Goal: Download file/media: Download file/media

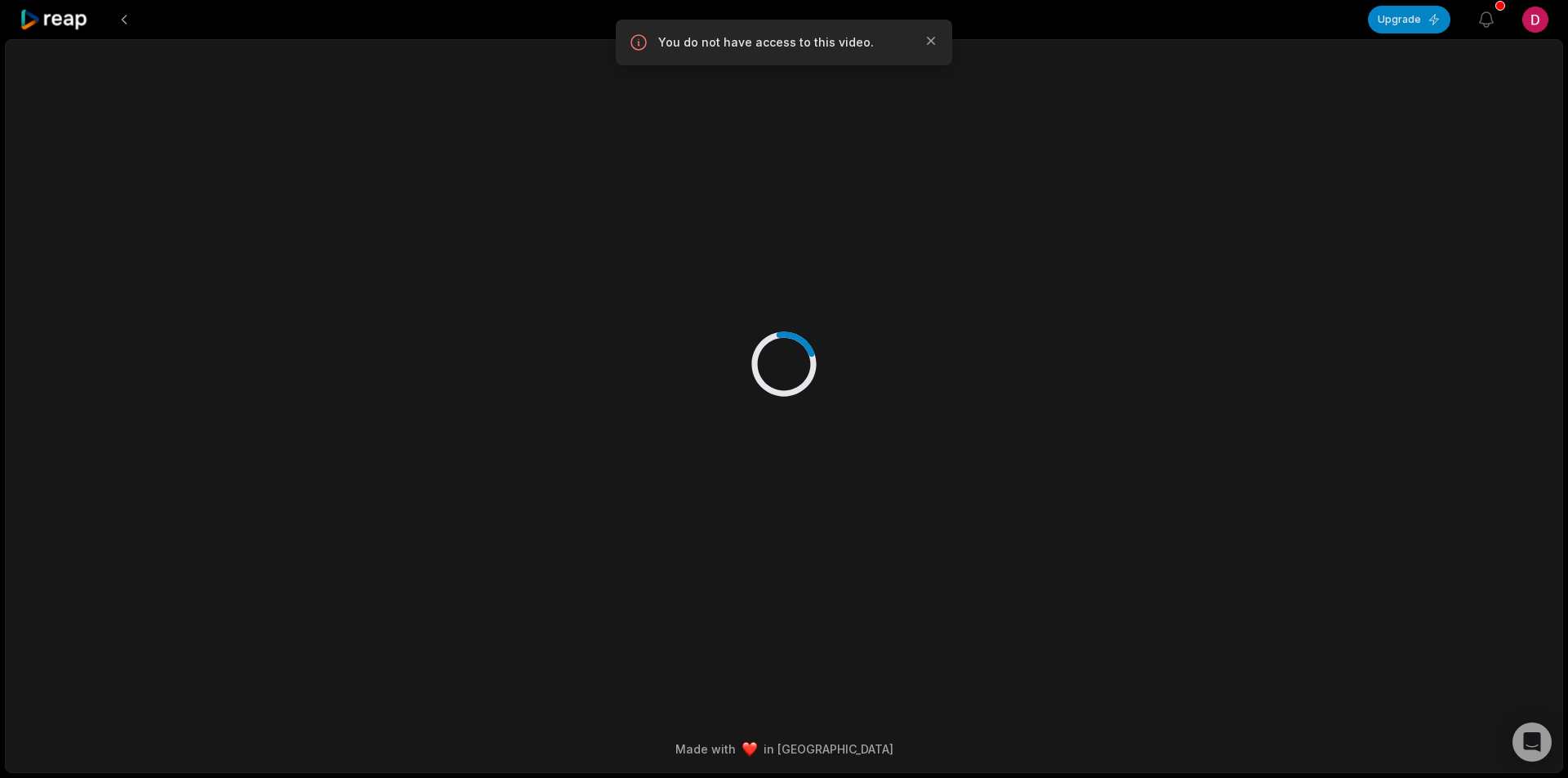
click at [74, 16] on icon at bounding box center [55, 20] width 69 height 22
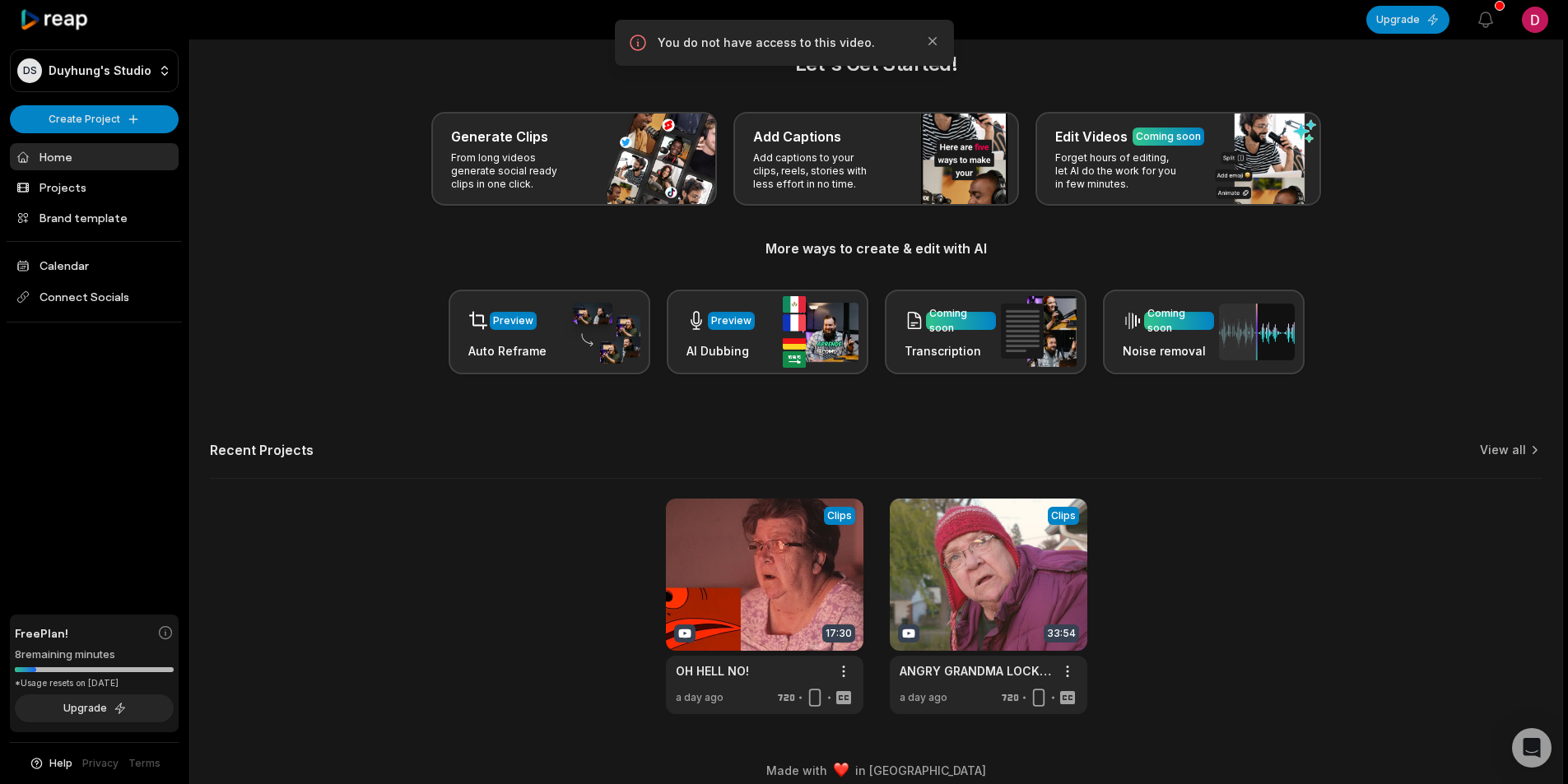
scroll to position [37, 0]
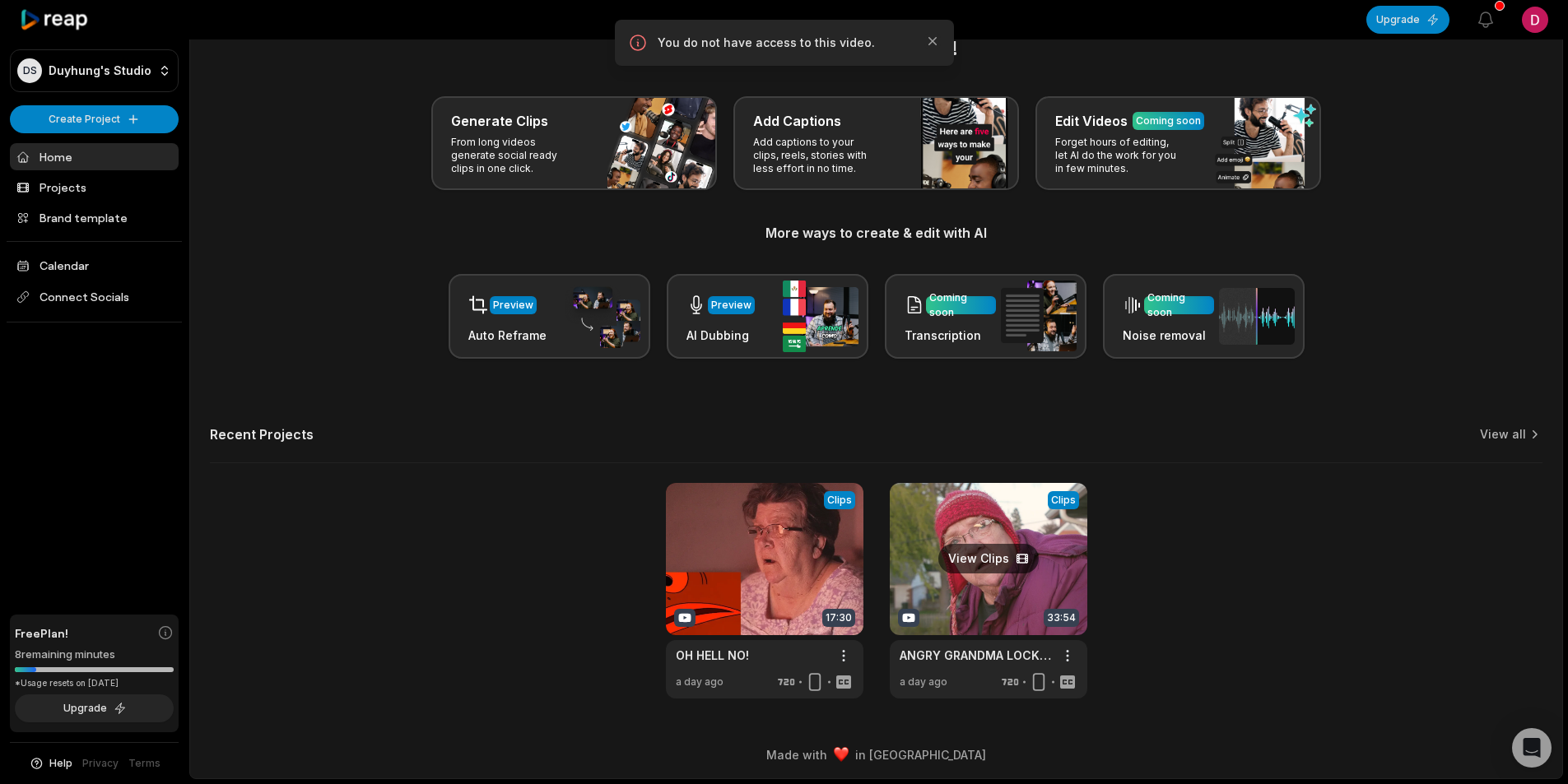
click at [991, 591] on link at bounding box center [988, 590] width 197 height 216
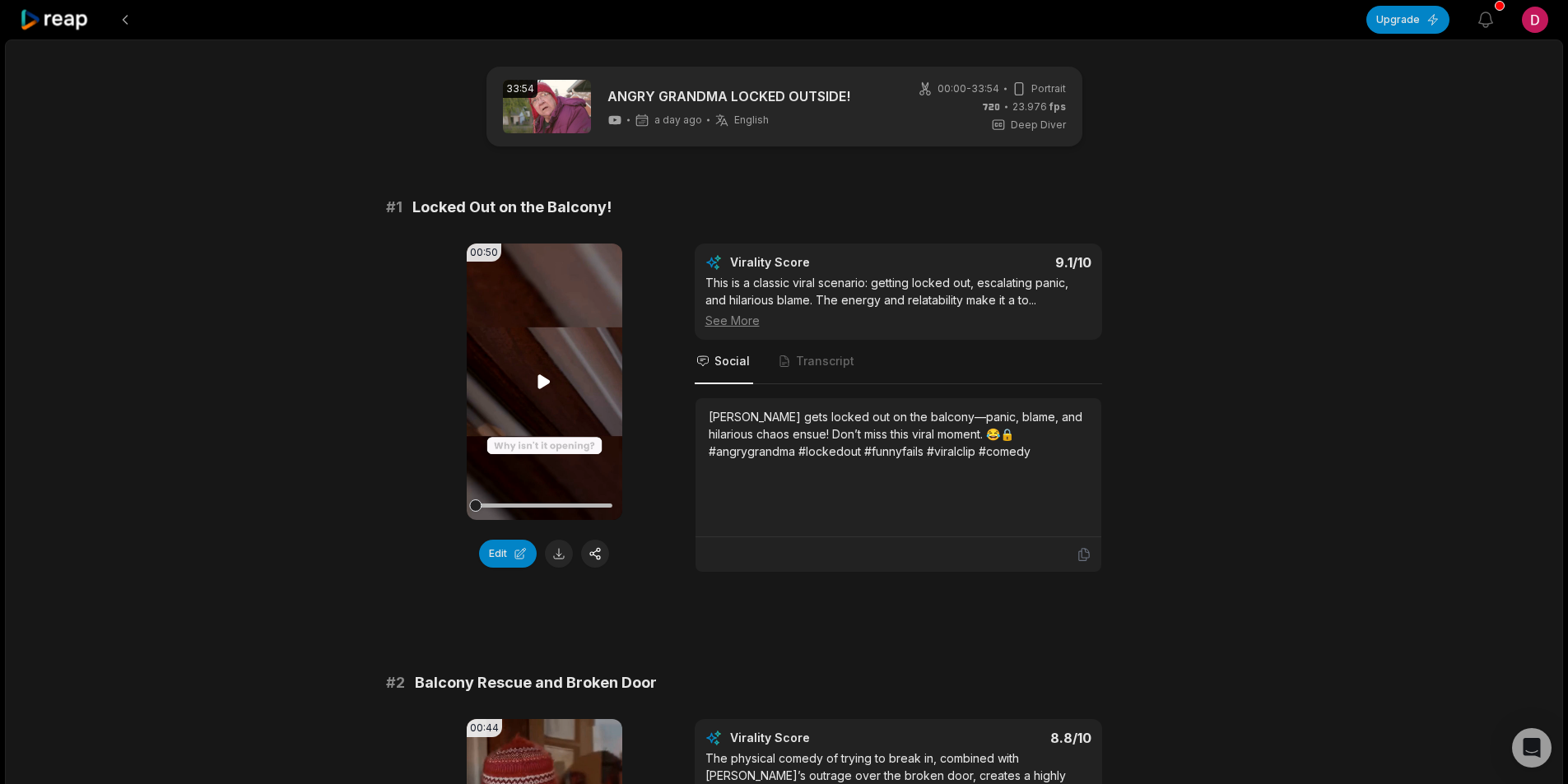
click at [546, 381] on icon at bounding box center [544, 381] width 12 height 14
click at [546, 381] on icon at bounding box center [545, 382] width 20 height 20
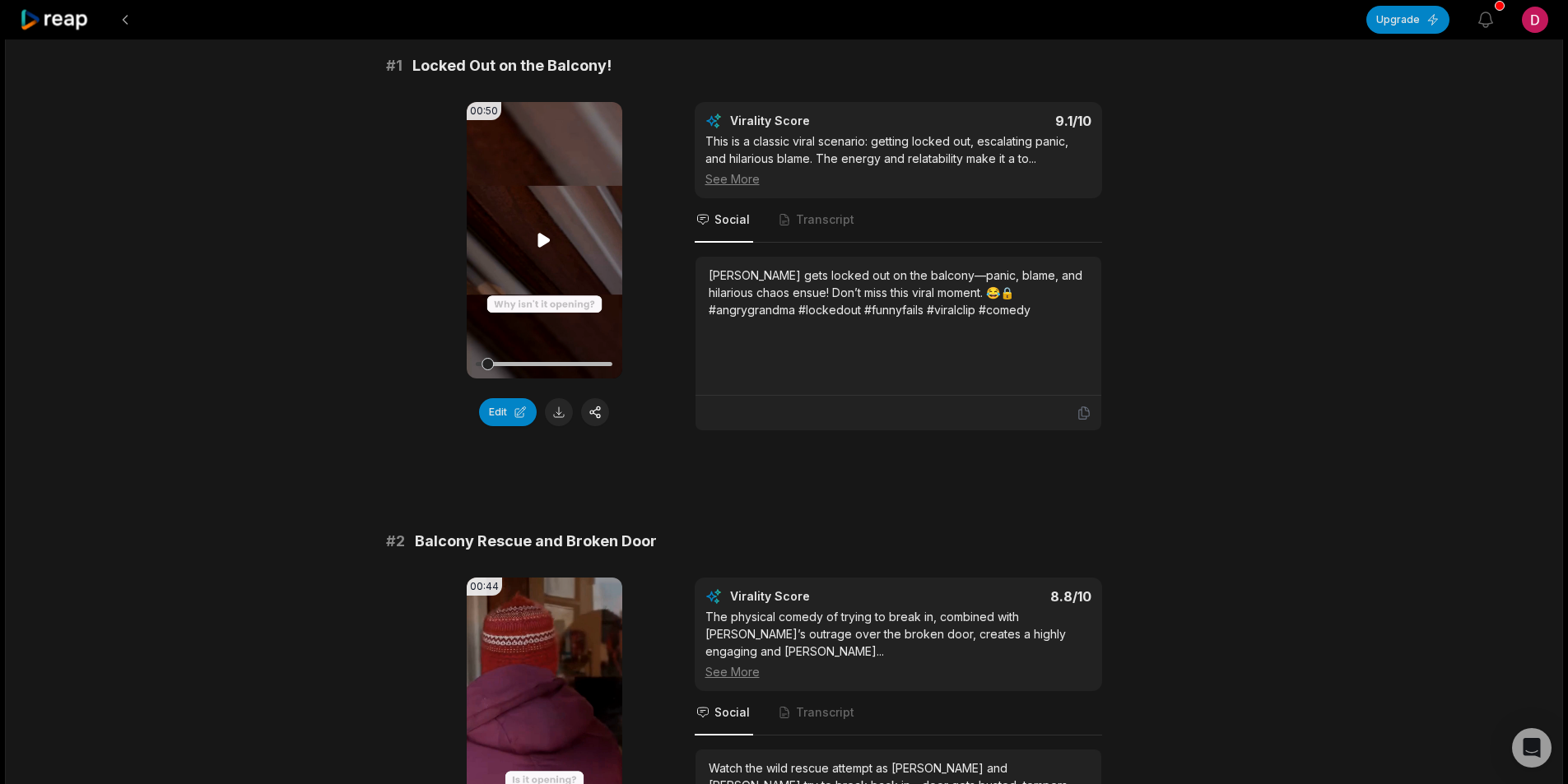
scroll to position [164, 0]
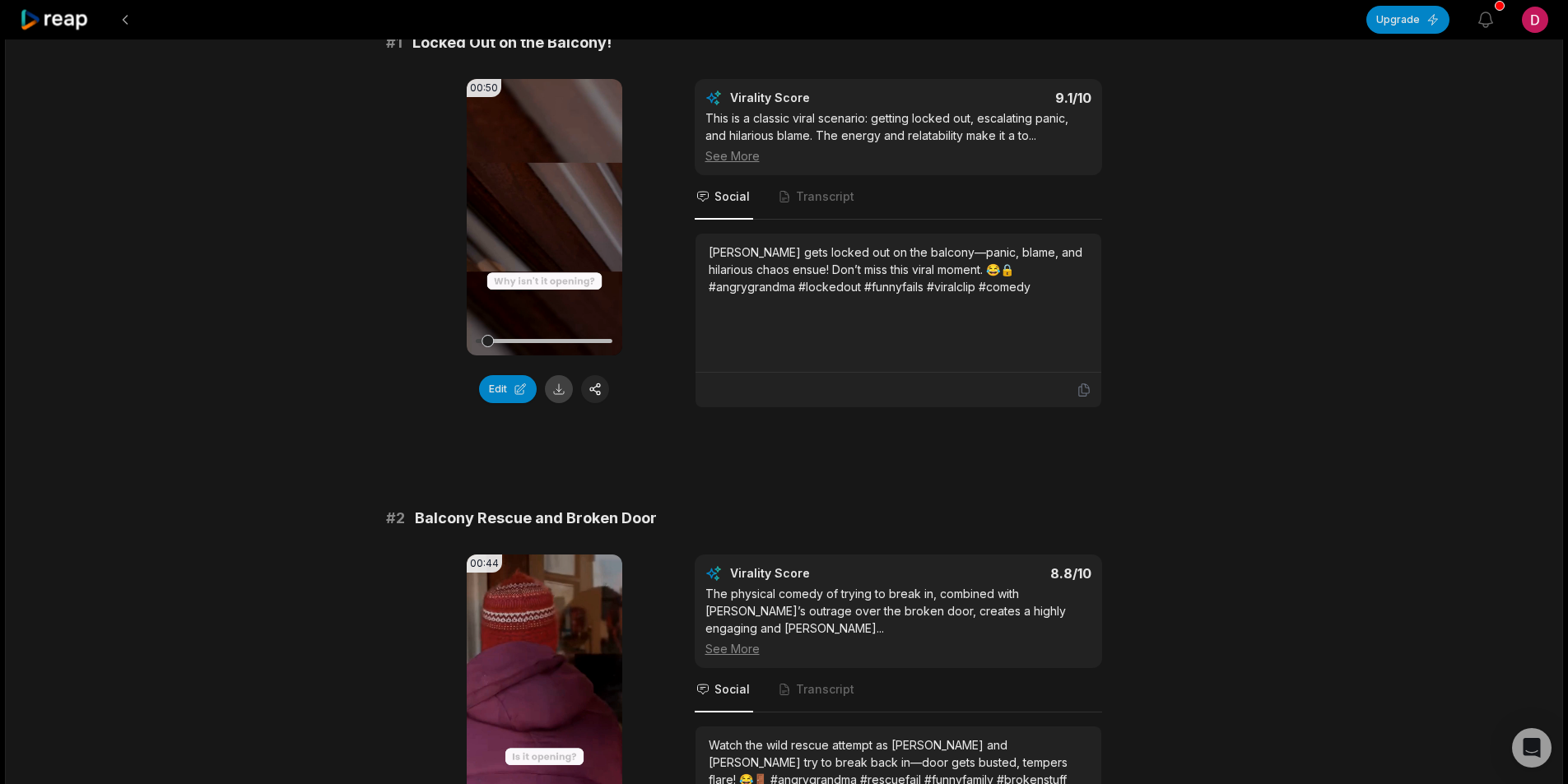
click at [559, 394] on button at bounding box center [558, 389] width 28 height 28
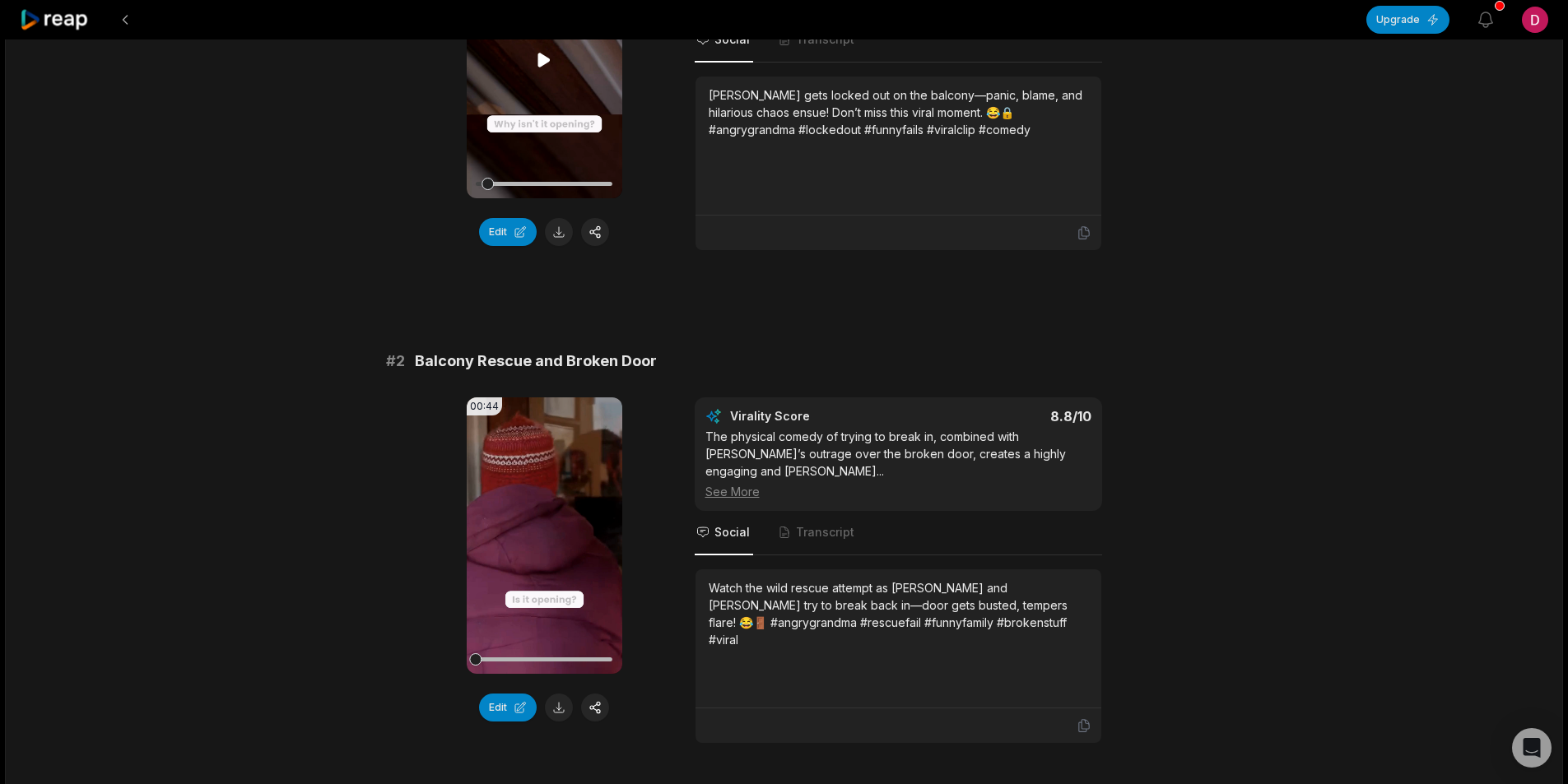
scroll to position [411, 0]
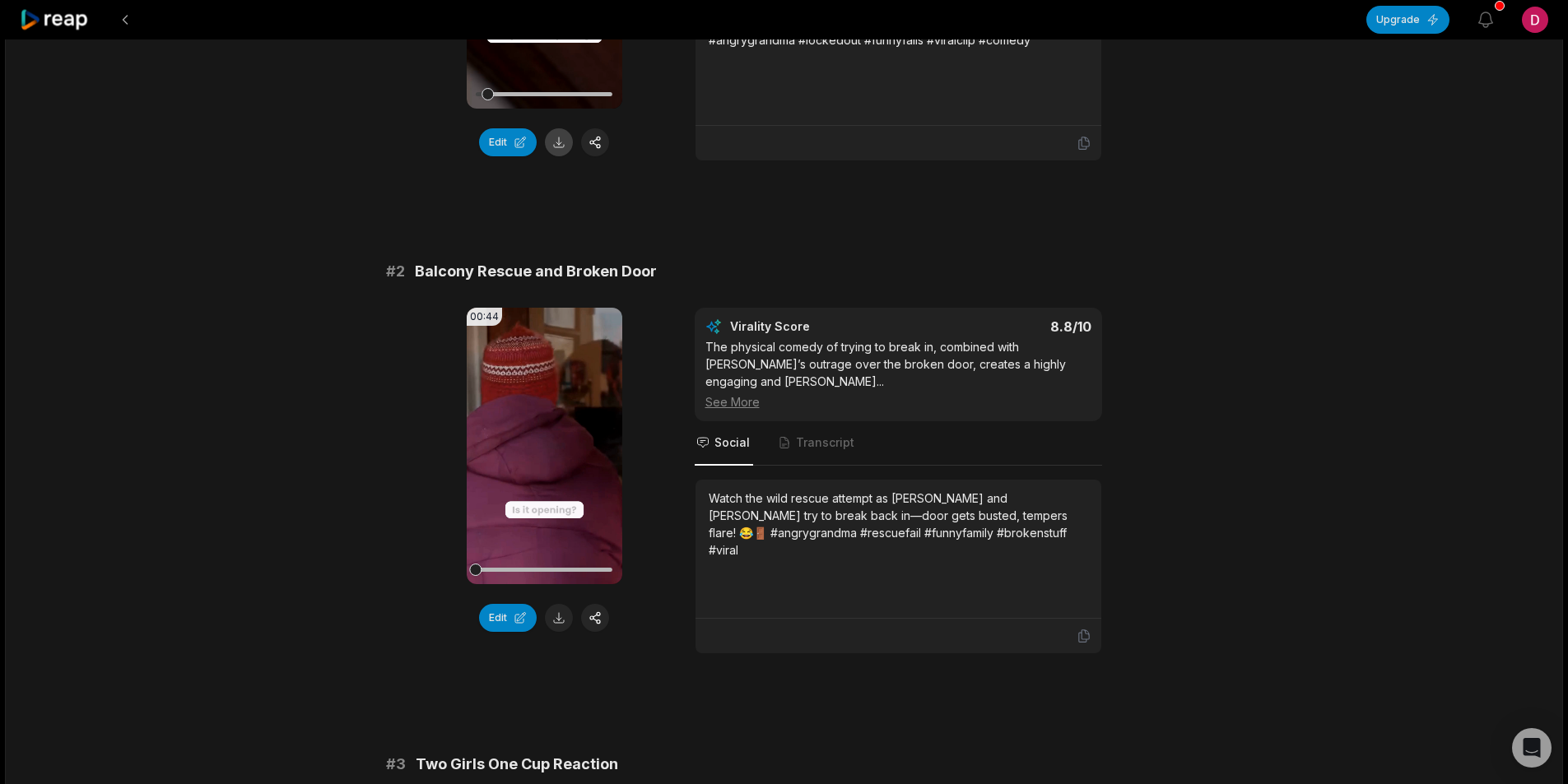
click at [566, 147] on button at bounding box center [558, 142] width 28 height 28
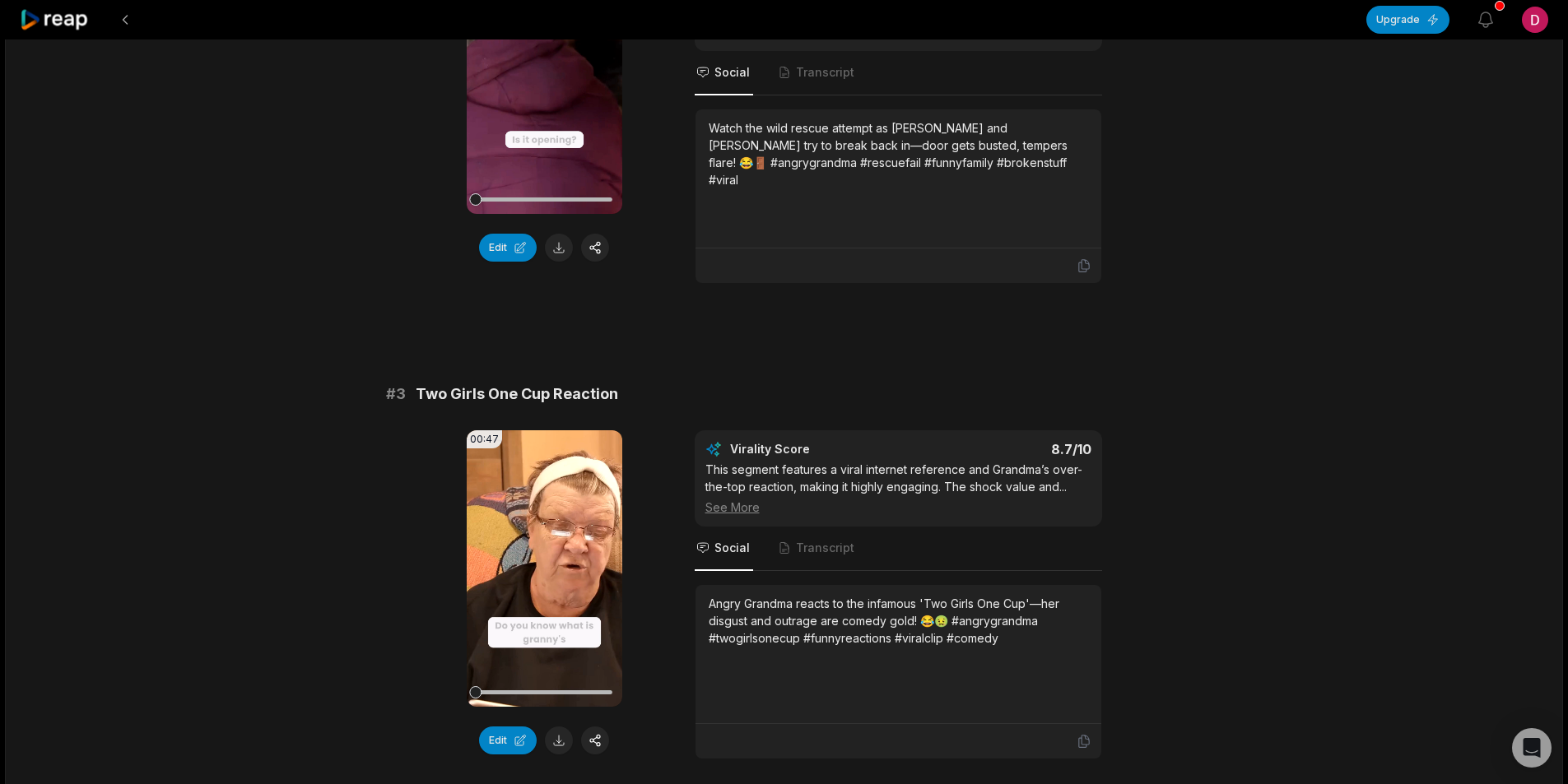
scroll to position [823, 0]
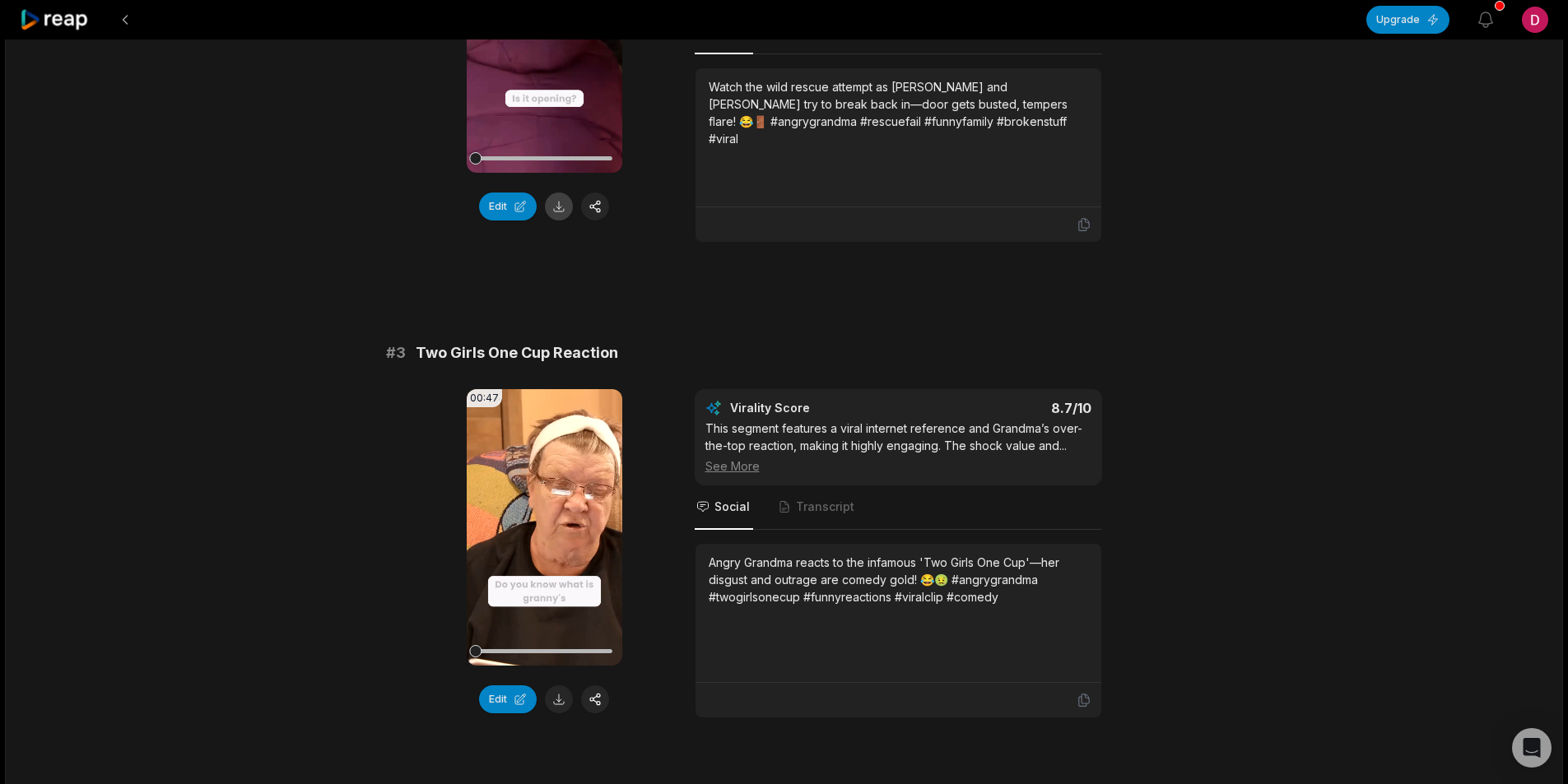
click at [561, 210] on button at bounding box center [558, 207] width 28 height 28
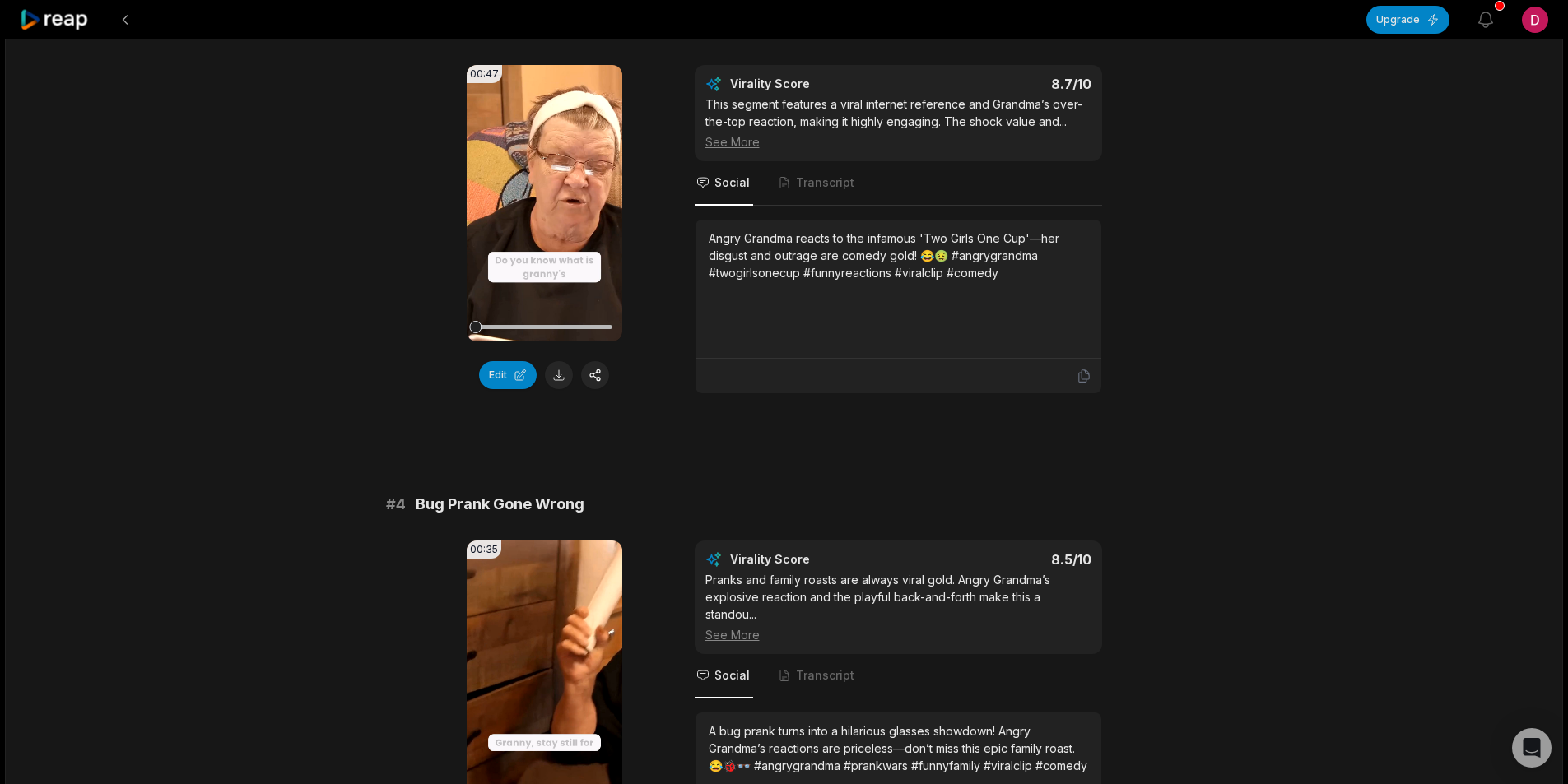
scroll to position [1152, 0]
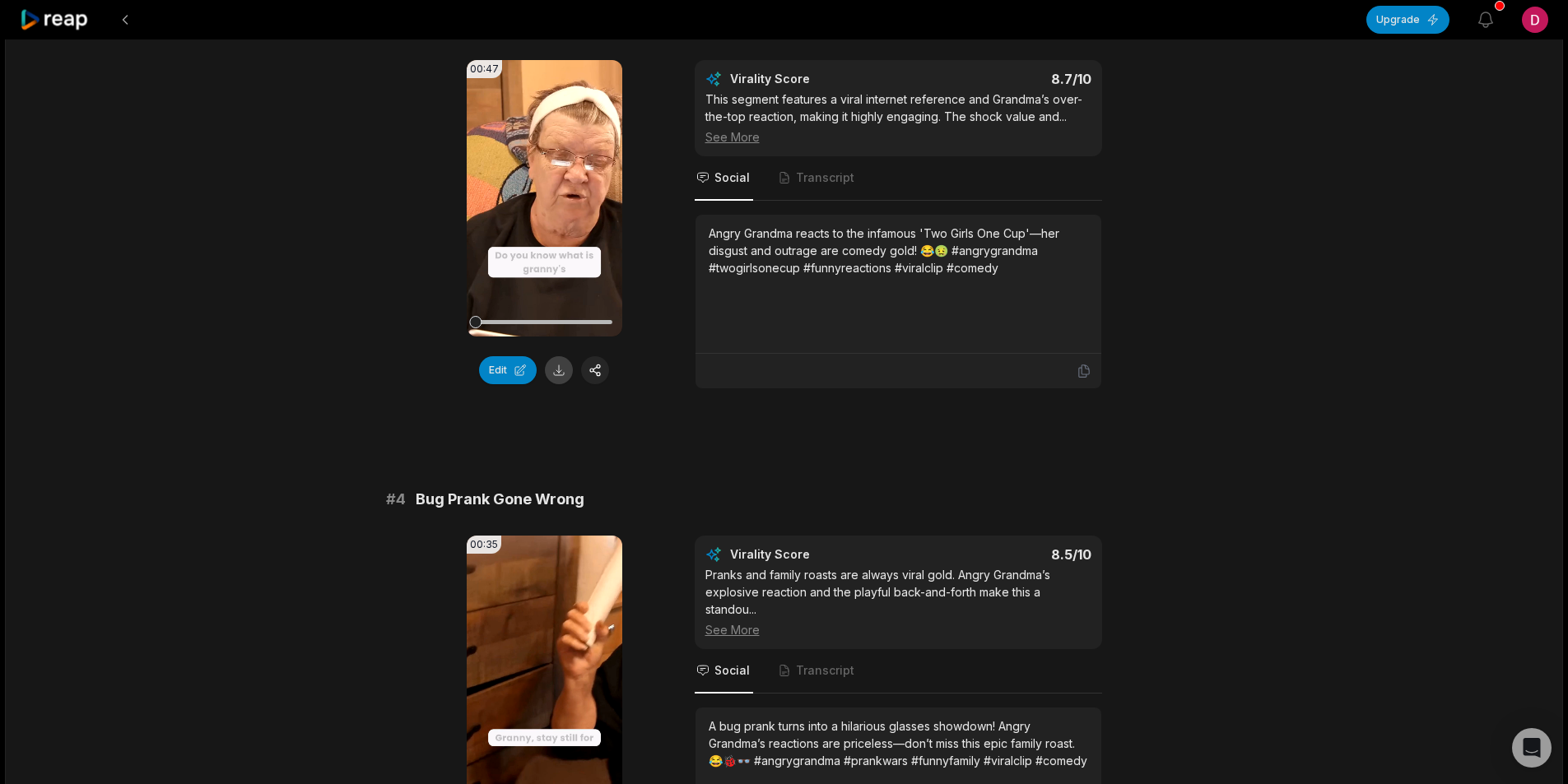
click at [559, 360] on button at bounding box center [558, 370] width 28 height 28
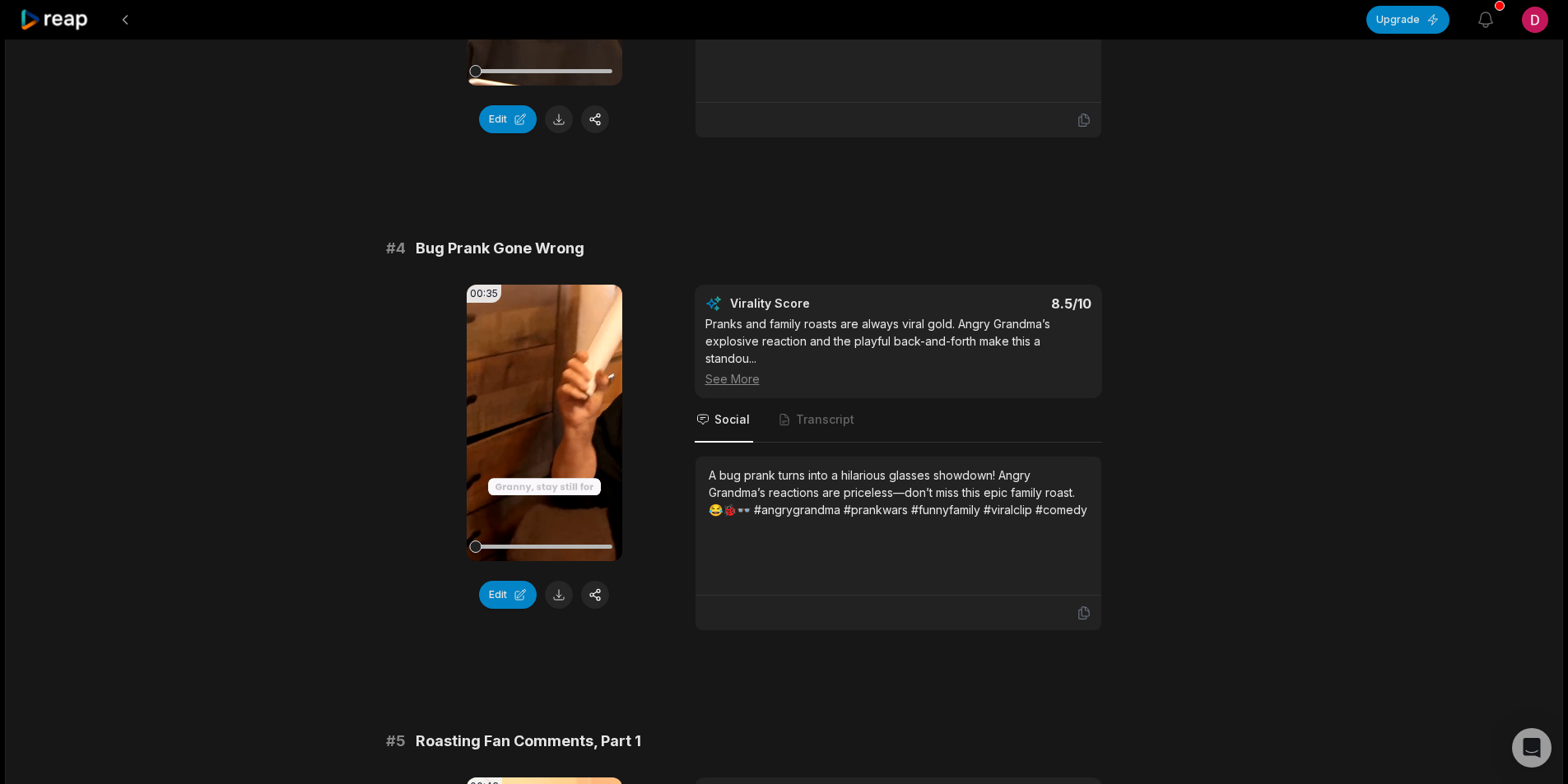
scroll to position [1563, 0]
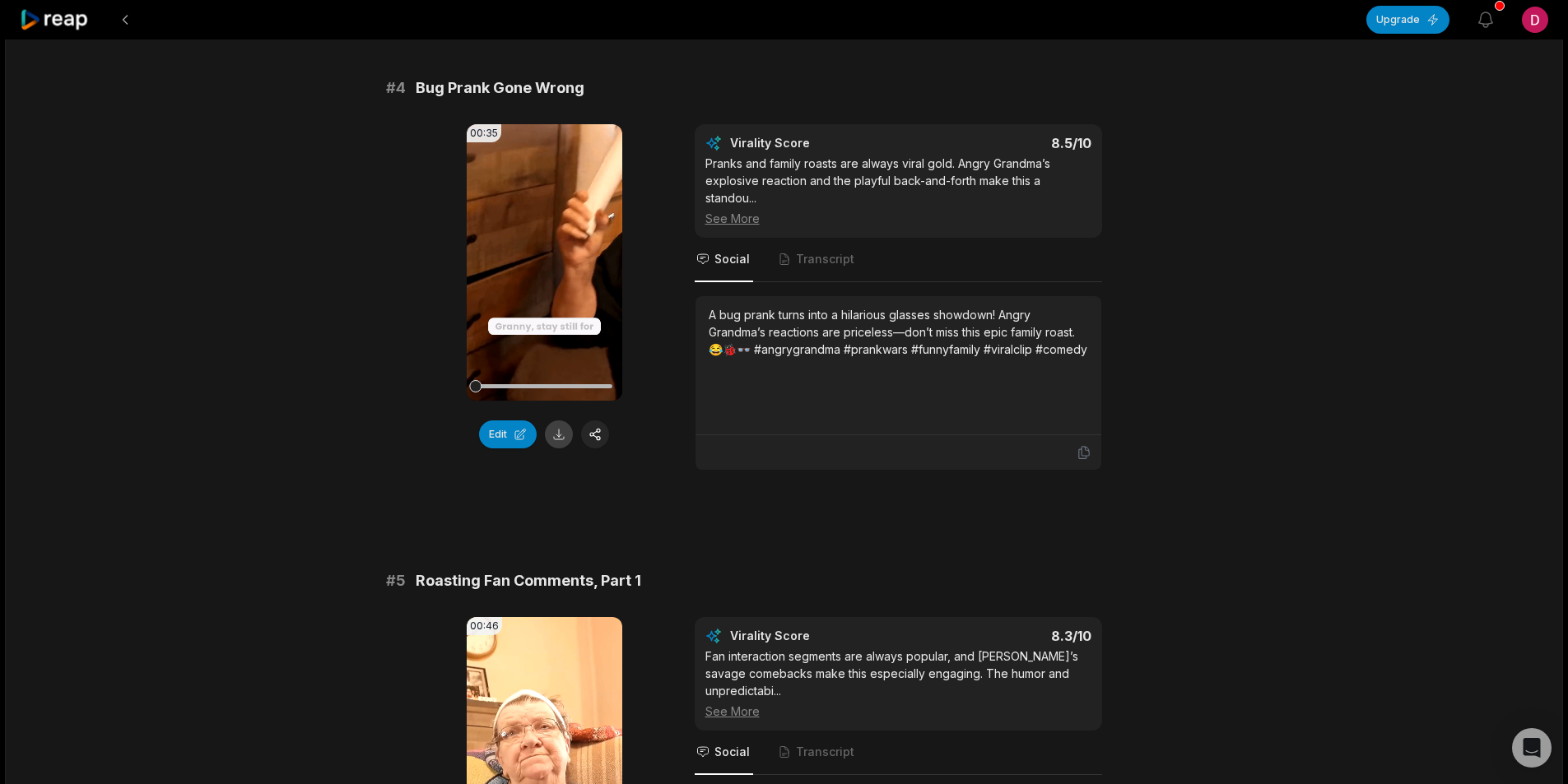
click at [558, 420] on button at bounding box center [558, 434] width 28 height 28
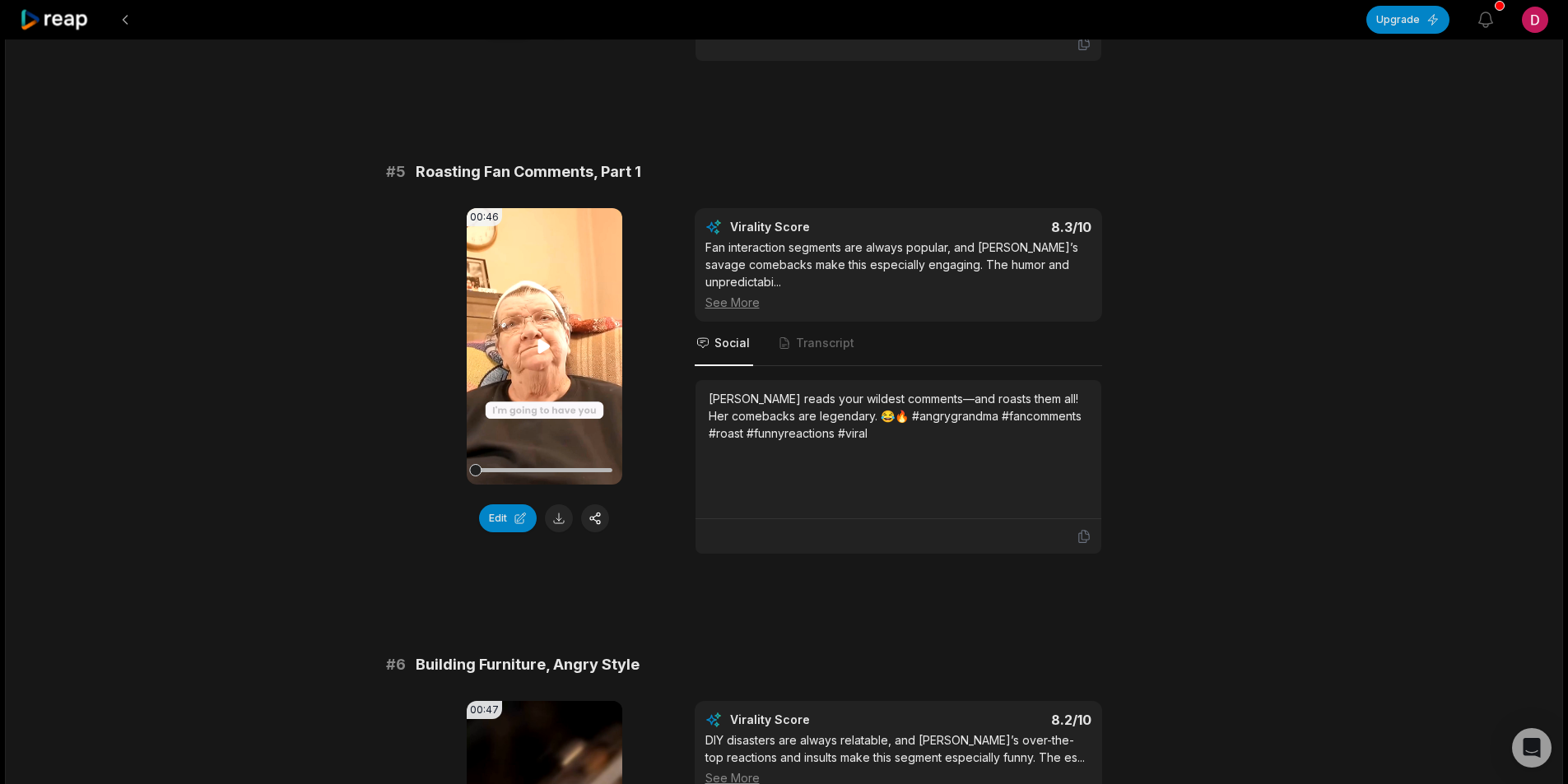
scroll to position [1975, 0]
click at [562, 502] on button at bounding box center [558, 516] width 28 height 28
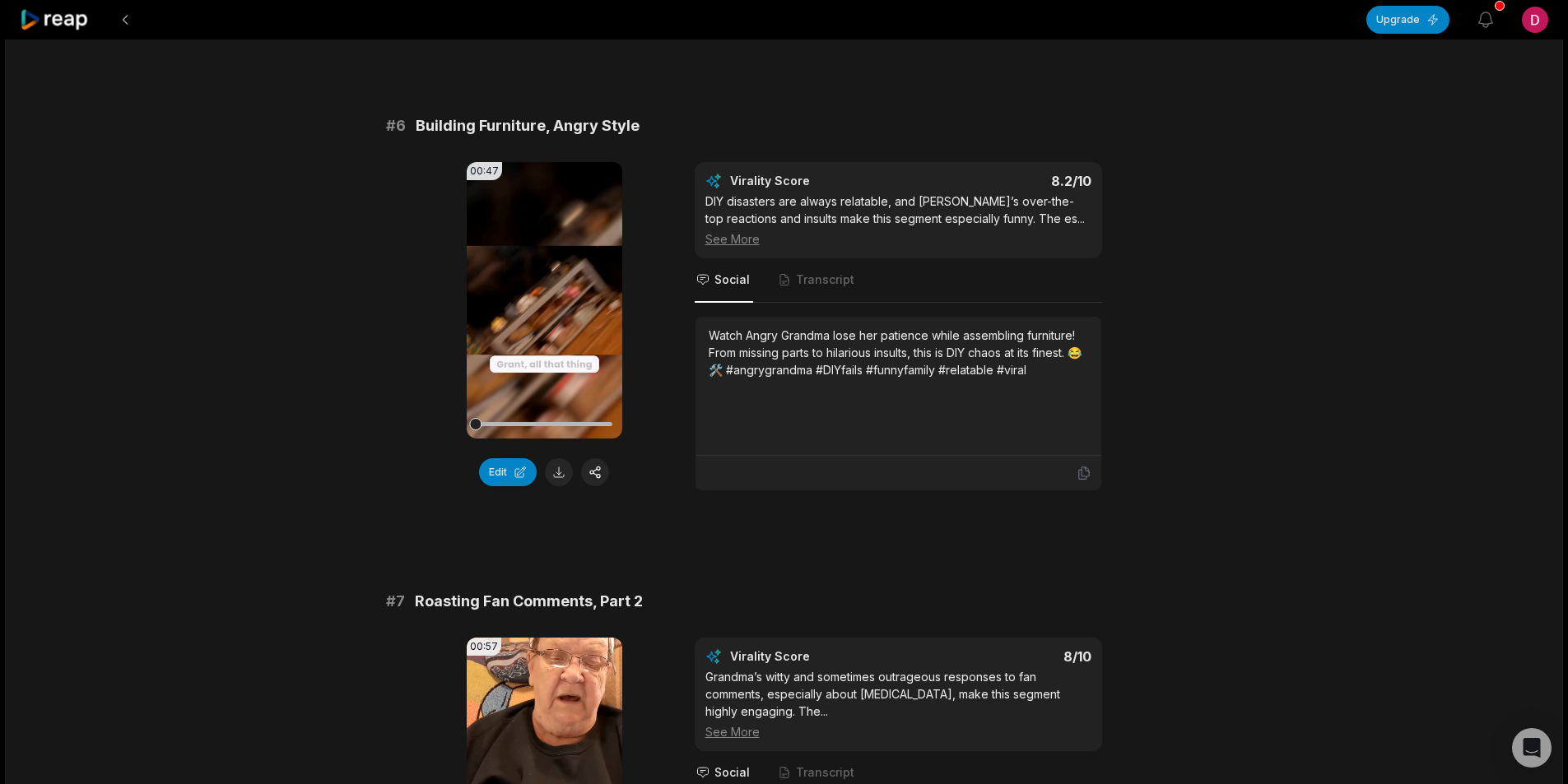
scroll to position [2551, 0]
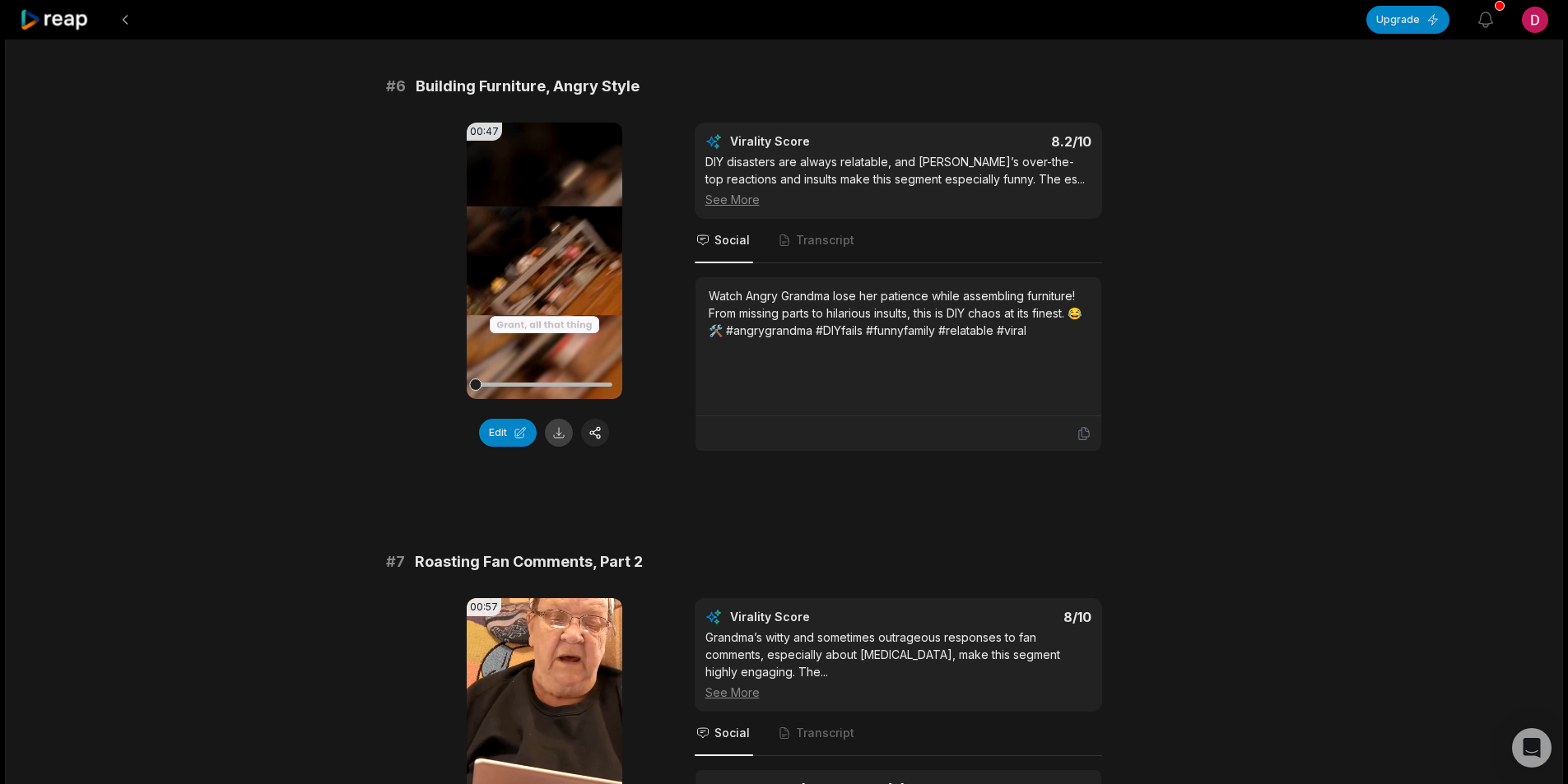
click at [553, 421] on button at bounding box center [558, 432] width 28 height 28
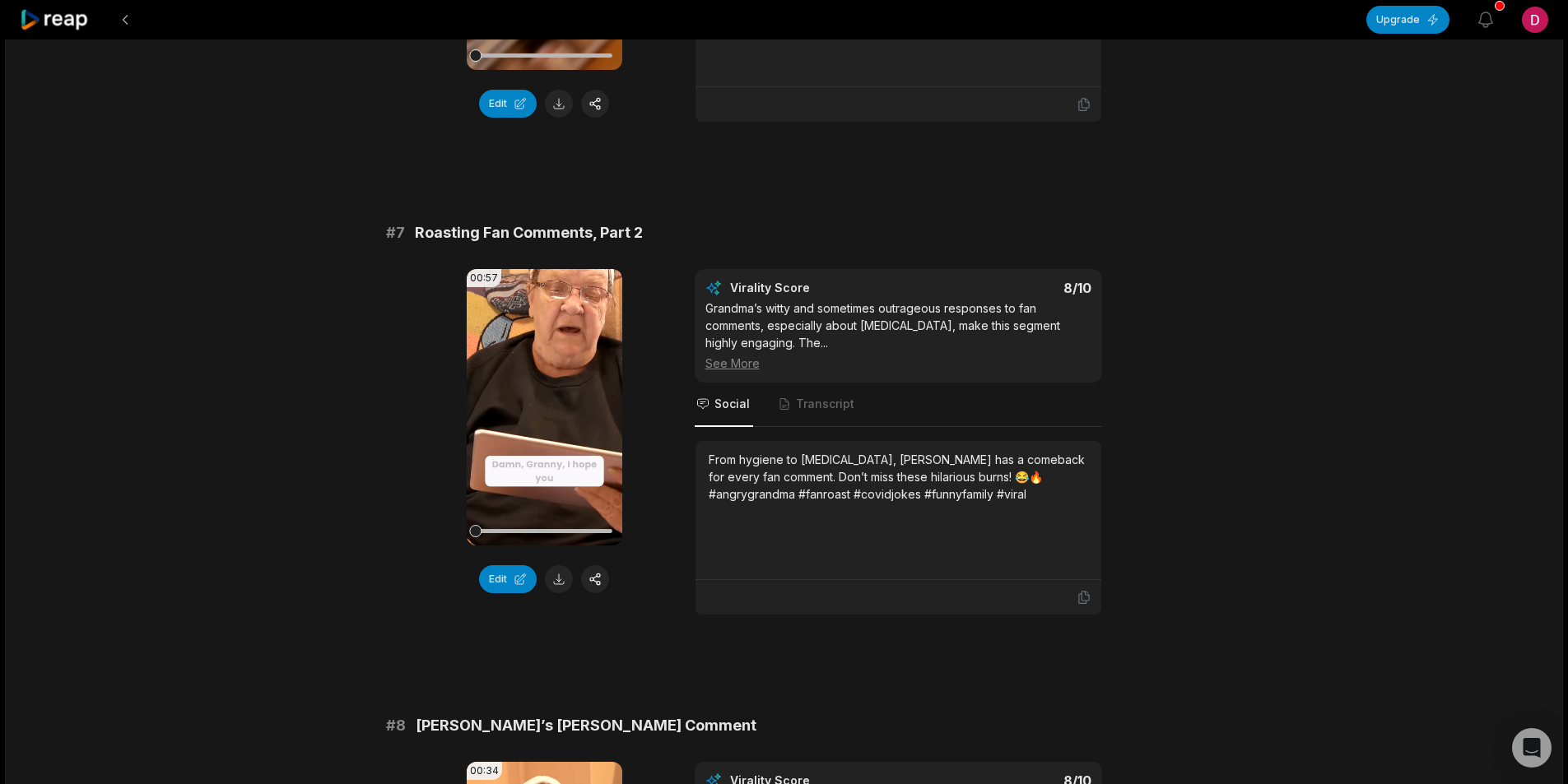
scroll to position [3044, 0]
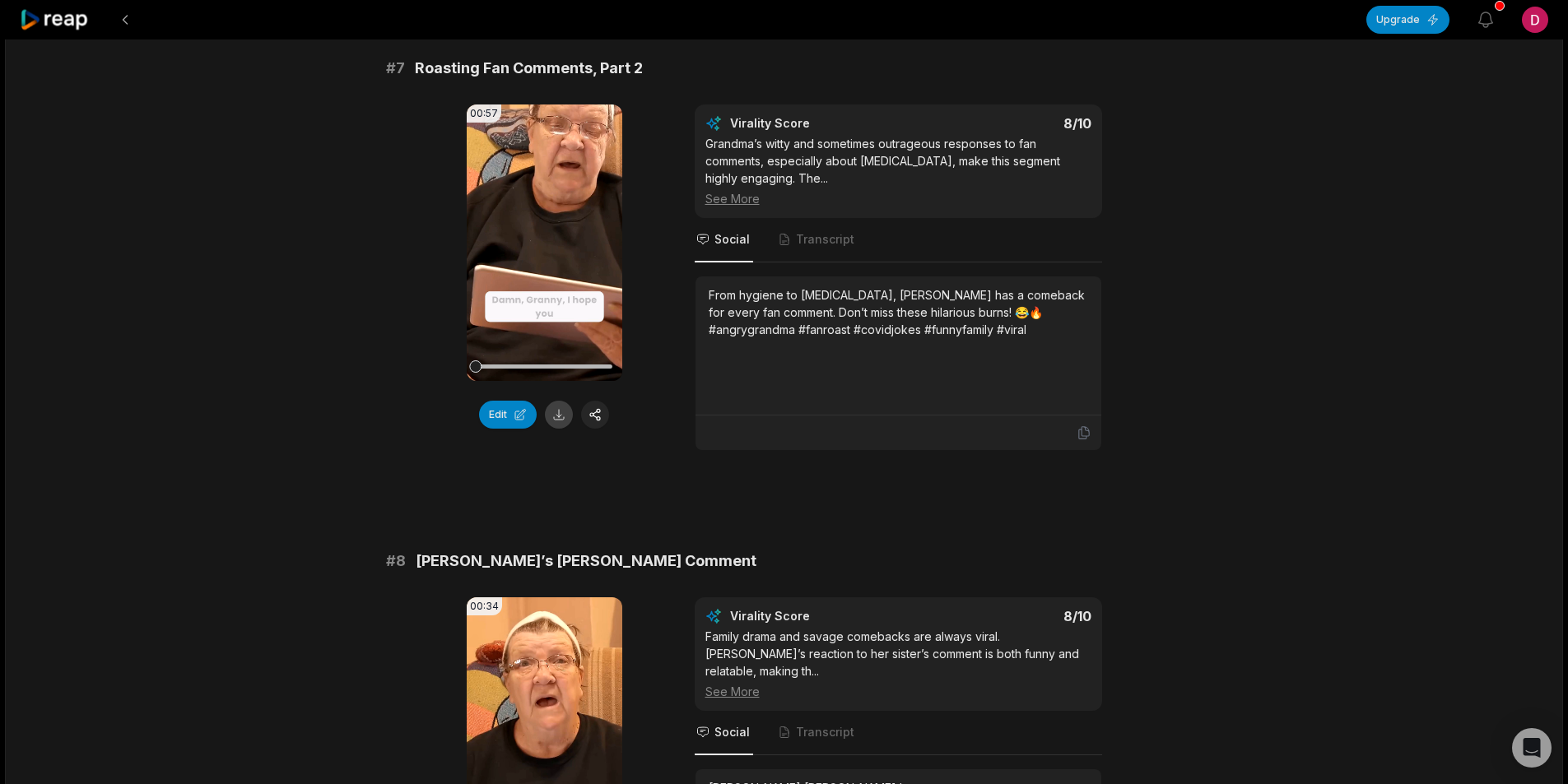
click at [553, 400] on button at bounding box center [558, 414] width 28 height 28
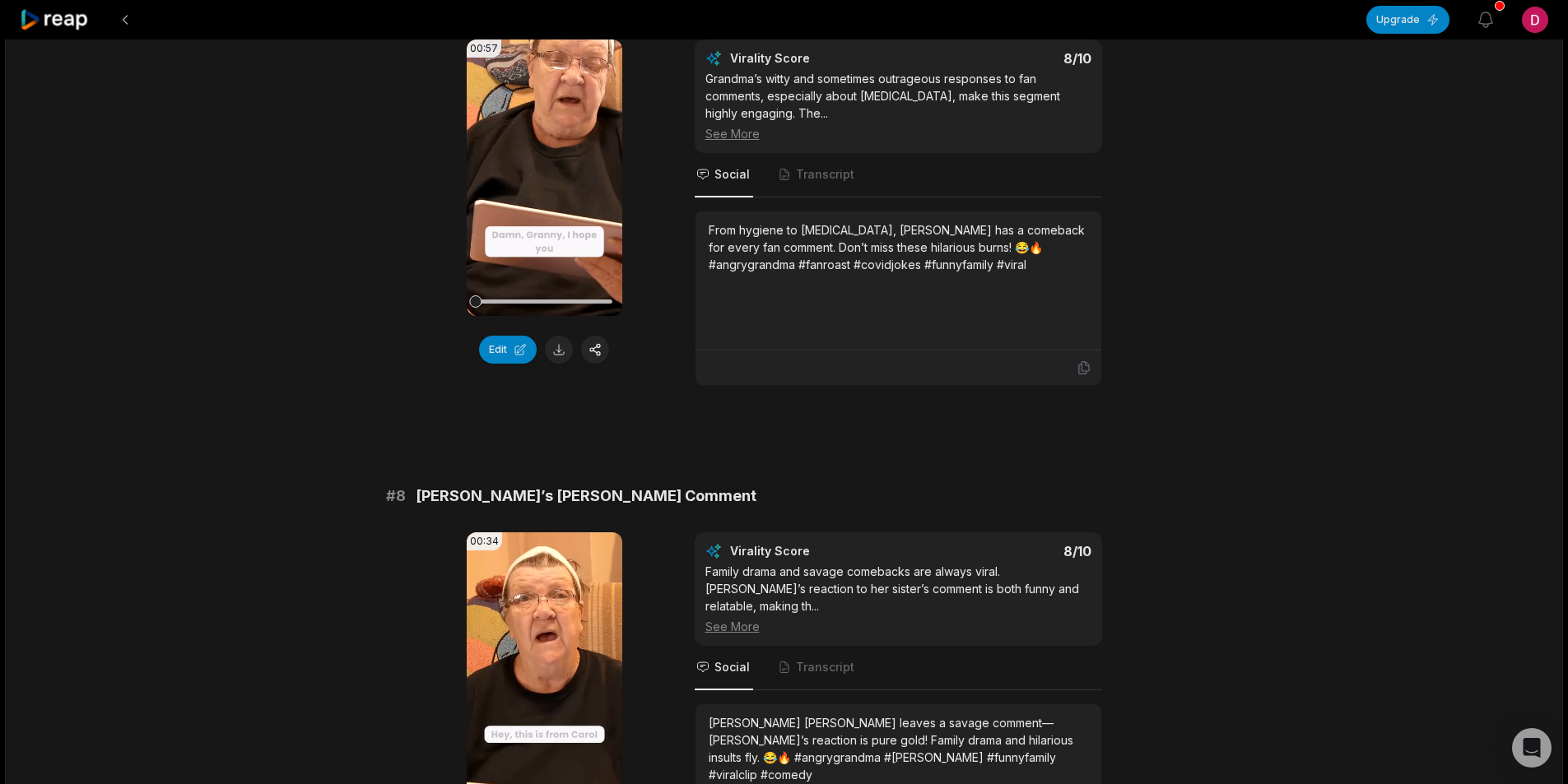
scroll to position [3291, 0]
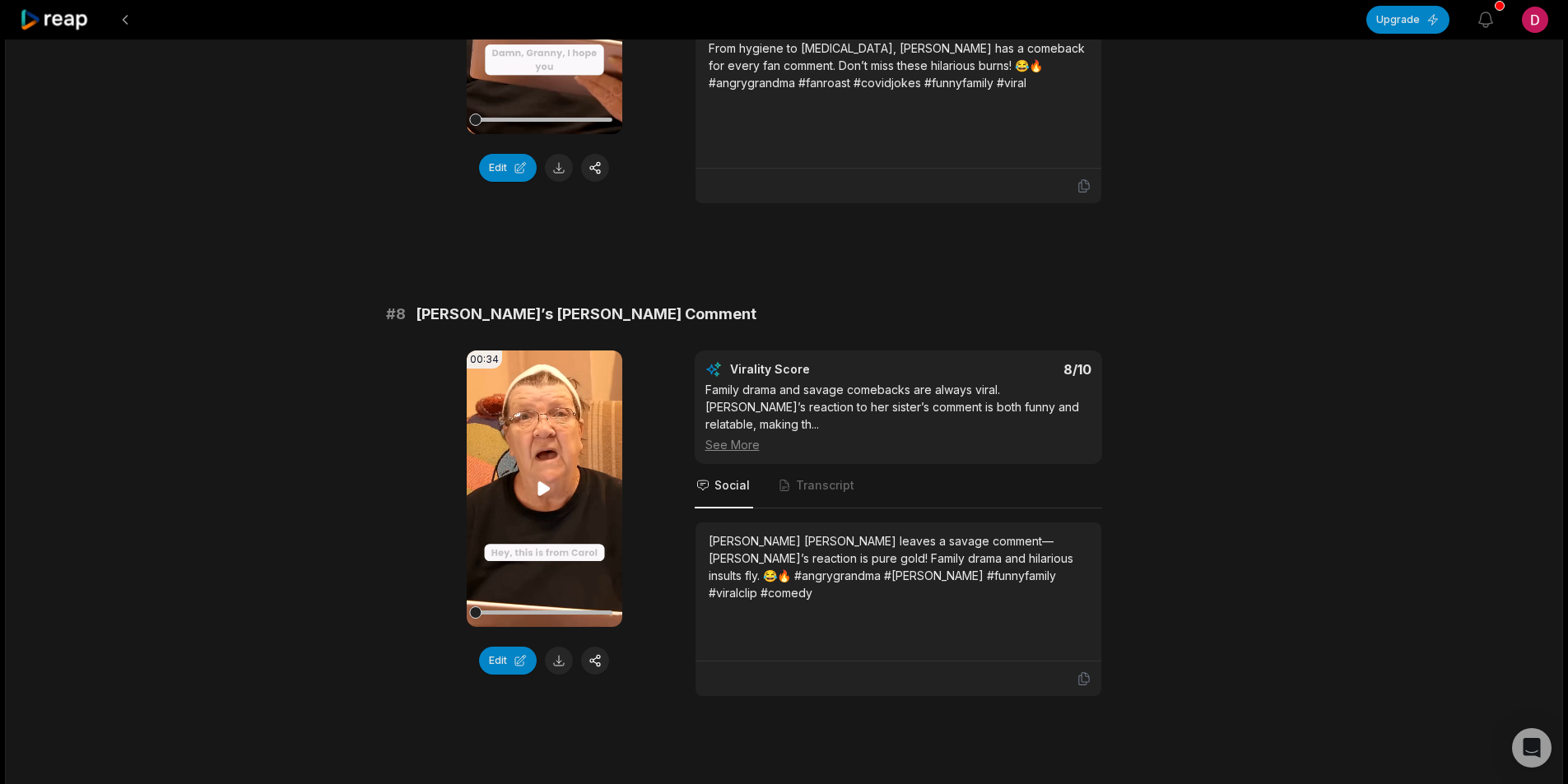
click at [549, 449] on video "Your browser does not support mp4 format." at bounding box center [544, 488] width 155 height 276
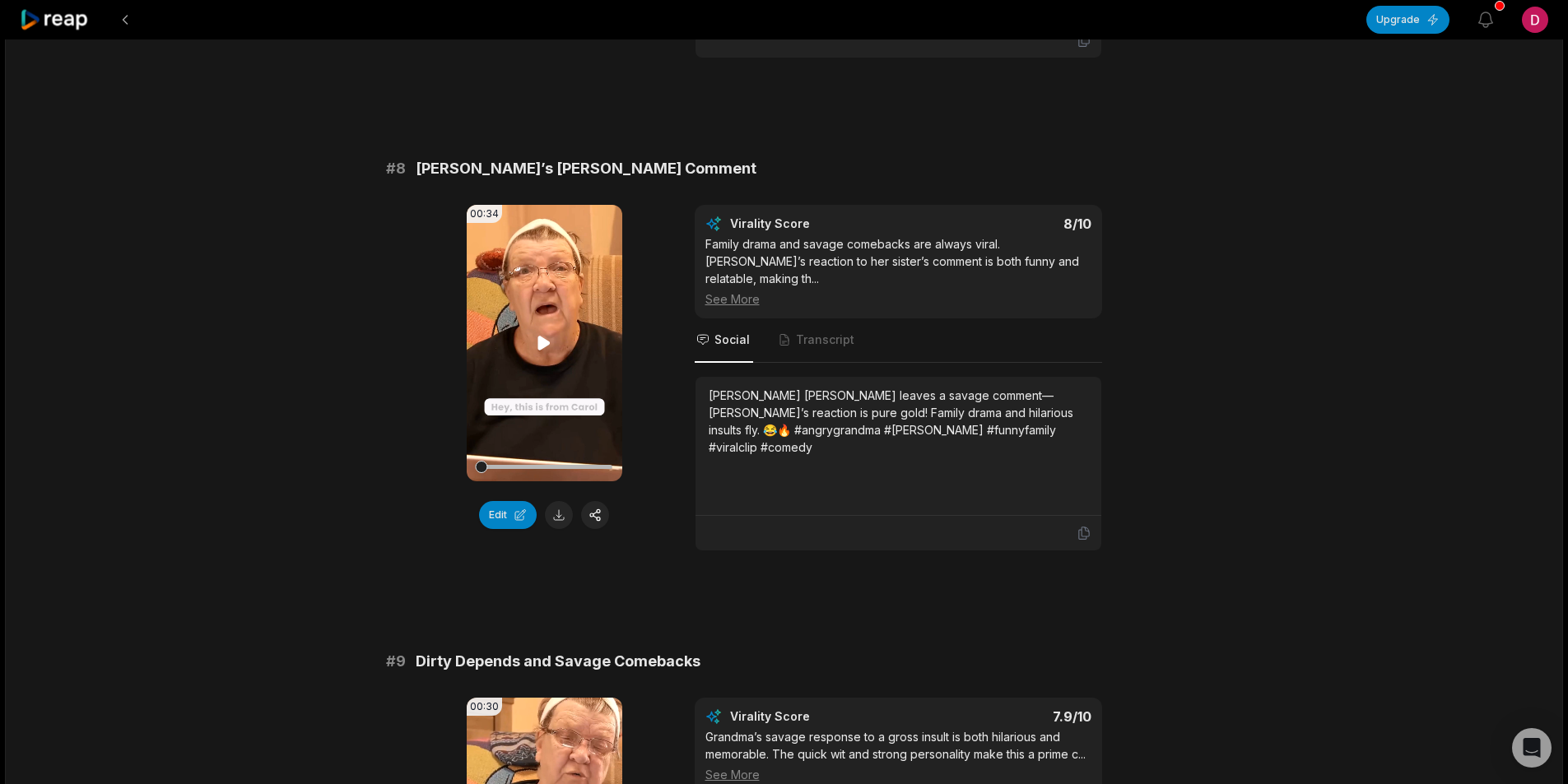
scroll to position [3455, 0]
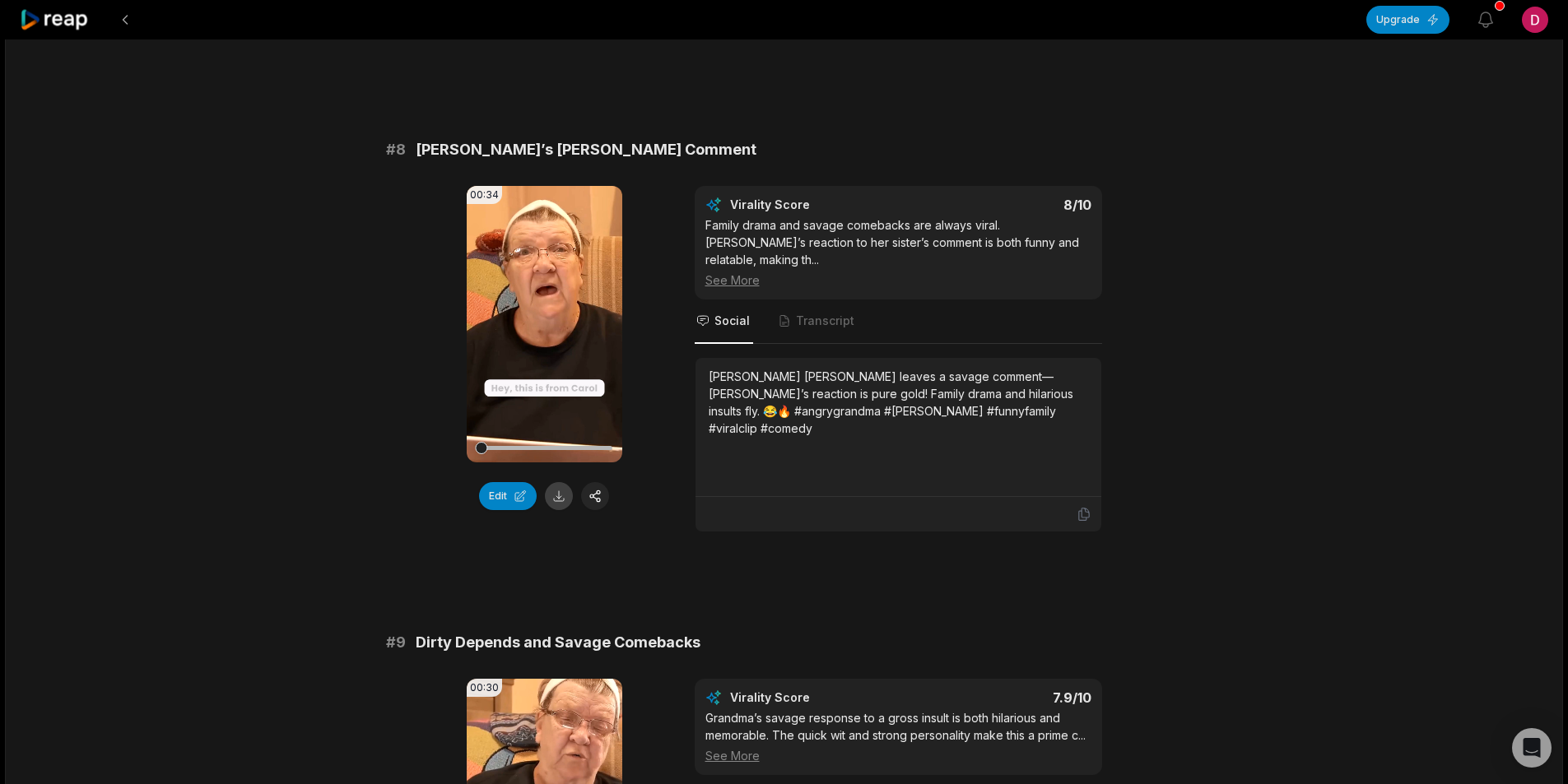
click at [556, 482] on button at bounding box center [558, 496] width 28 height 28
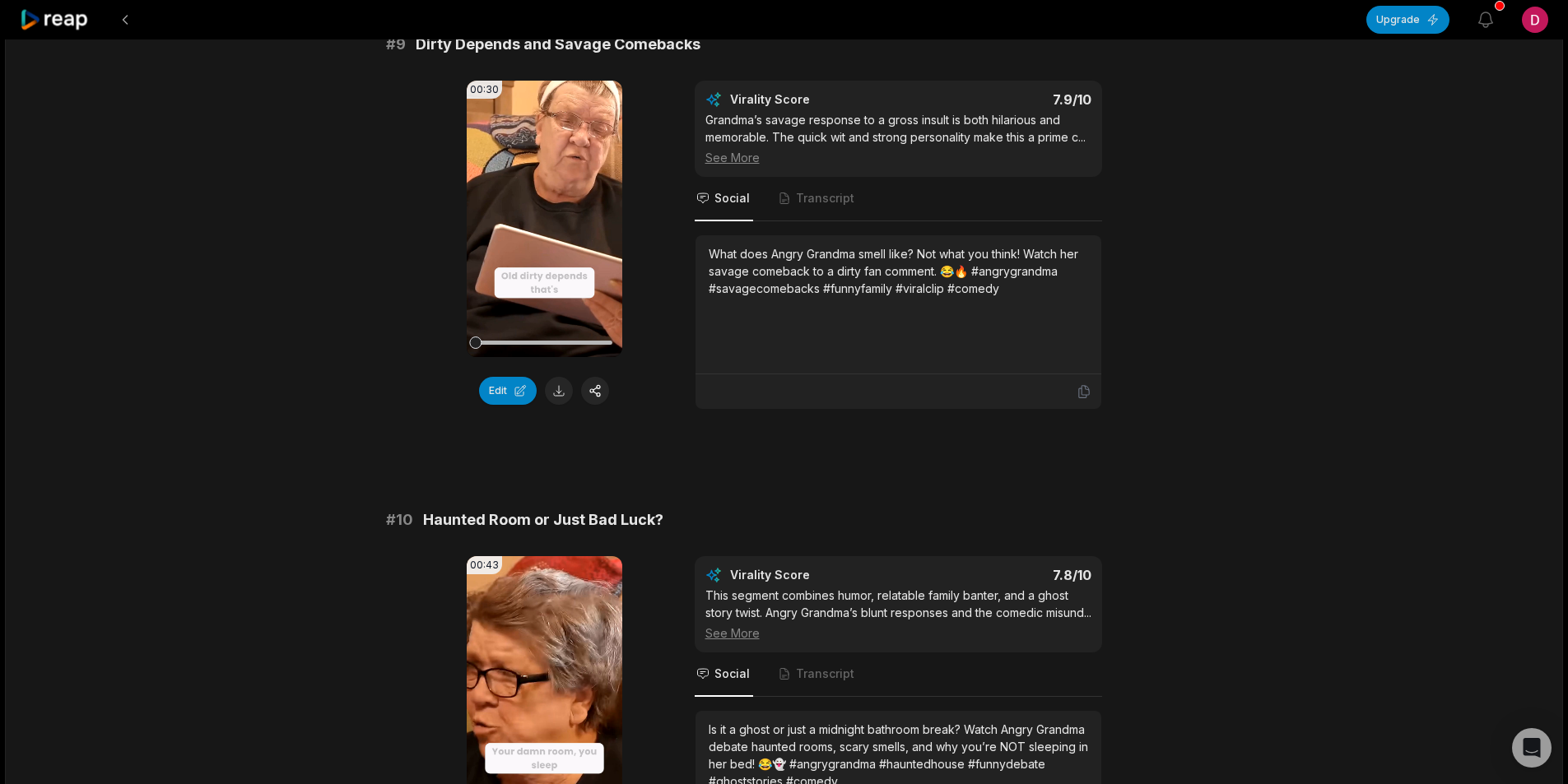
scroll to position [4114, 0]
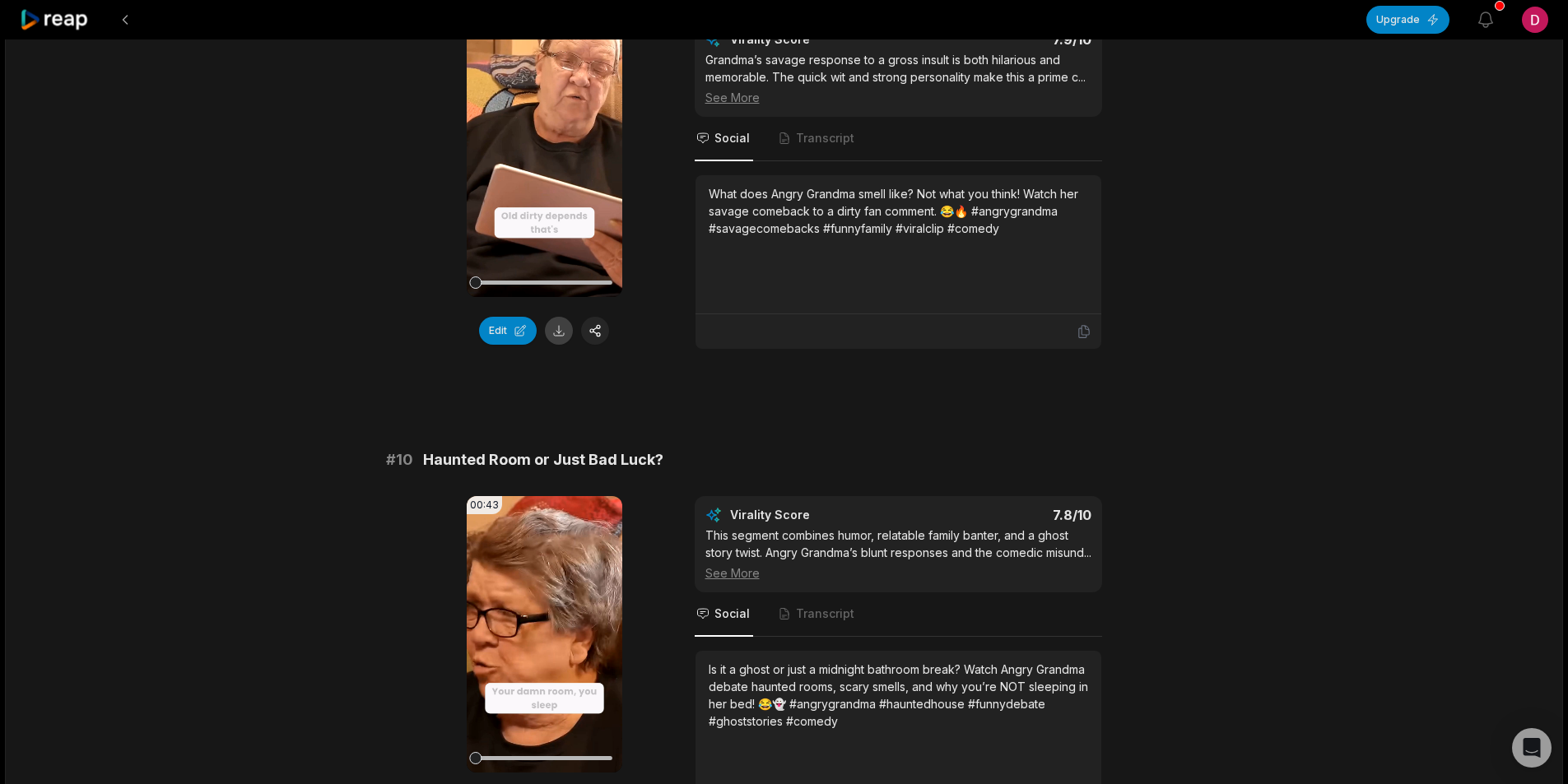
click at [552, 321] on button at bounding box center [558, 330] width 28 height 28
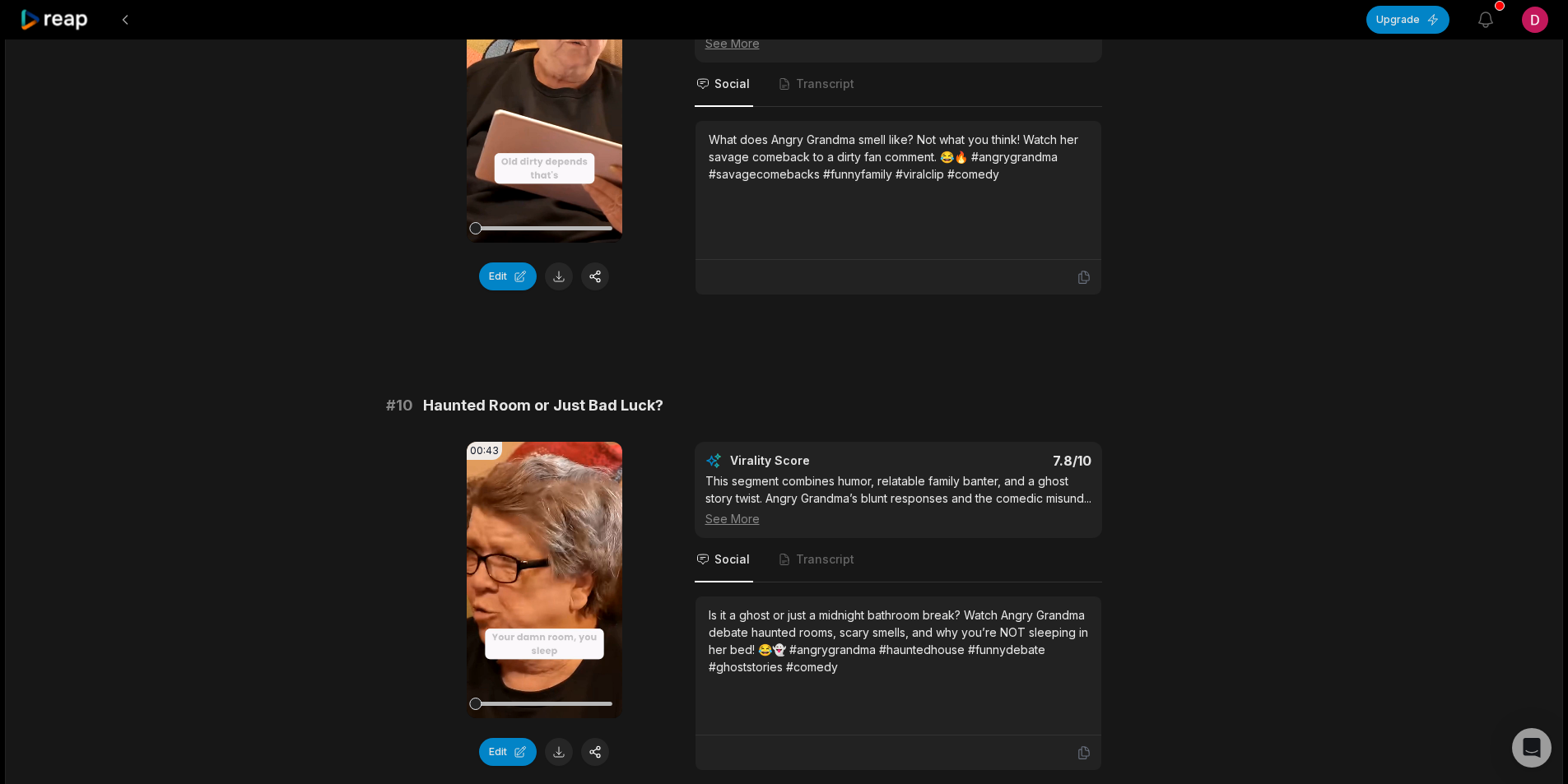
scroll to position [4319, 0]
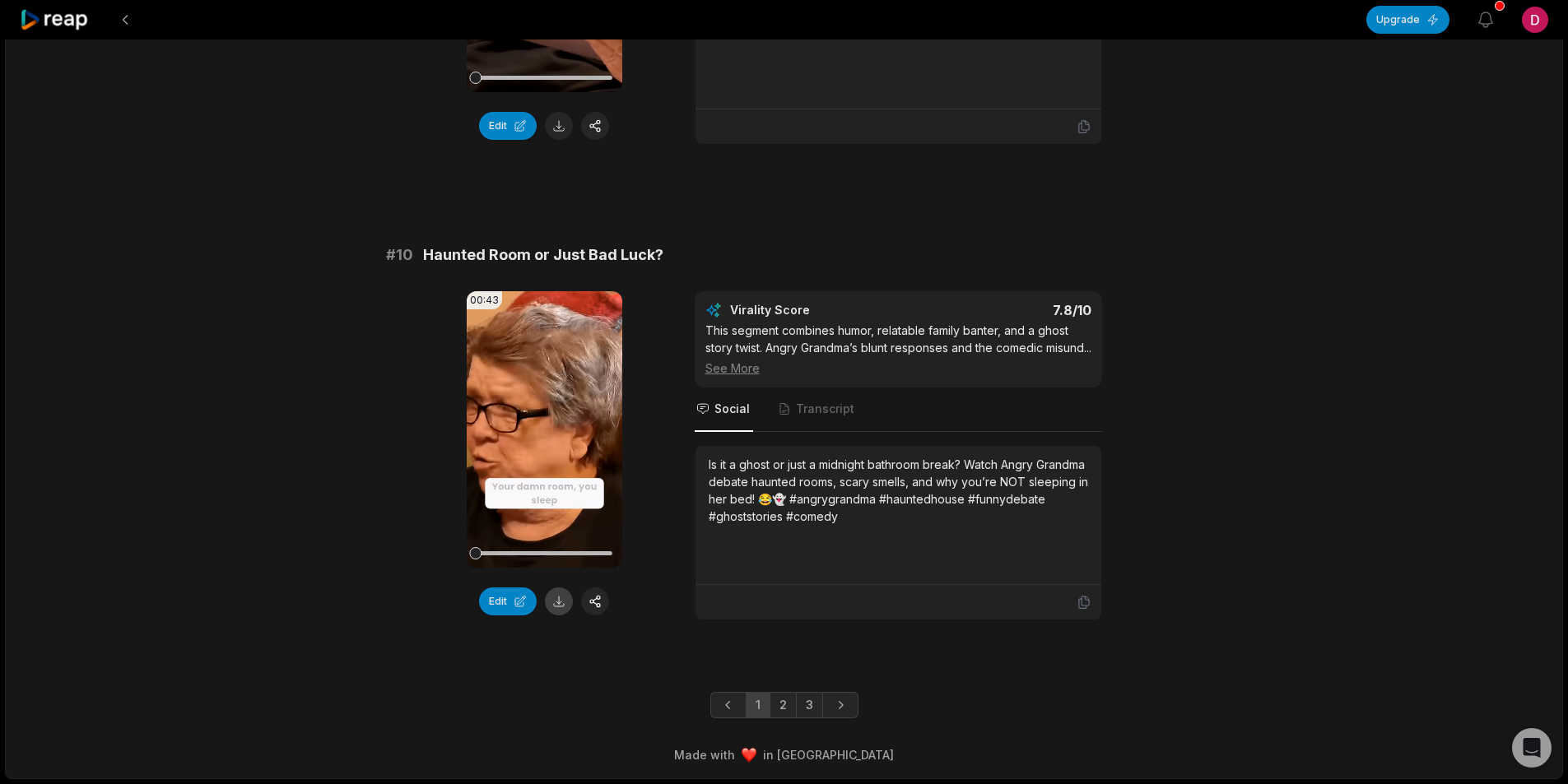
click at [554, 588] on button at bounding box center [558, 601] width 28 height 28
click at [783, 704] on link "2" at bounding box center [784, 705] width 28 height 27
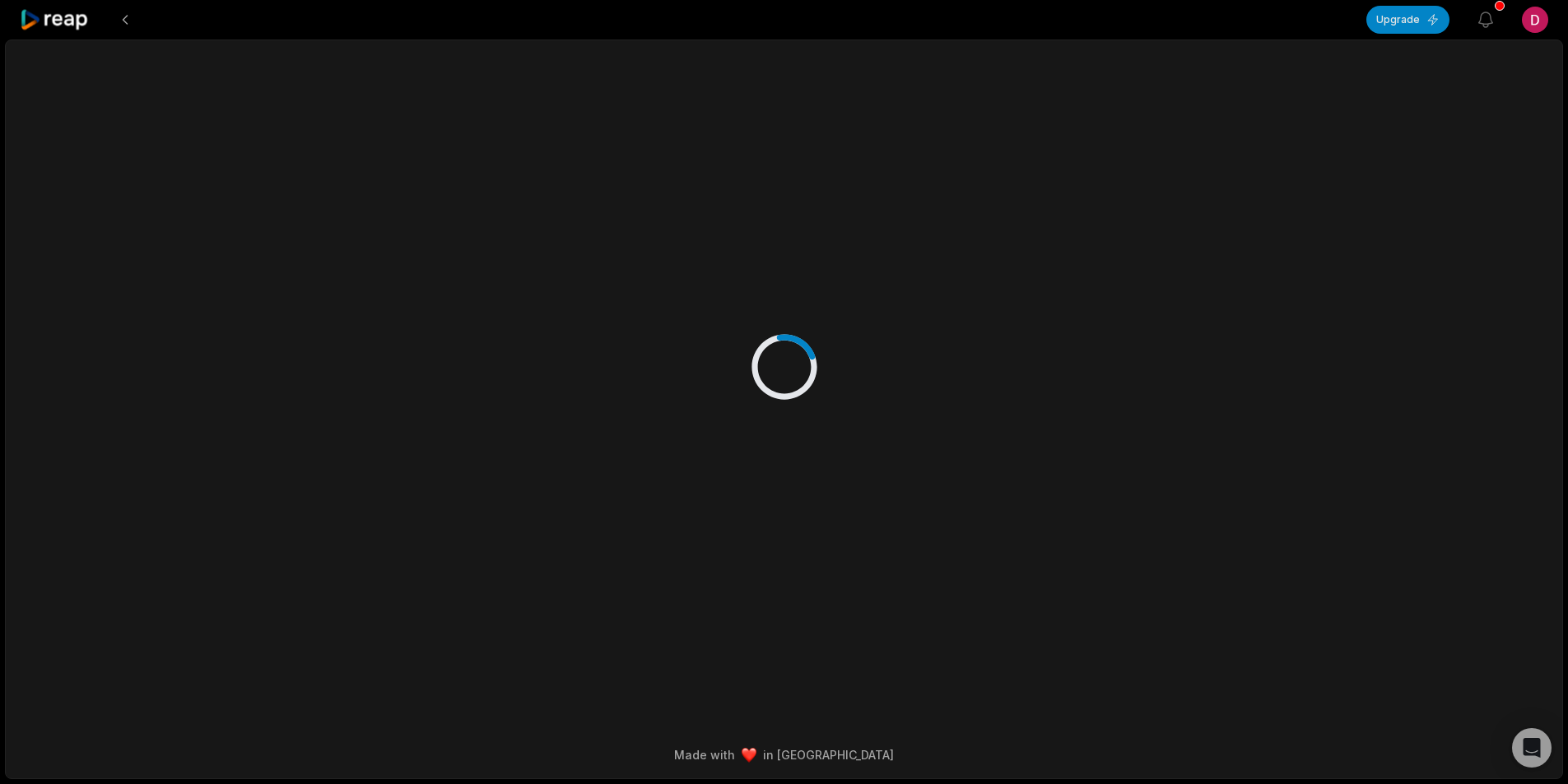
scroll to position [0, 0]
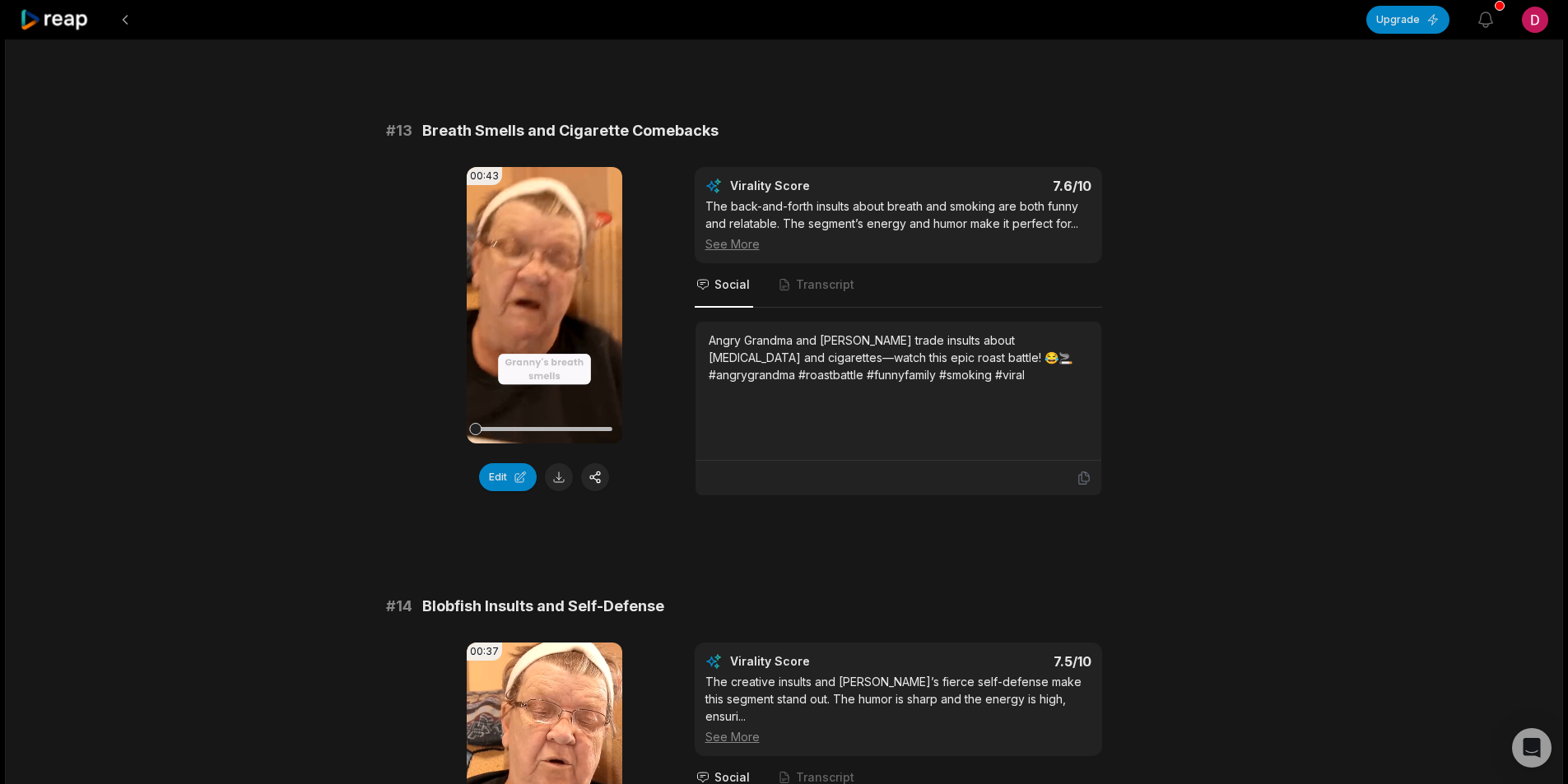
scroll to position [1070, 0]
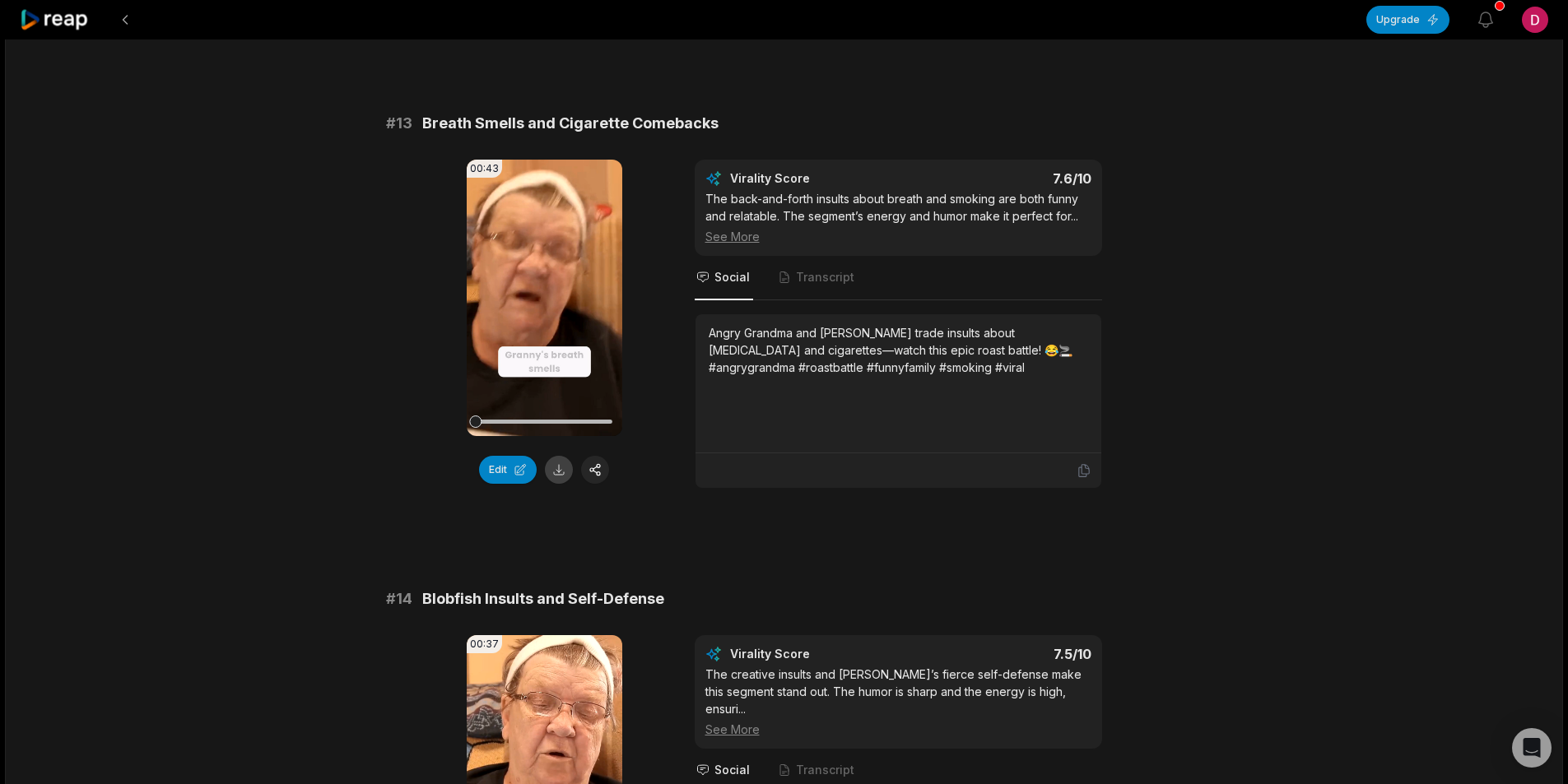
click at [564, 457] on button at bounding box center [558, 470] width 28 height 28
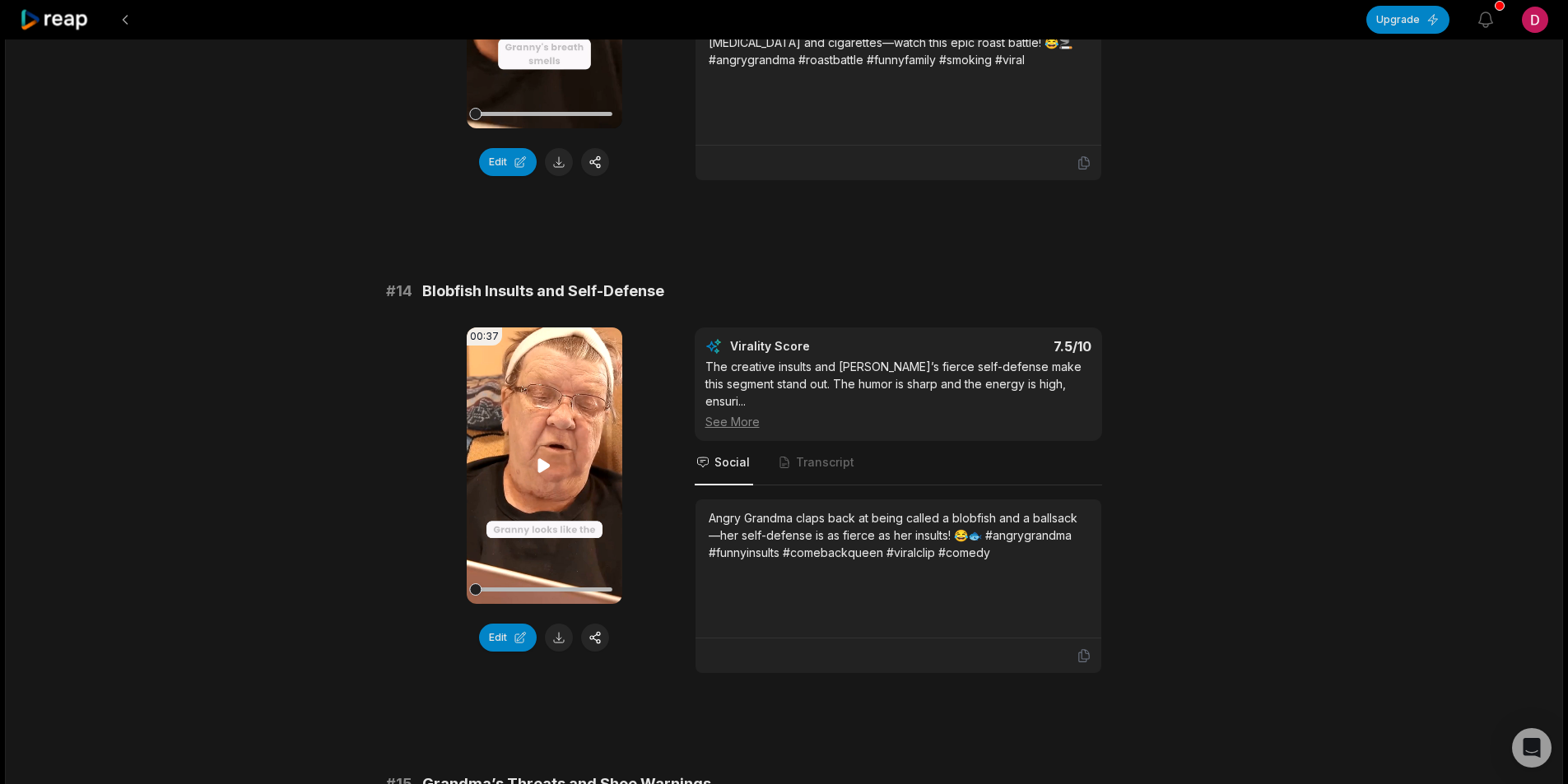
scroll to position [1399, 0]
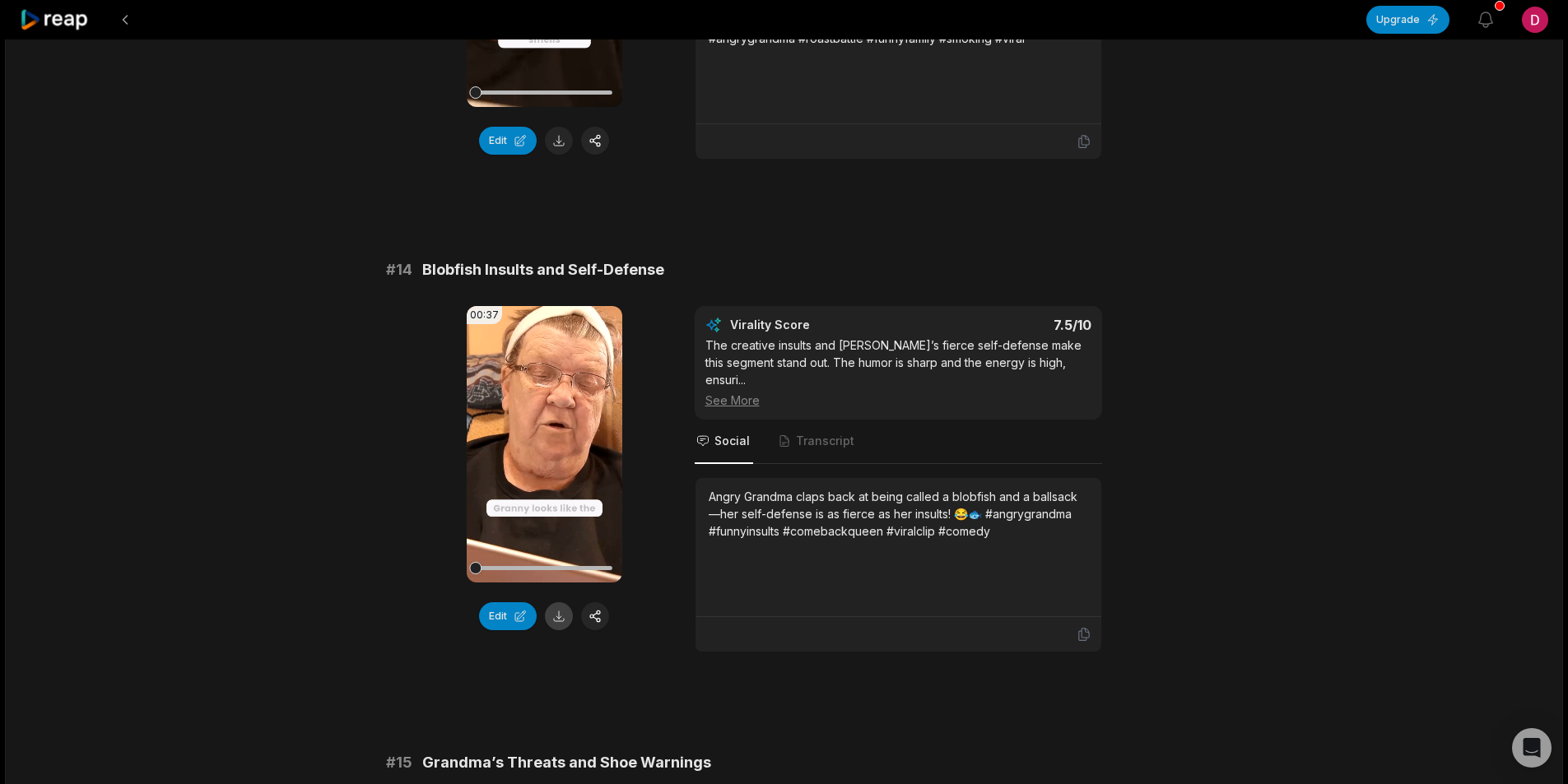
click at [562, 602] on button at bounding box center [558, 616] width 28 height 28
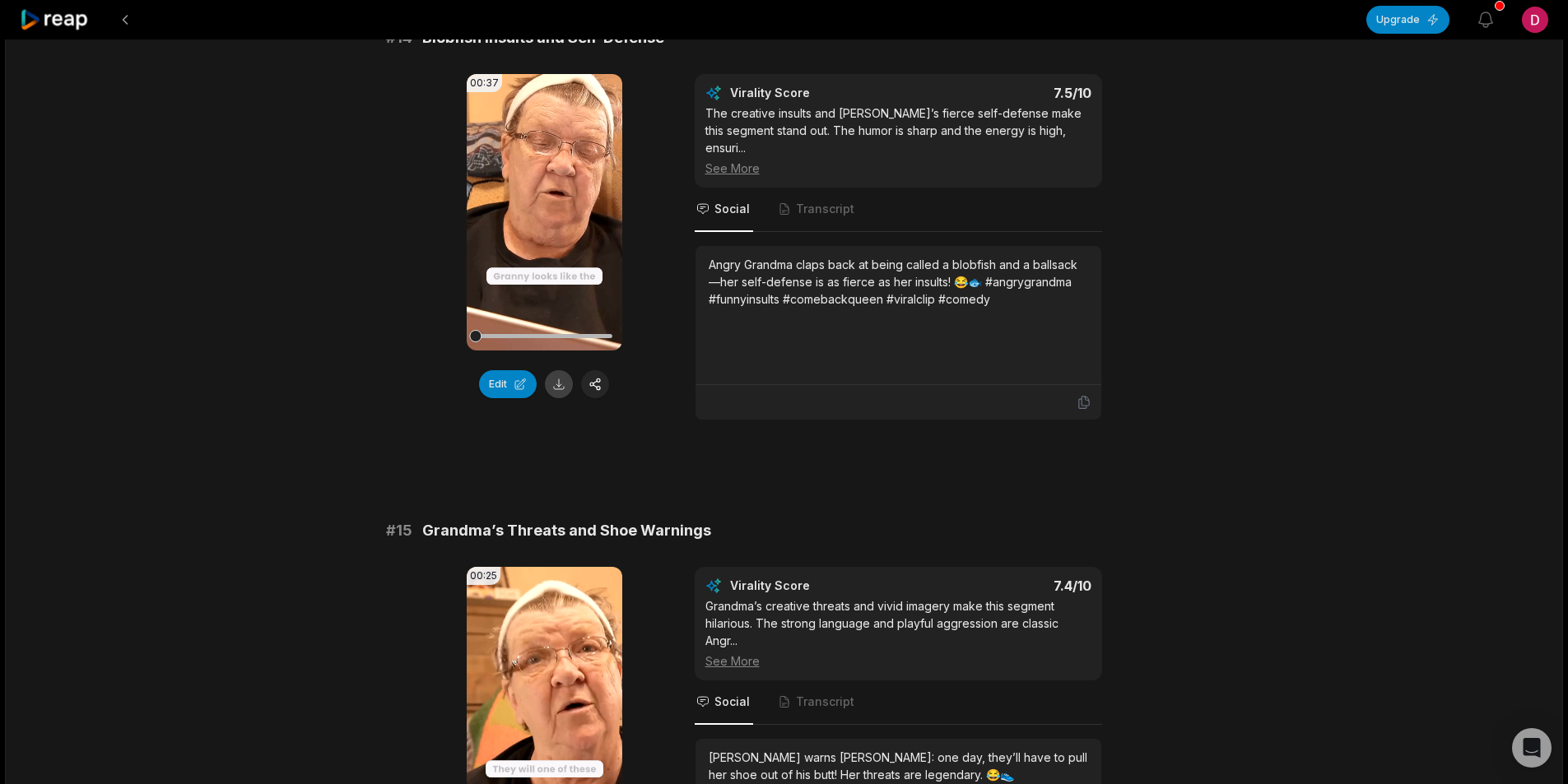
scroll to position [1892, 0]
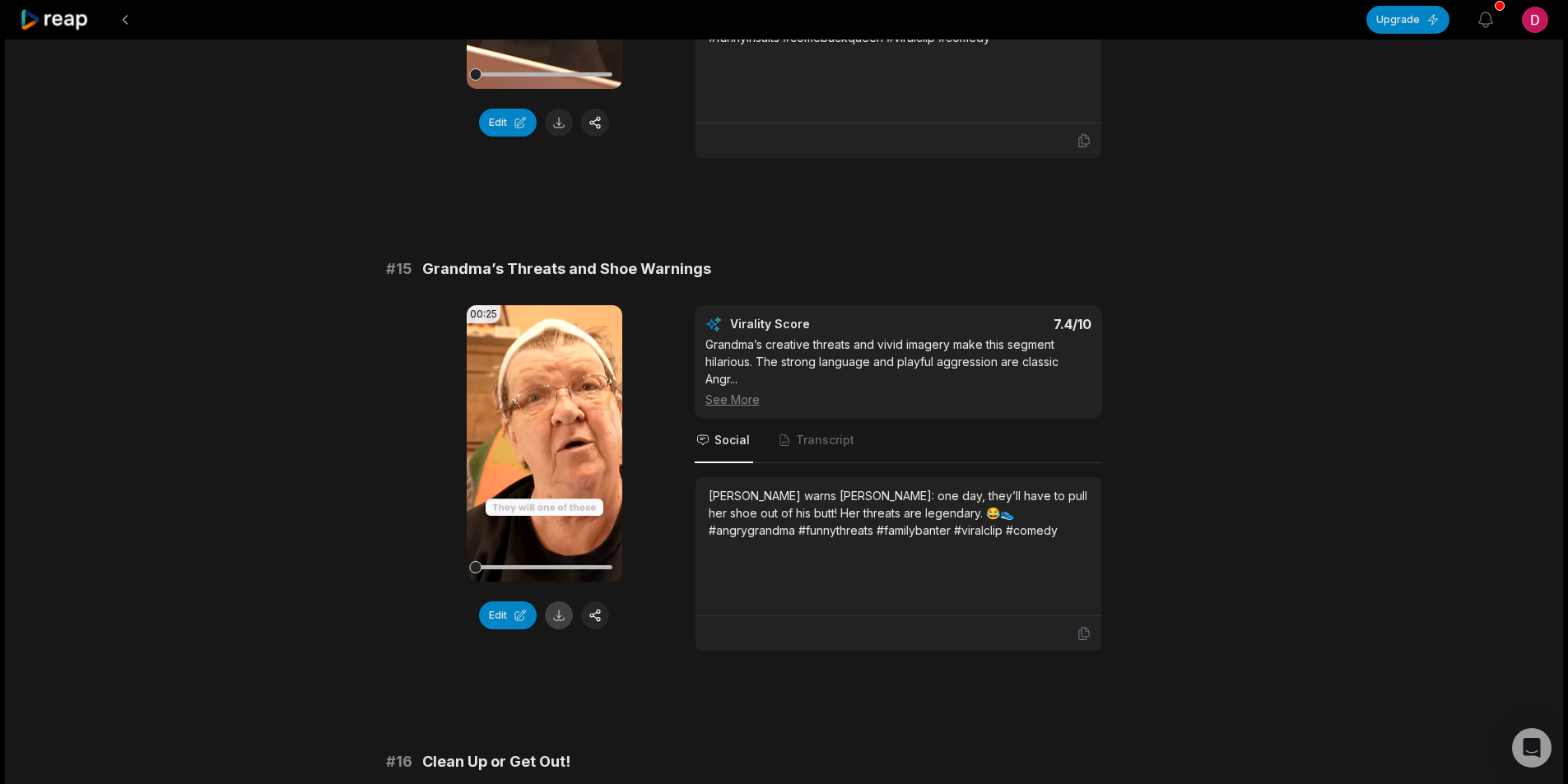
click at [561, 601] on button at bounding box center [558, 615] width 28 height 28
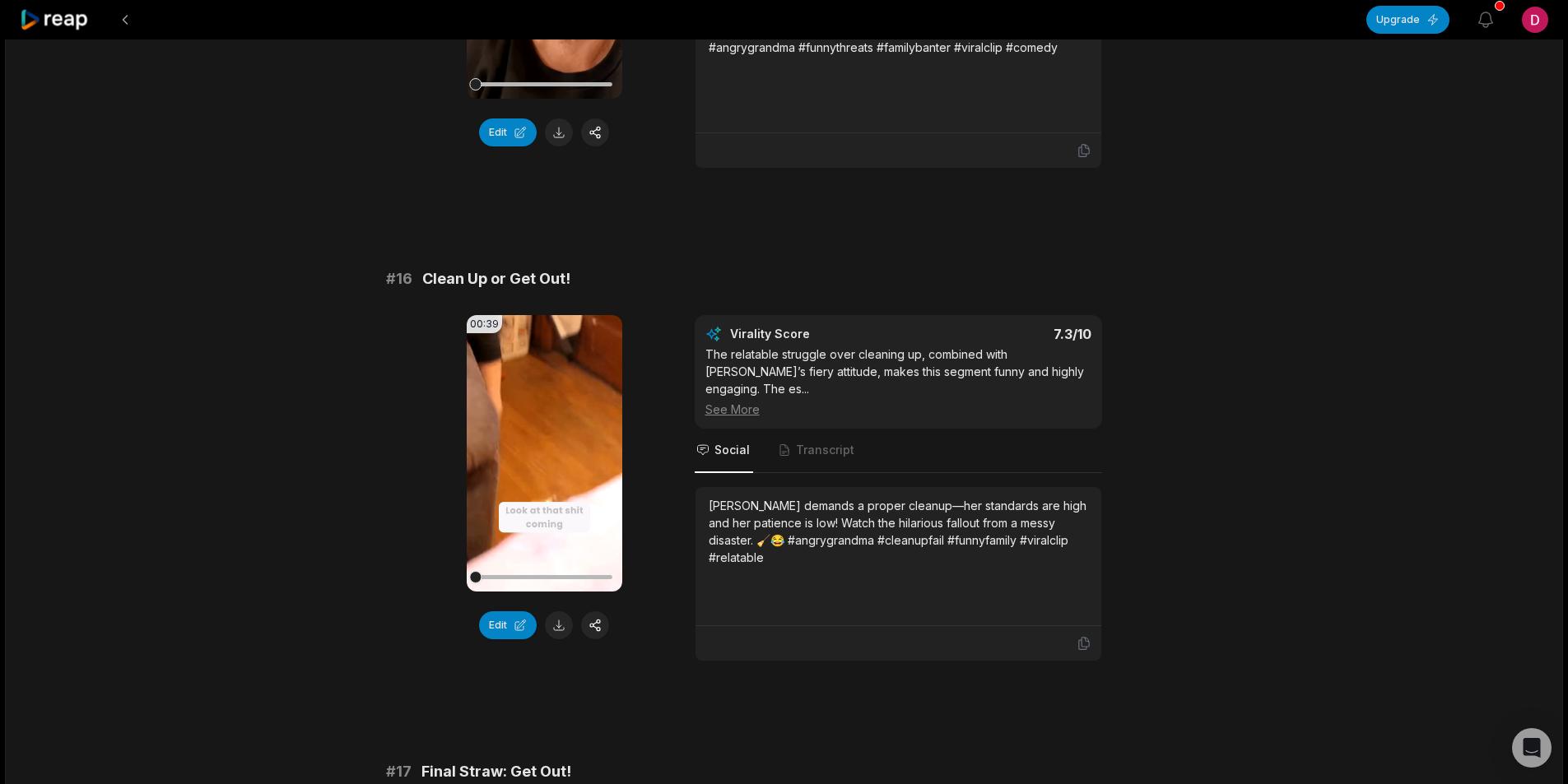
scroll to position [2469, 0]
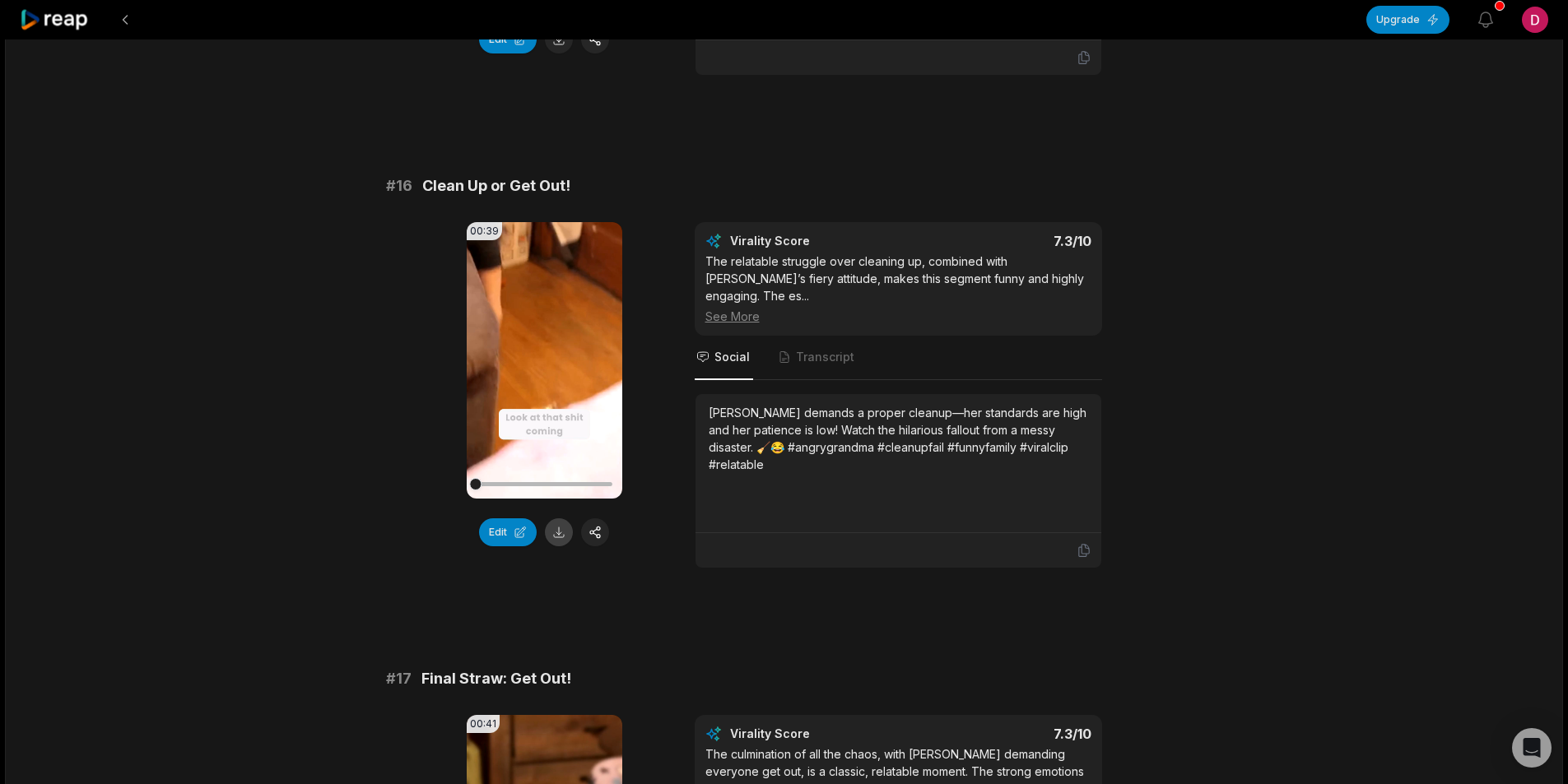
click at [559, 524] on button at bounding box center [558, 532] width 28 height 28
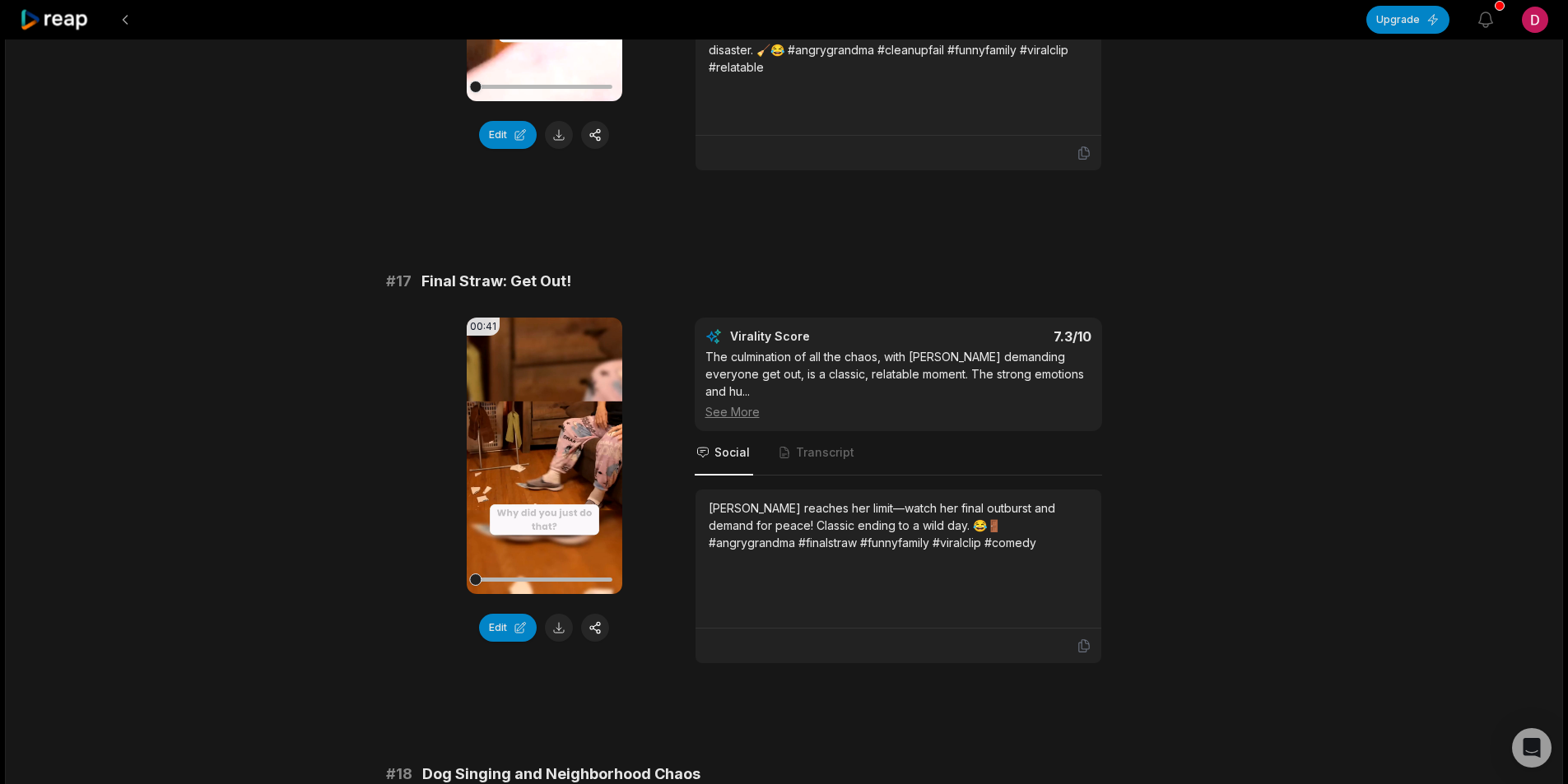
scroll to position [2880, 0]
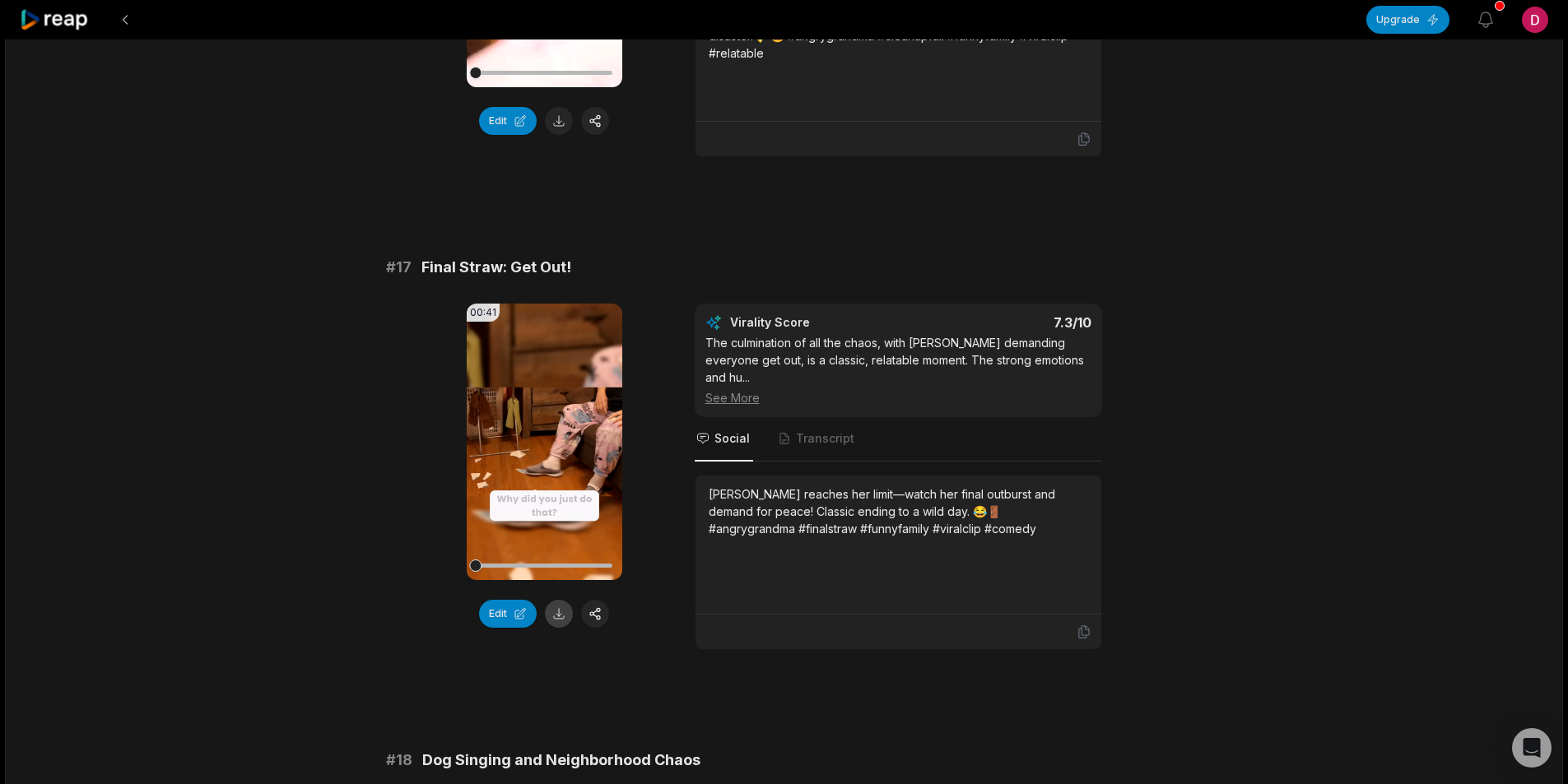
click at [555, 599] on button at bounding box center [558, 613] width 28 height 28
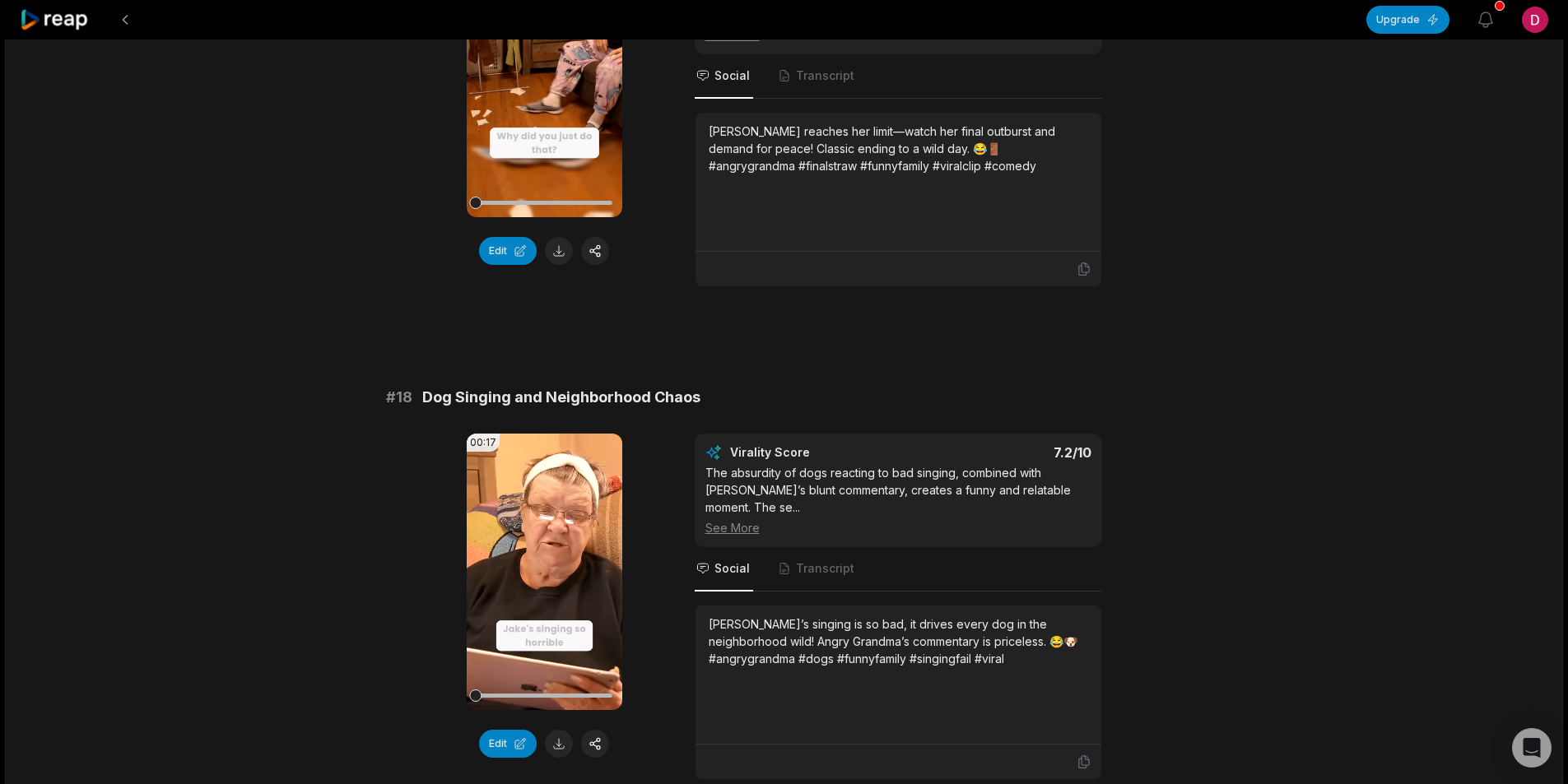
scroll to position [3374, 0]
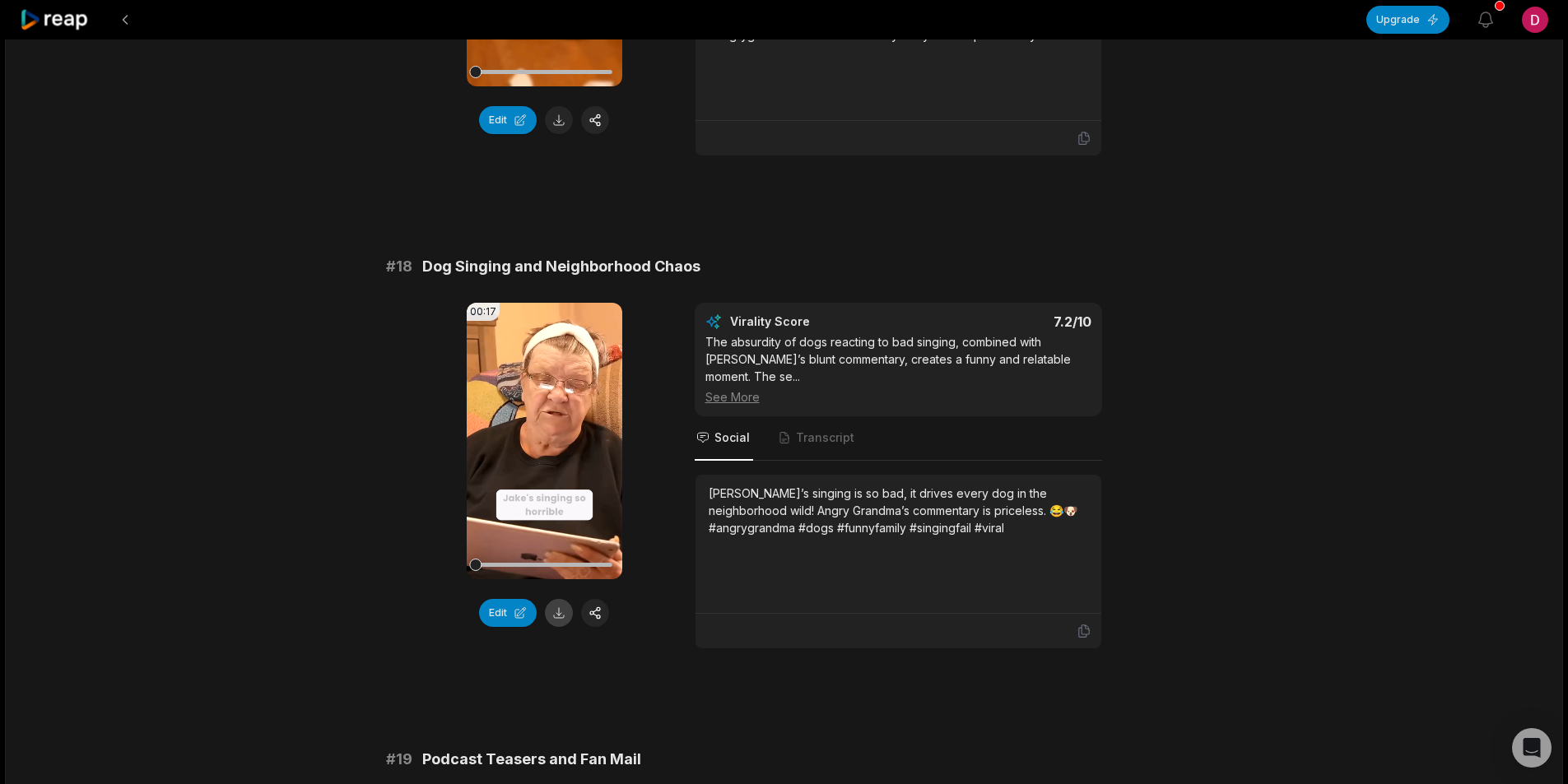
click at [561, 599] on button at bounding box center [558, 613] width 28 height 28
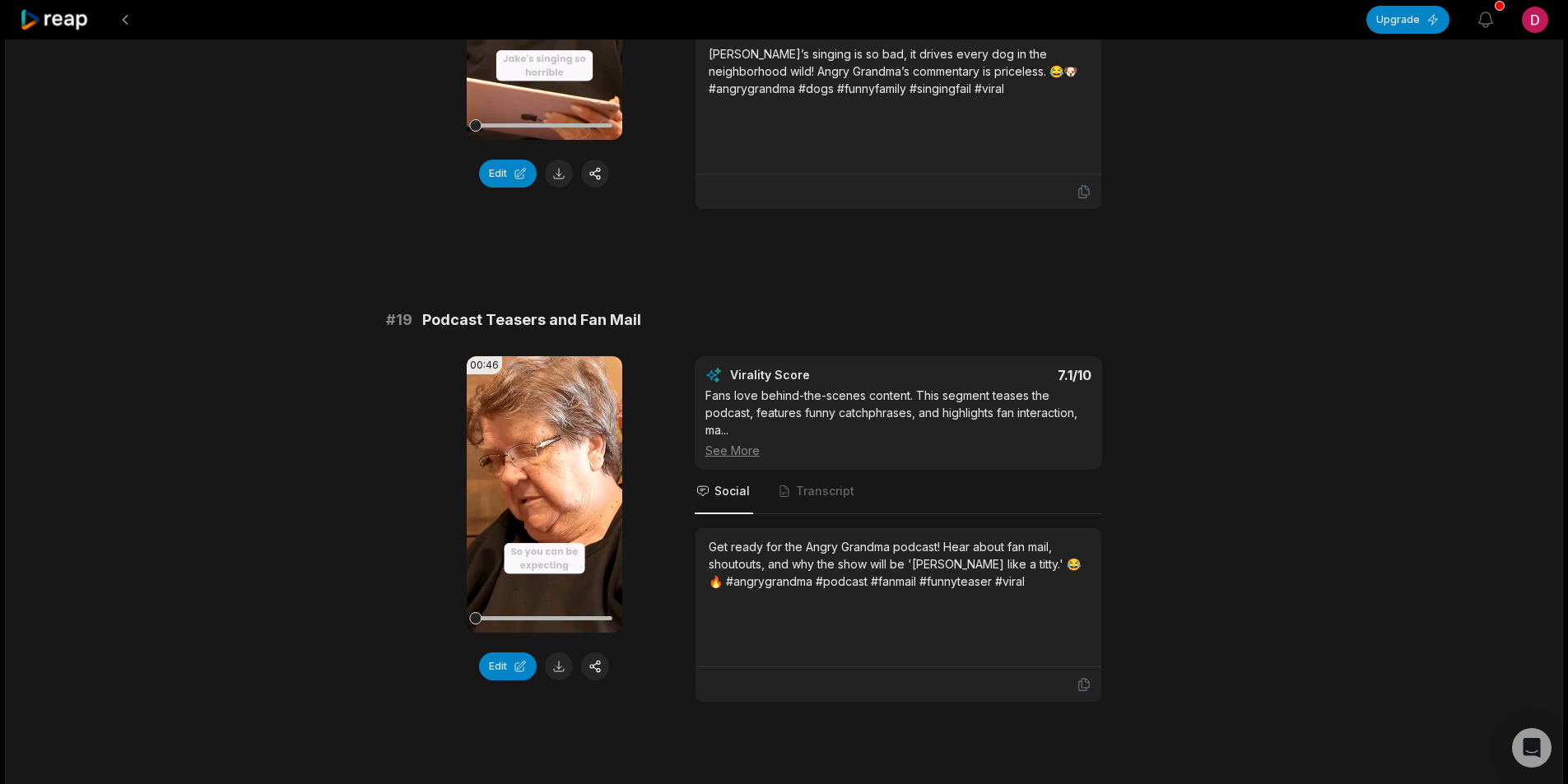
scroll to position [3868, 0]
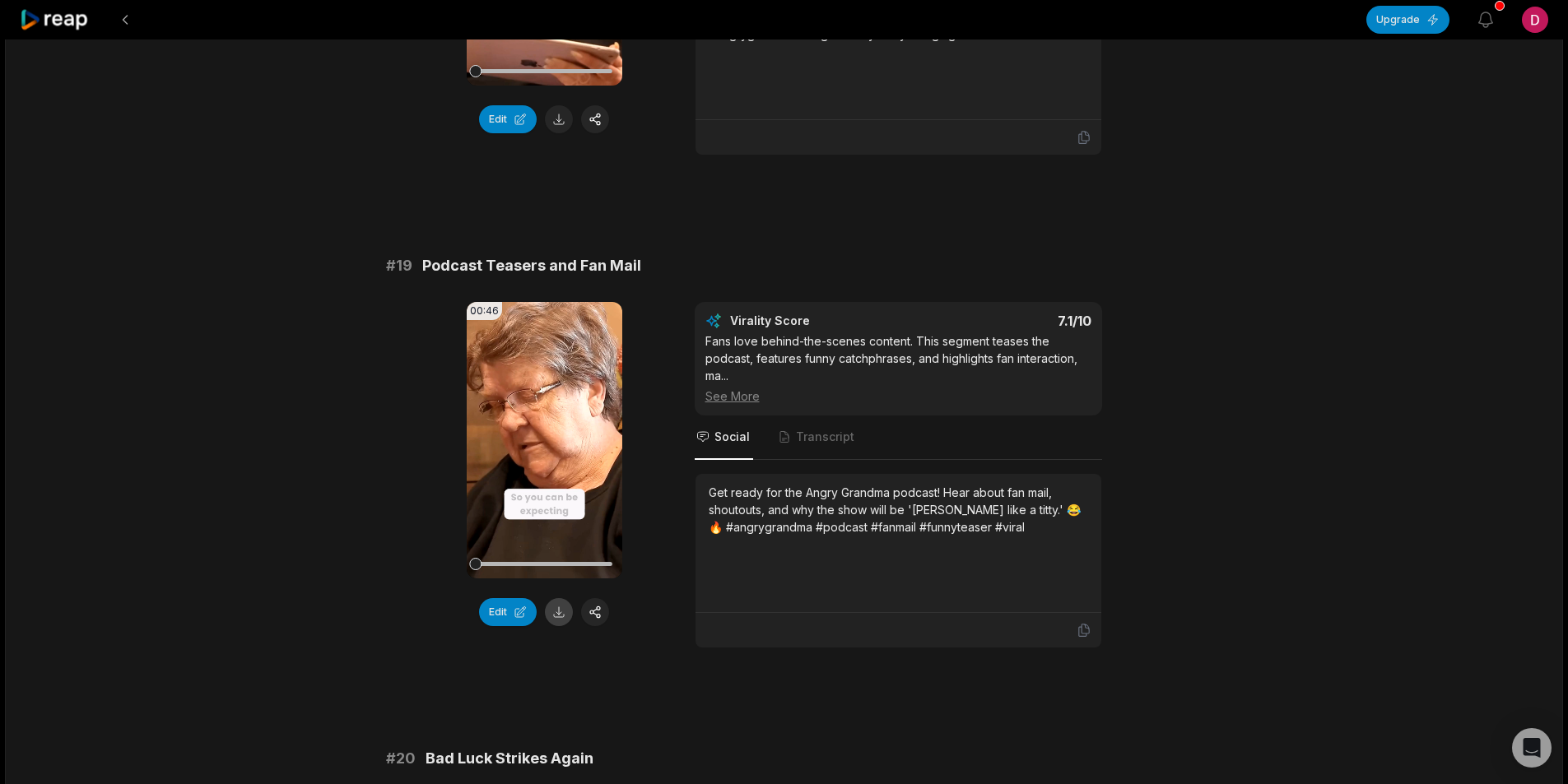
click at [560, 599] on button at bounding box center [558, 612] width 28 height 28
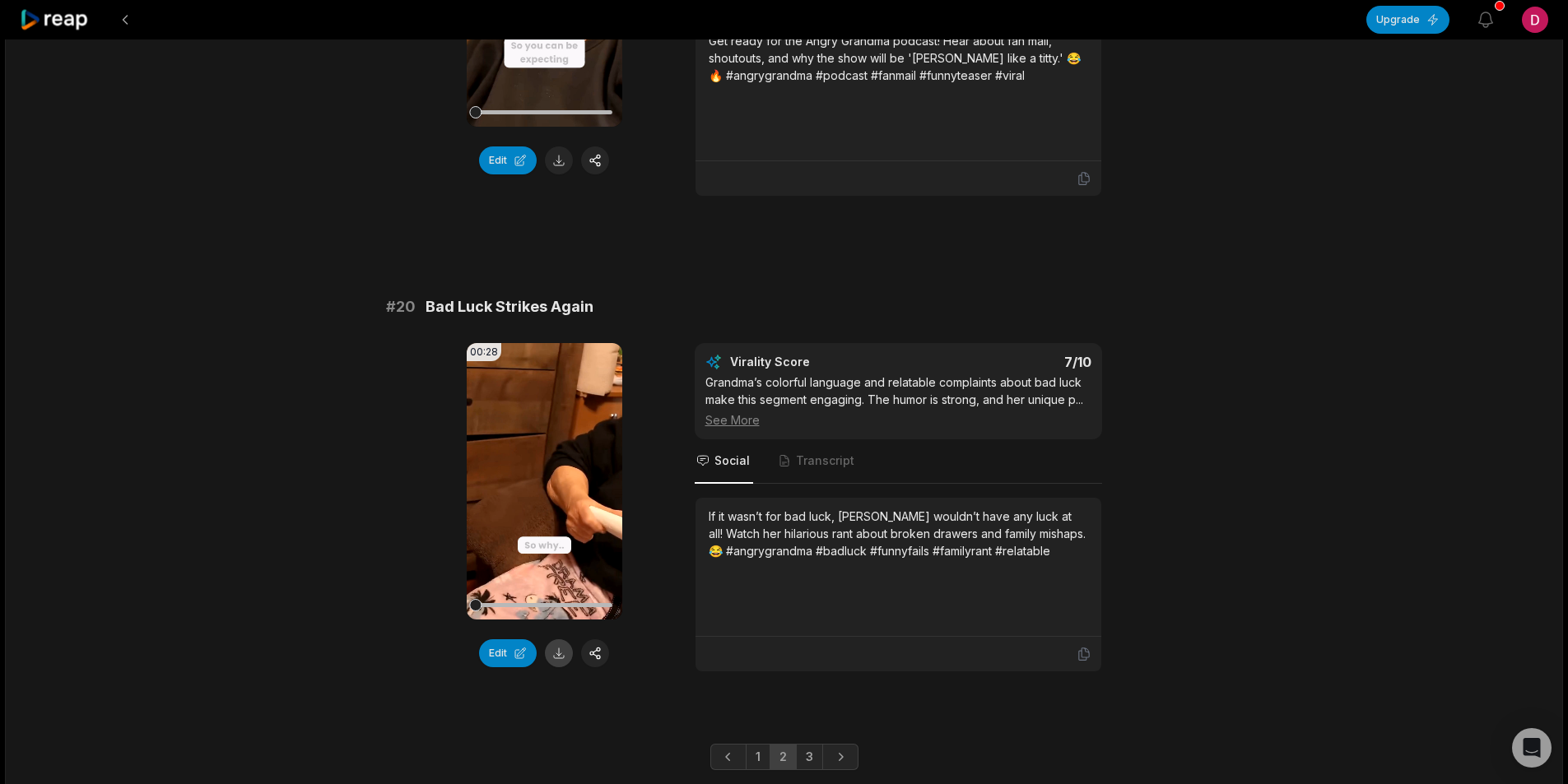
click at [565, 639] on button at bounding box center [558, 653] width 28 height 28
click at [806, 744] on link "3" at bounding box center [810, 756] width 28 height 27
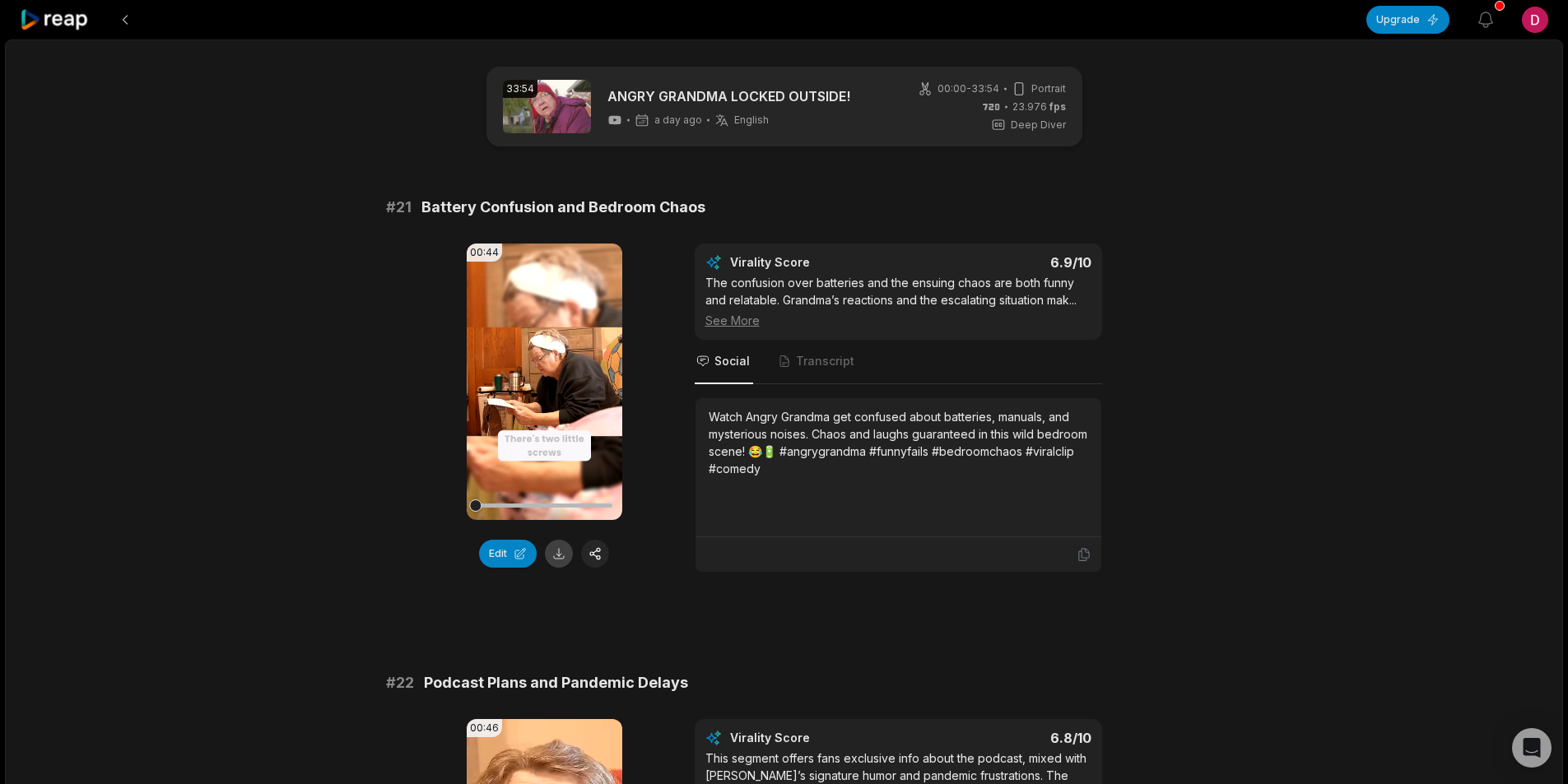
click at [560, 552] on button at bounding box center [558, 554] width 28 height 28
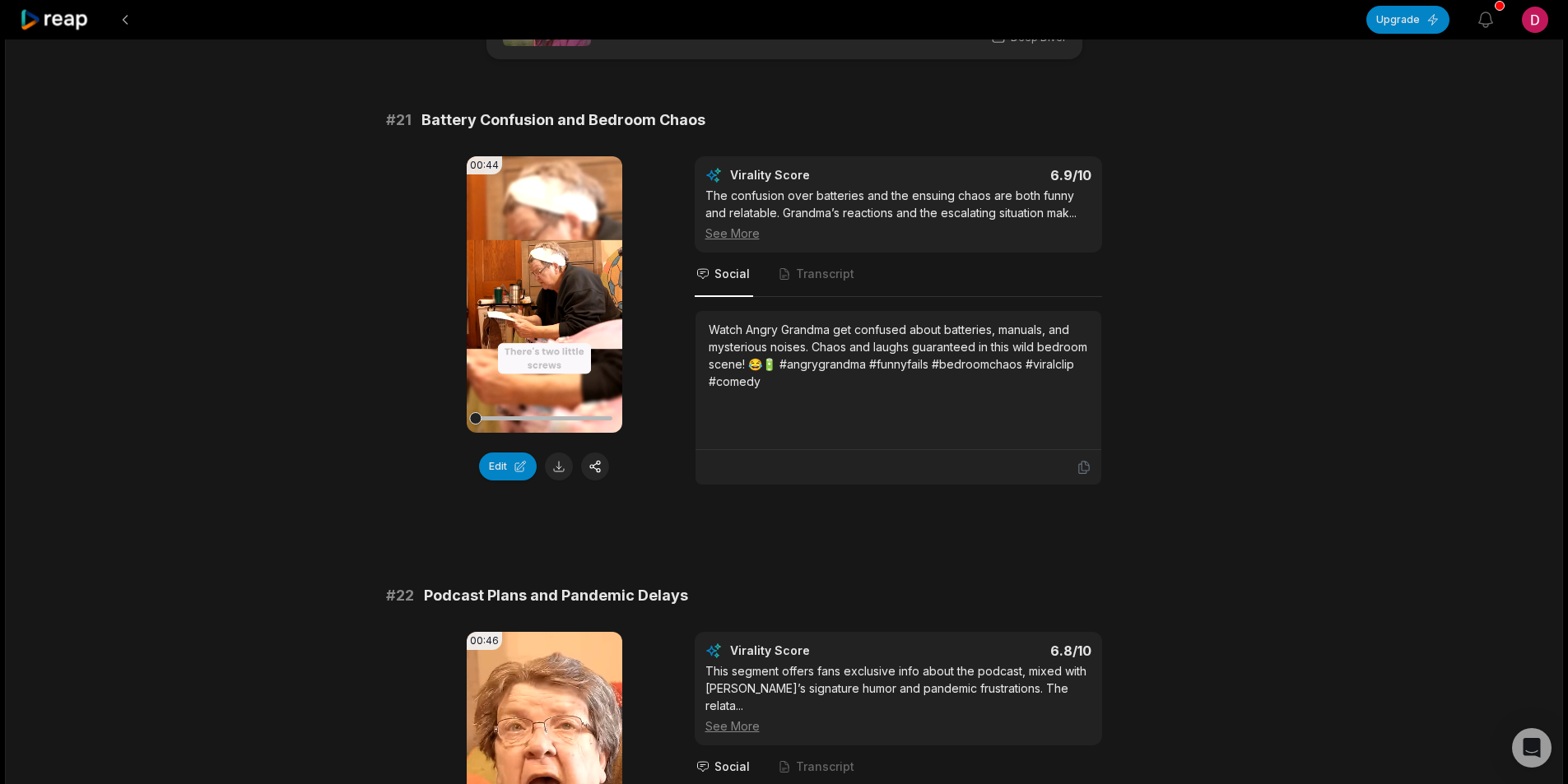
scroll to position [411, 0]
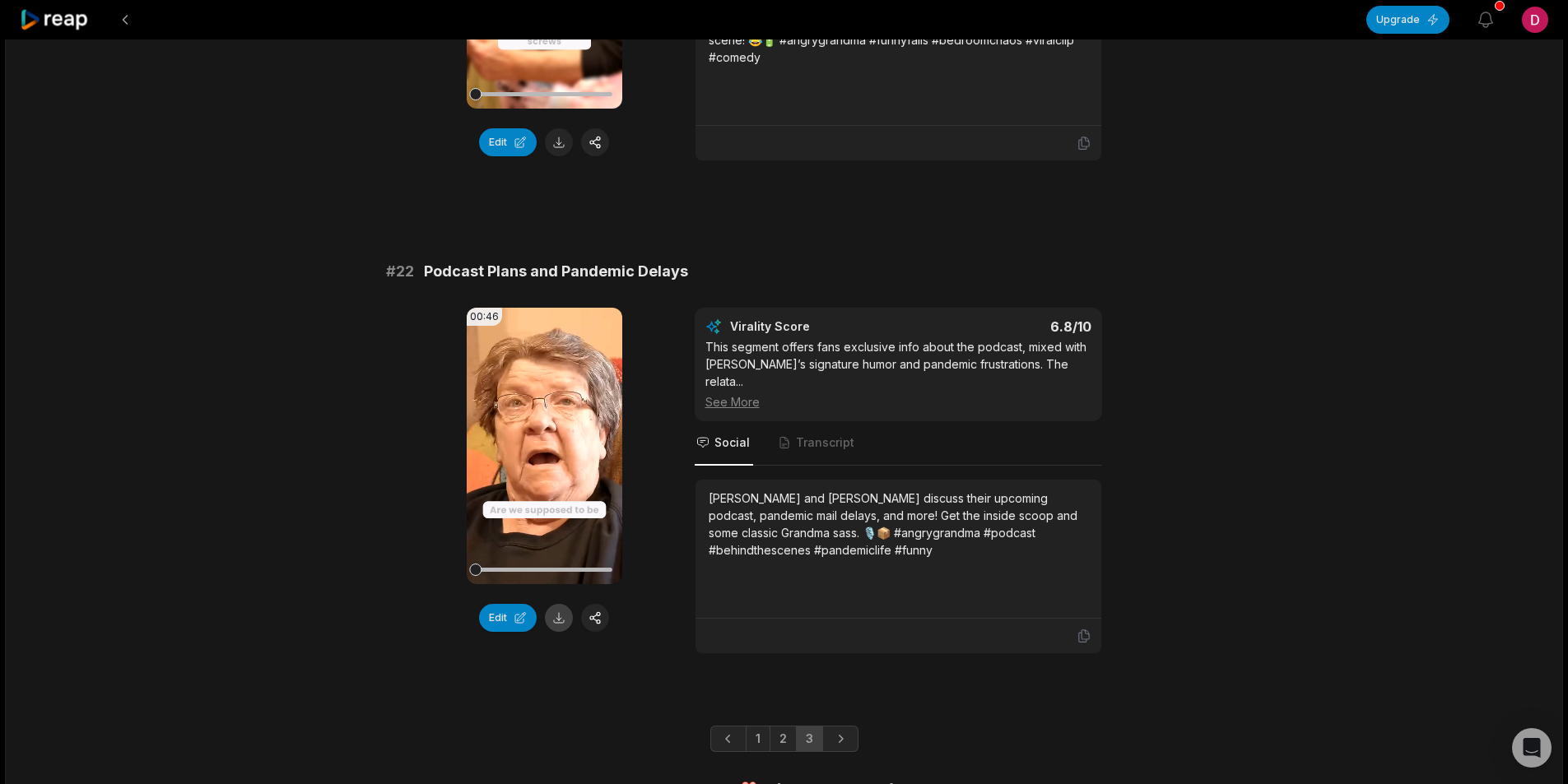
click at [564, 615] on button at bounding box center [558, 618] width 28 height 28
click at [129, 12] on button at bounding box center [125, 19] width 29 height 29
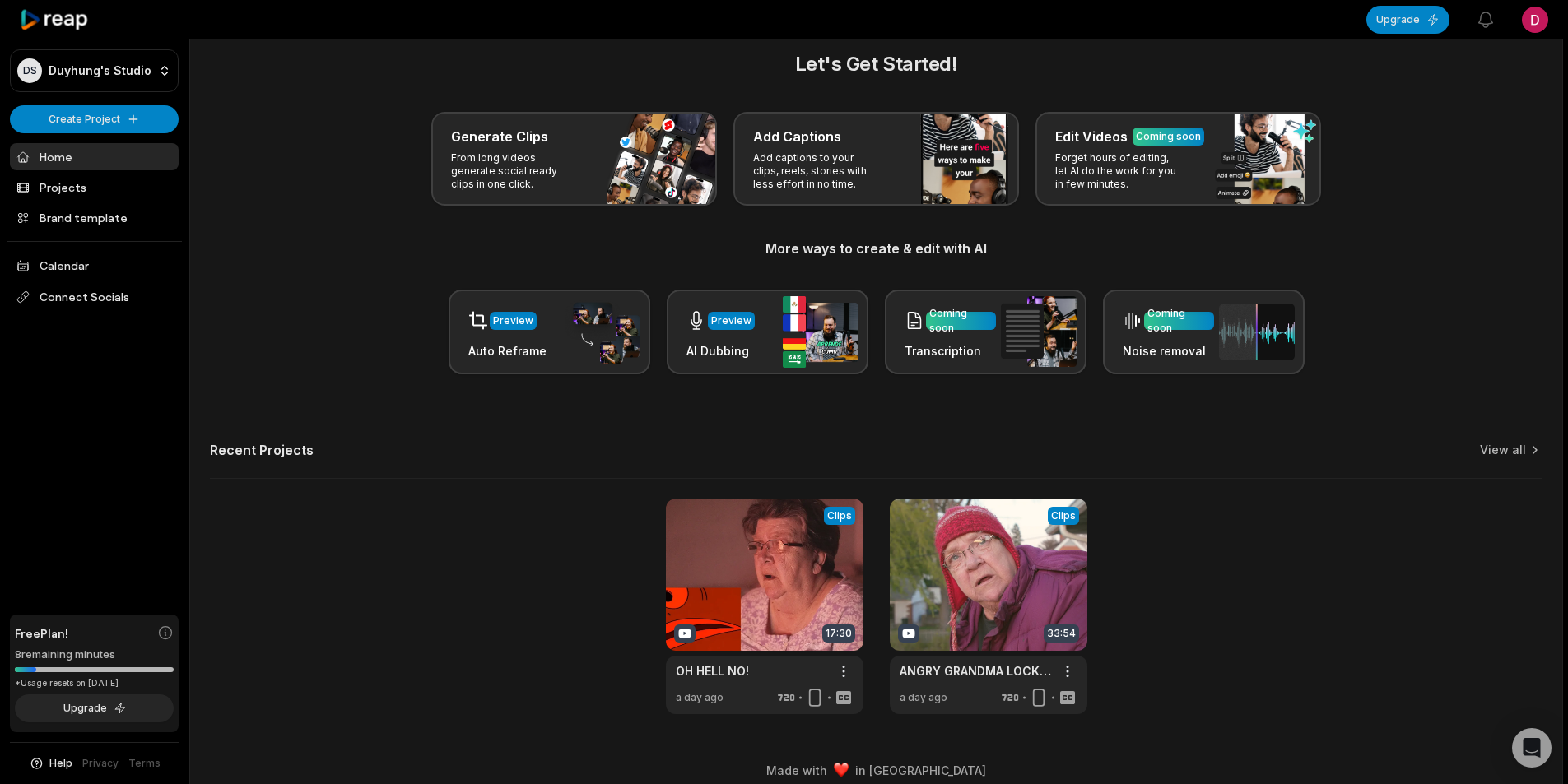
scroll to position [37, 0]
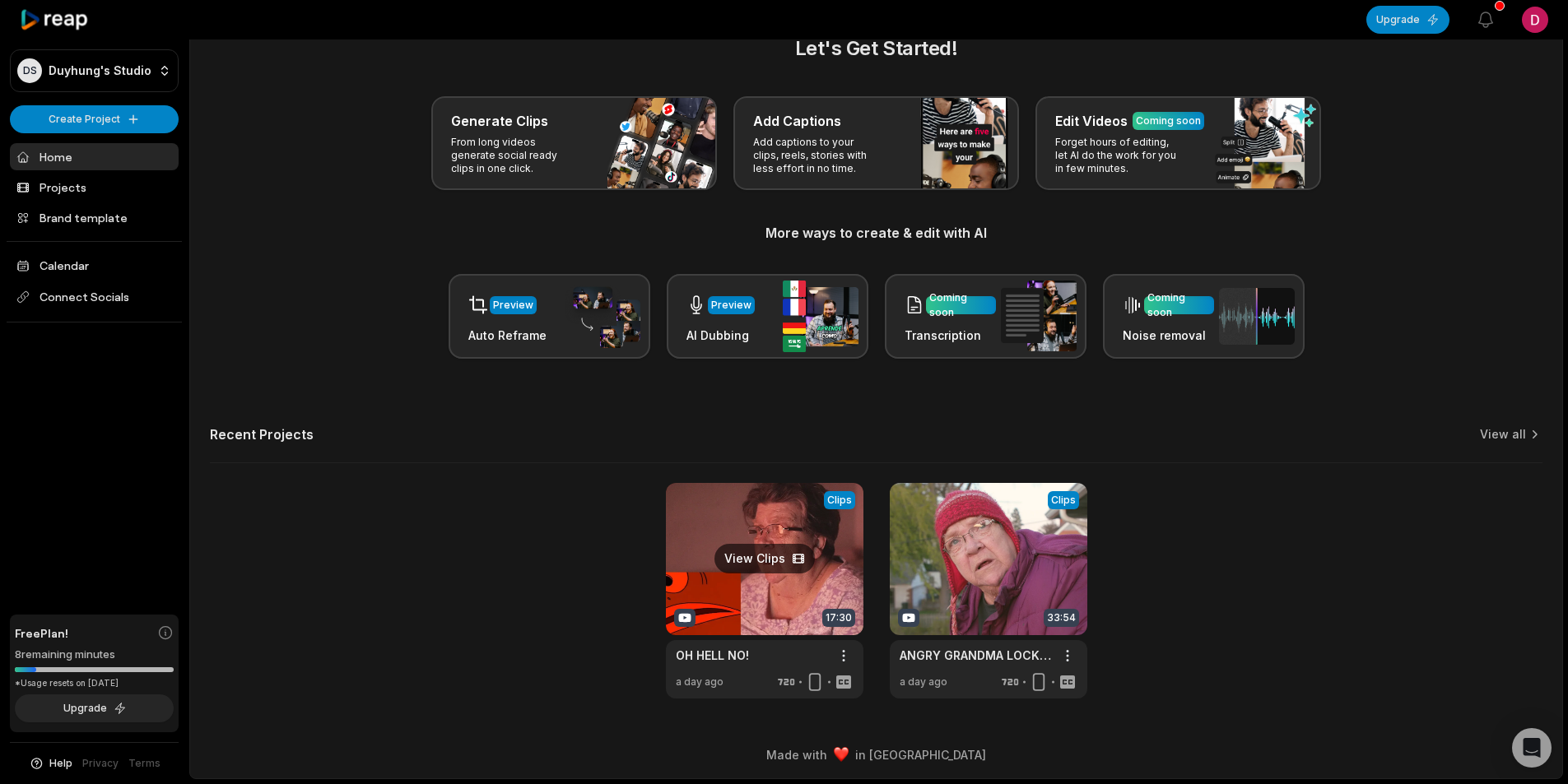
click at [728, 532] on link at bounding box center [764, 590] width 197 height 216
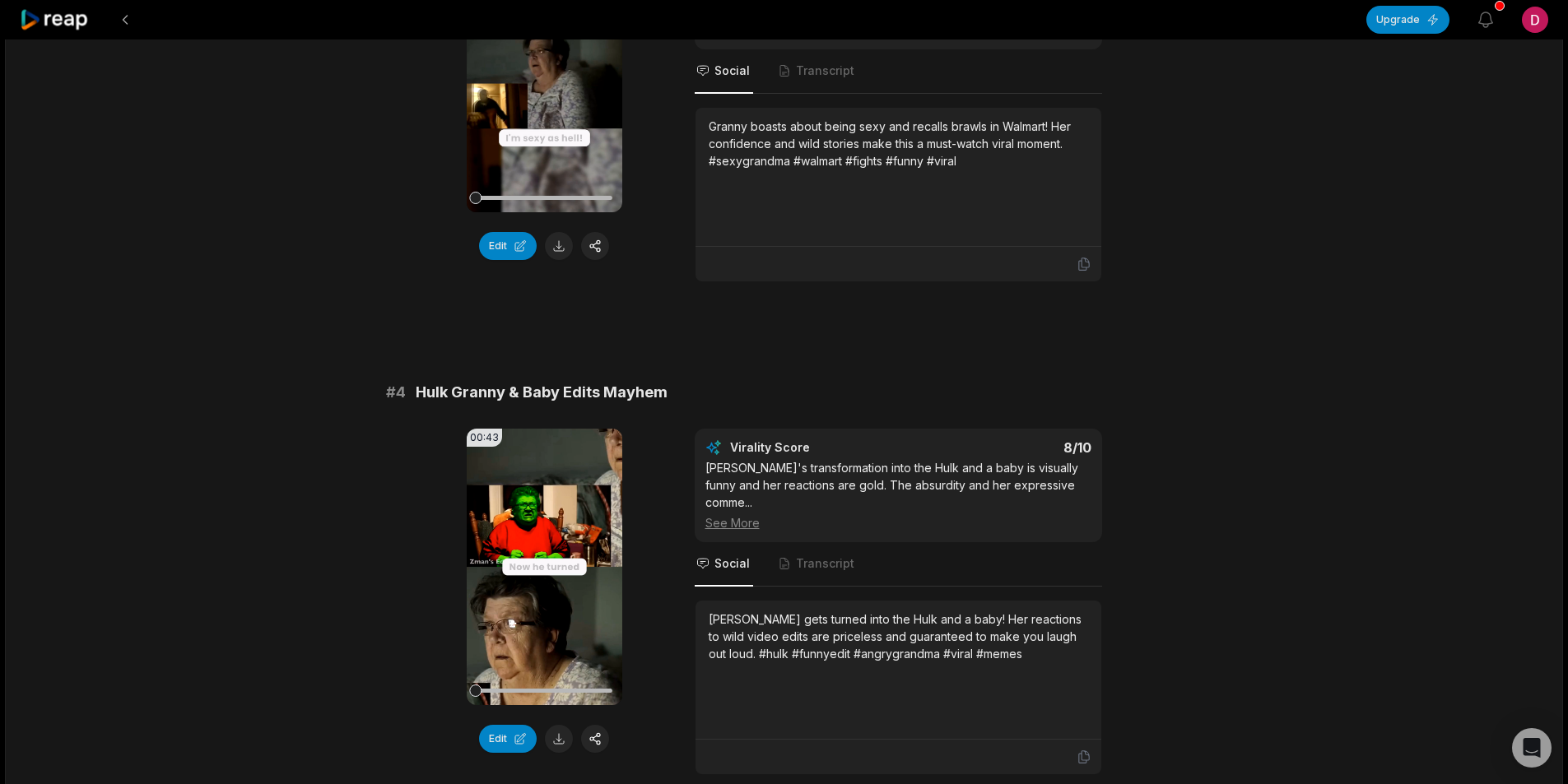
scroll to position [1399, 0]
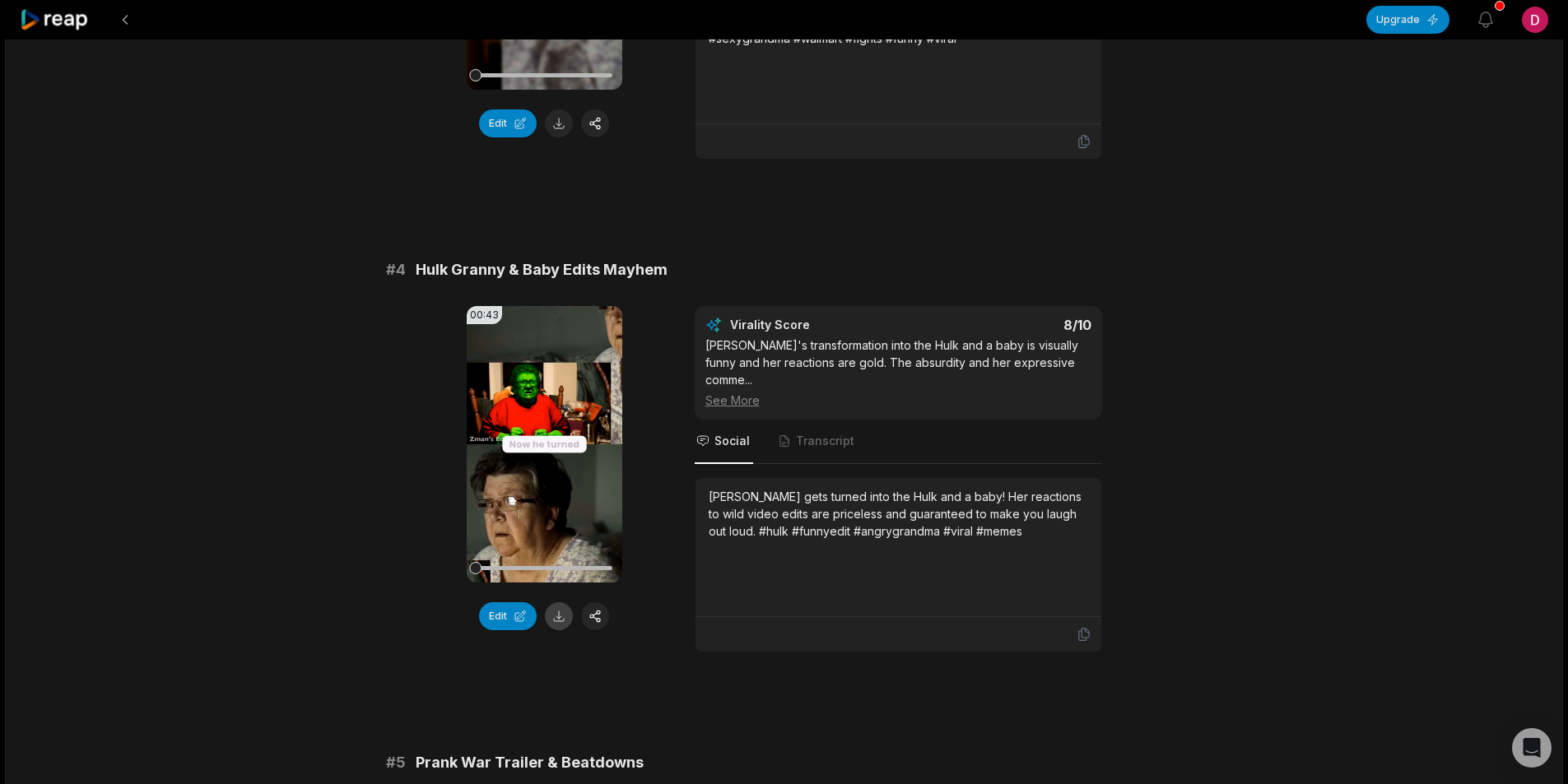
click at [563, 602] on button at bounding box center [558, 616] width 28 height 28
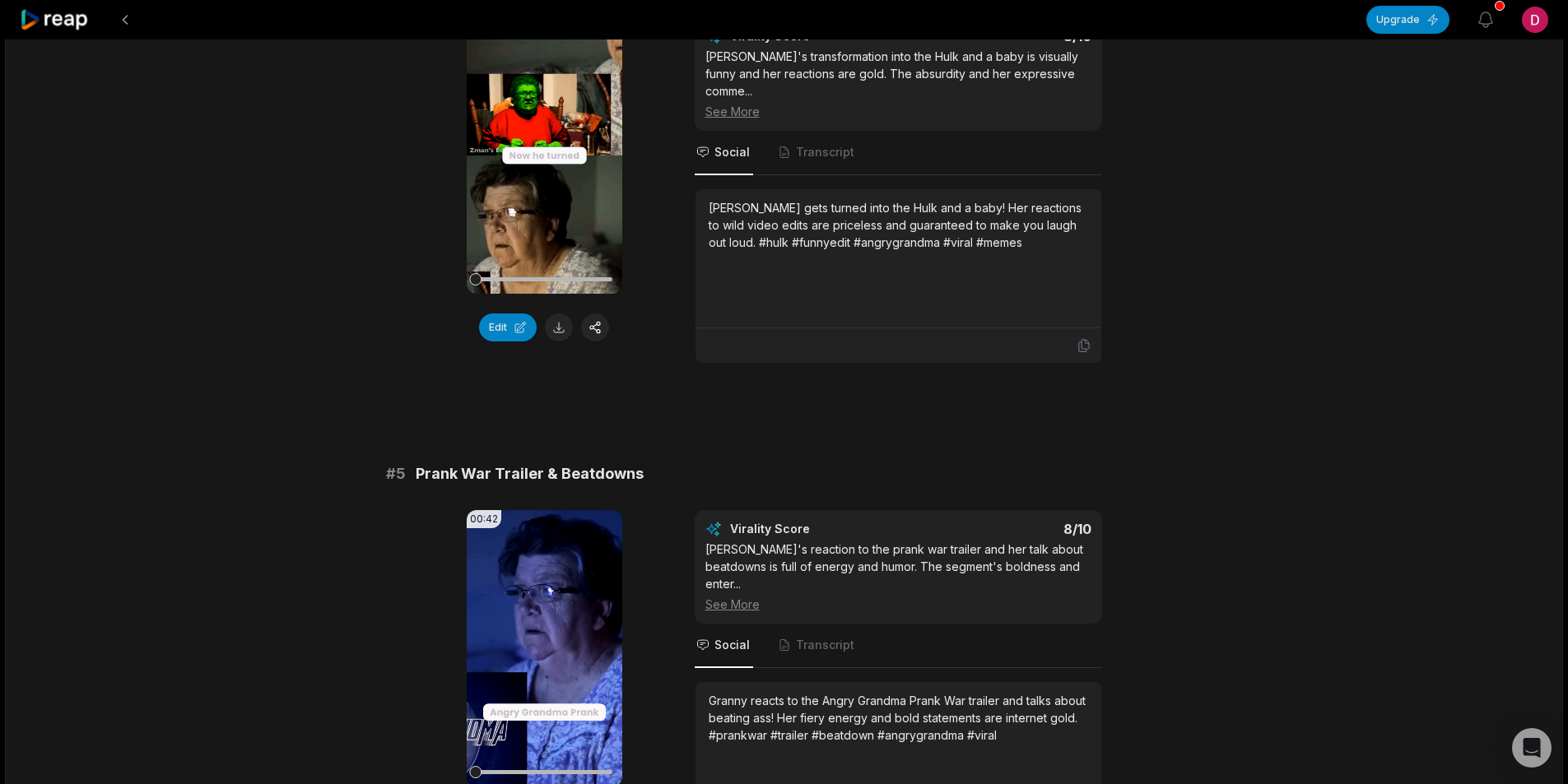
scroll to position [1810, 0]
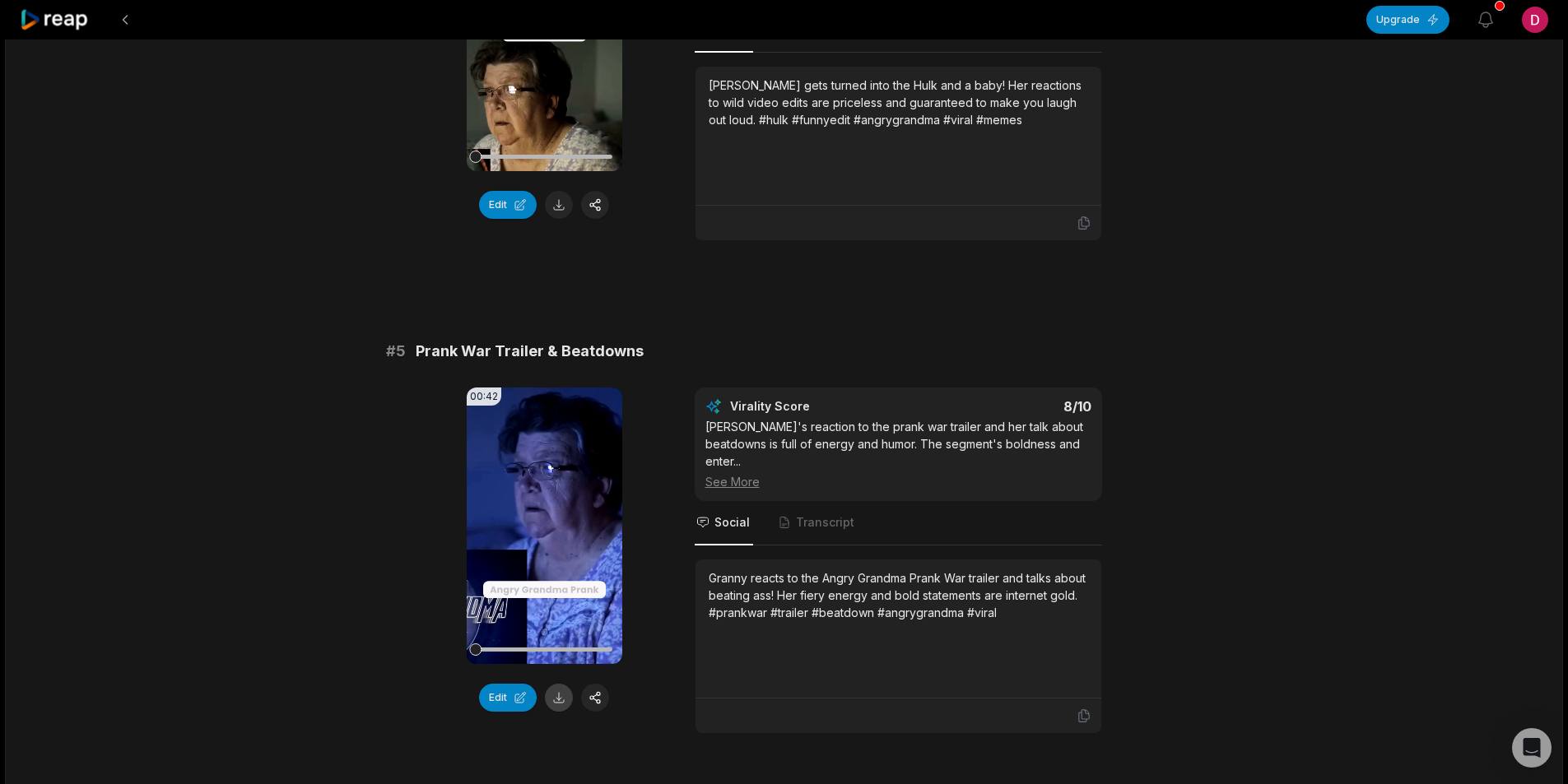
click at [562, 684] on button at bounding box center [558, 698] width 28 height 28
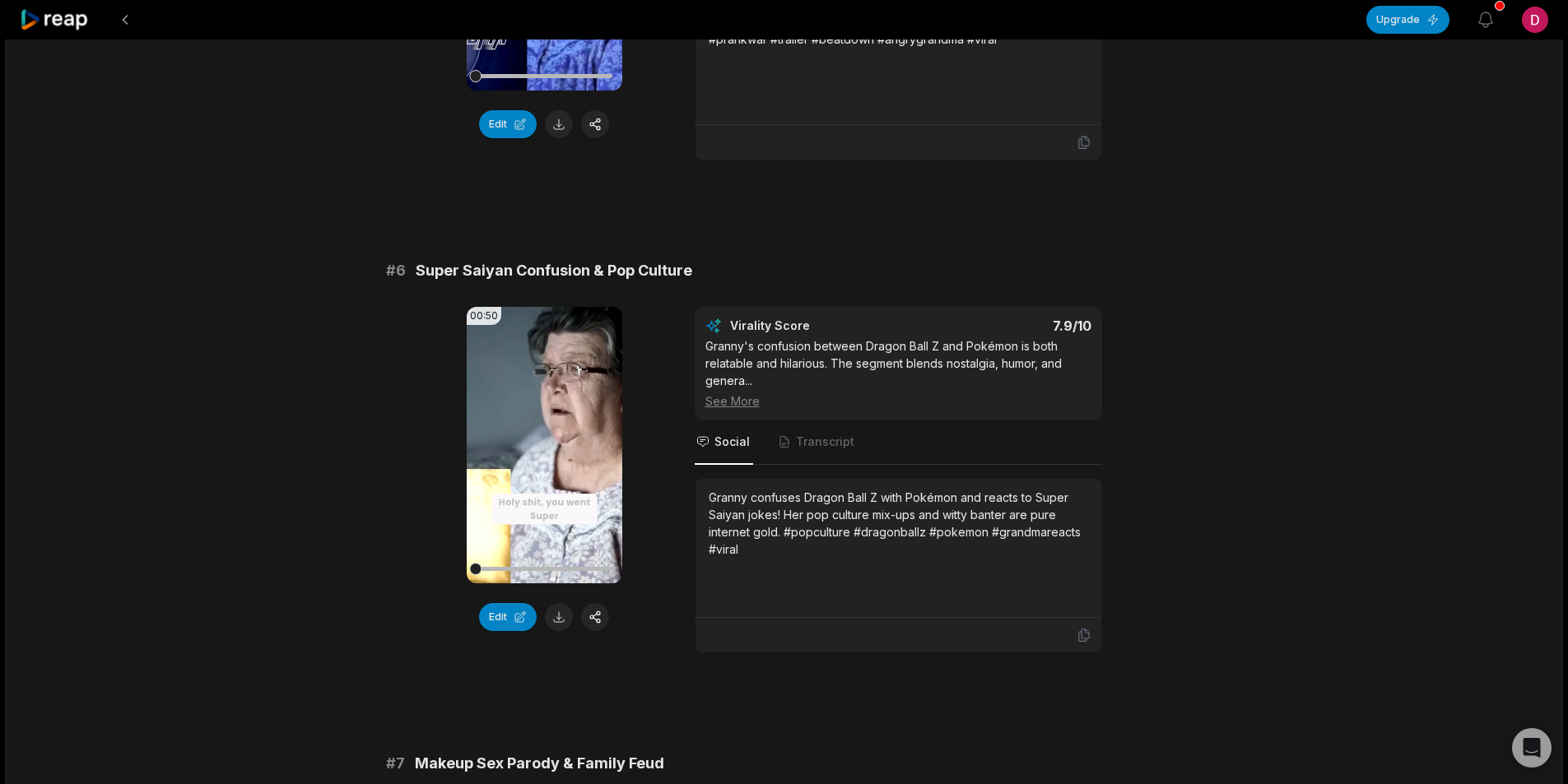
scroll to position [2551, 0]
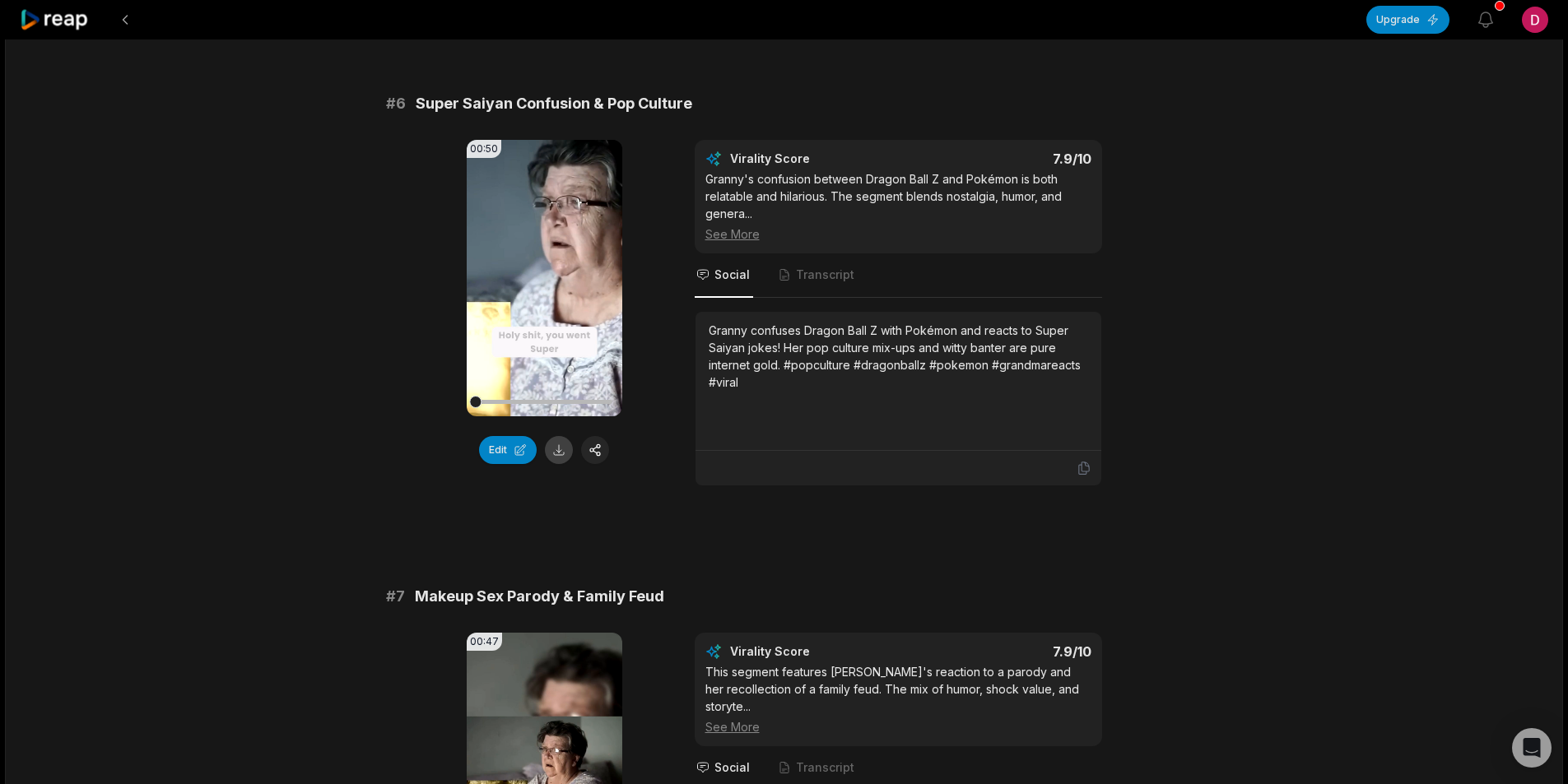
click at [551, 436] on button at bounding box center [558, 450] width 28 height 28
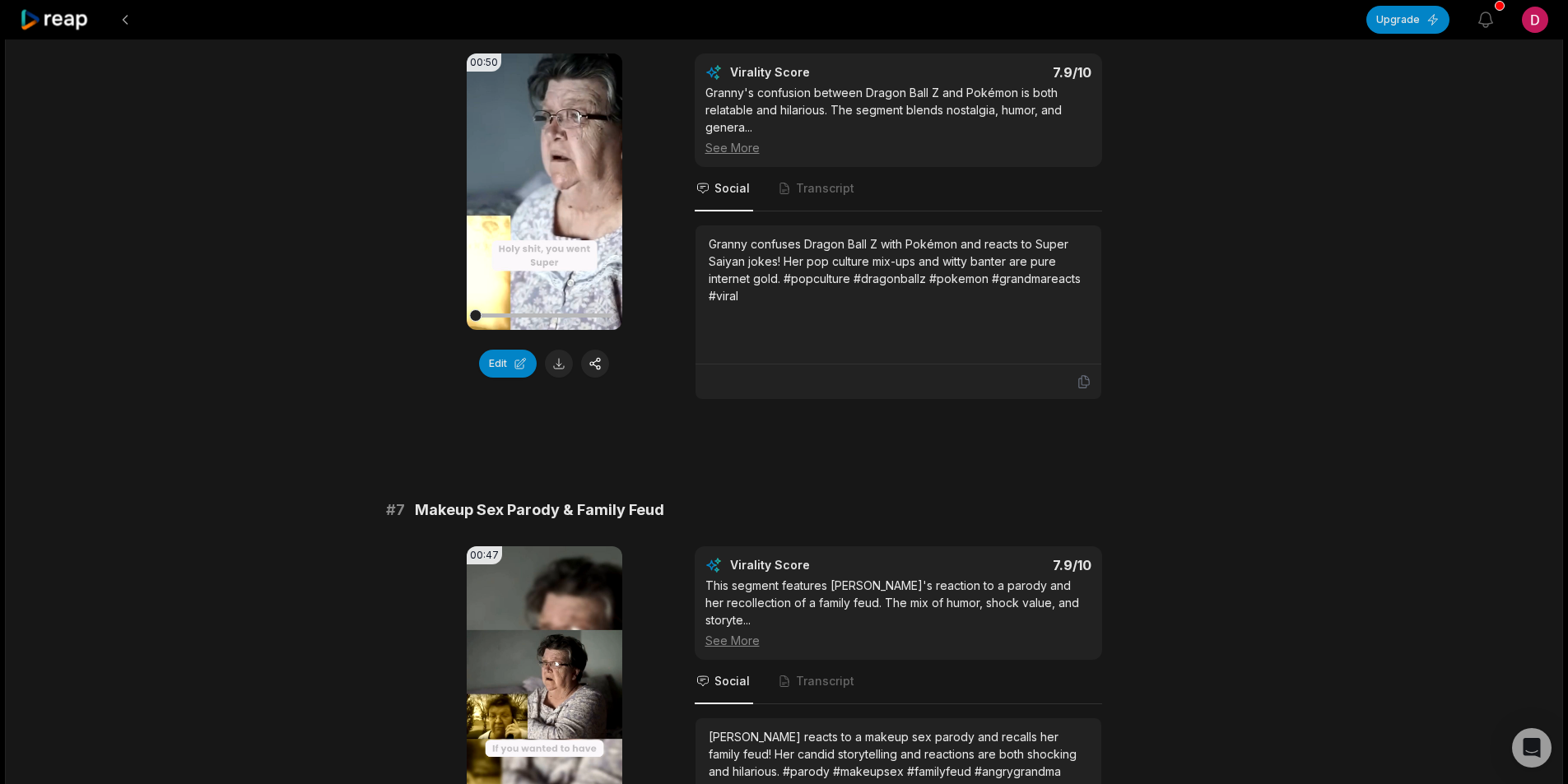
scroll to position [2962, 0]
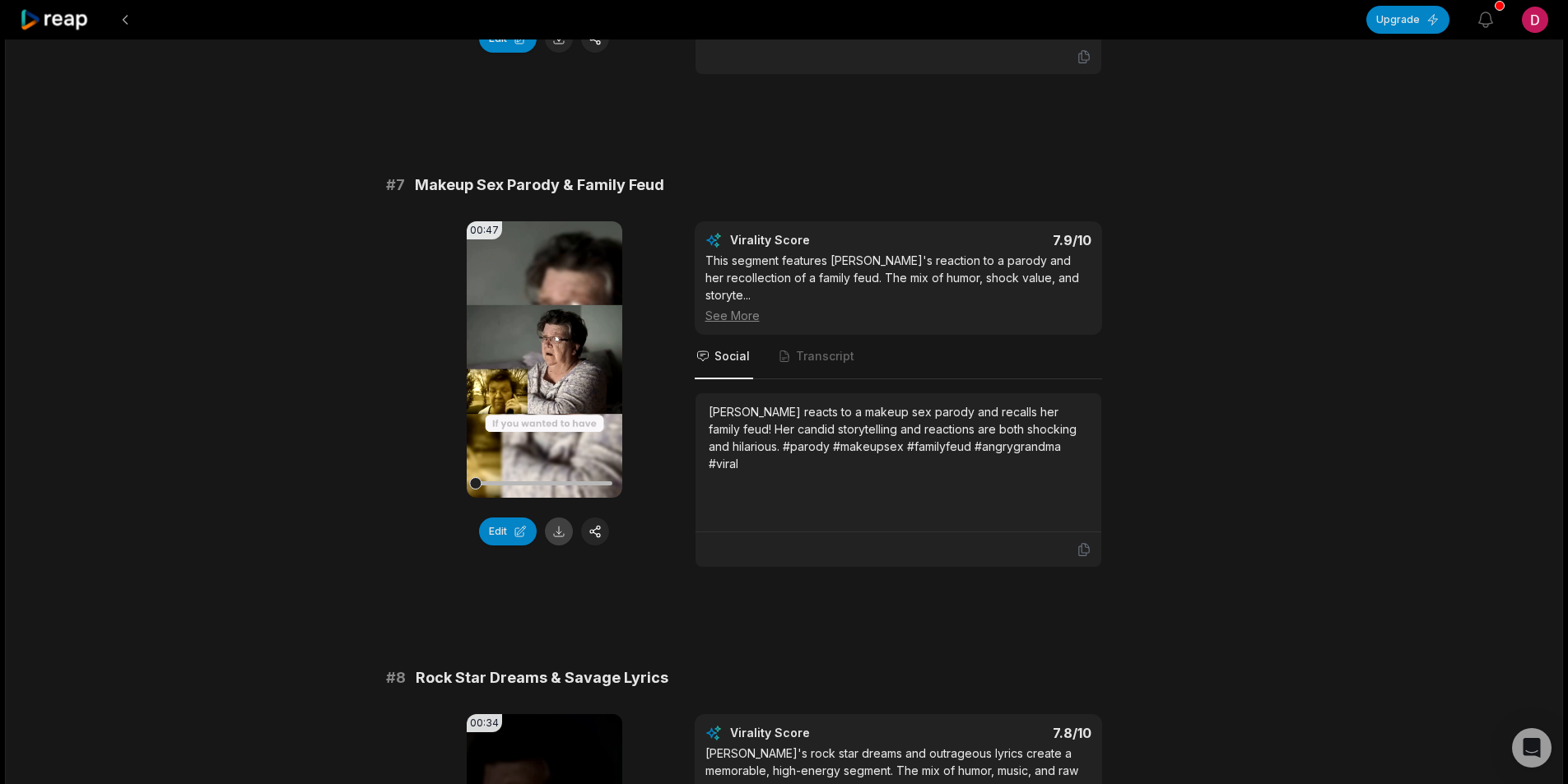
click at [553, 518] on button at bounding box center [558, 532] width 28 height 28
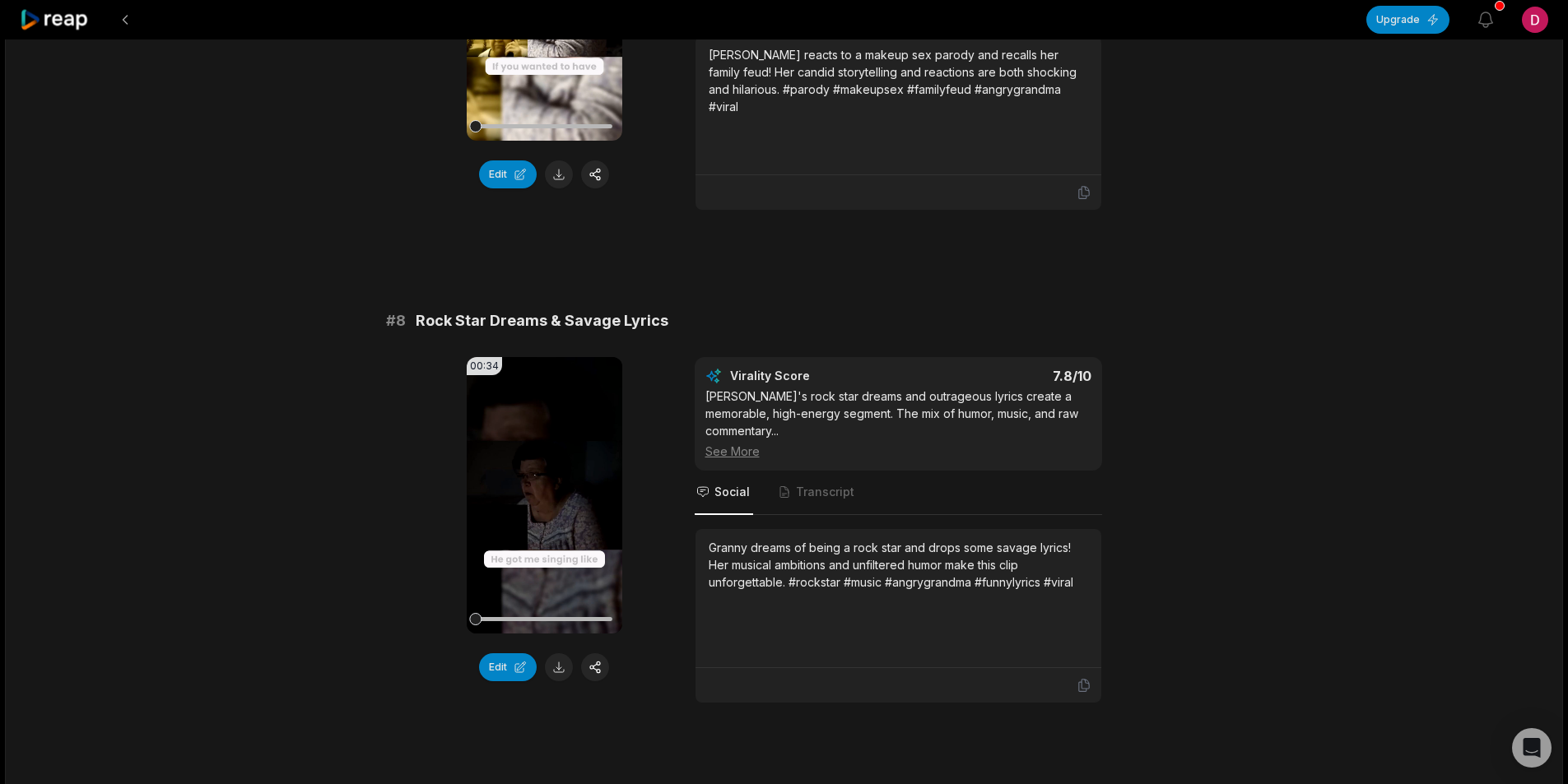
scroll to position [3374, 0]
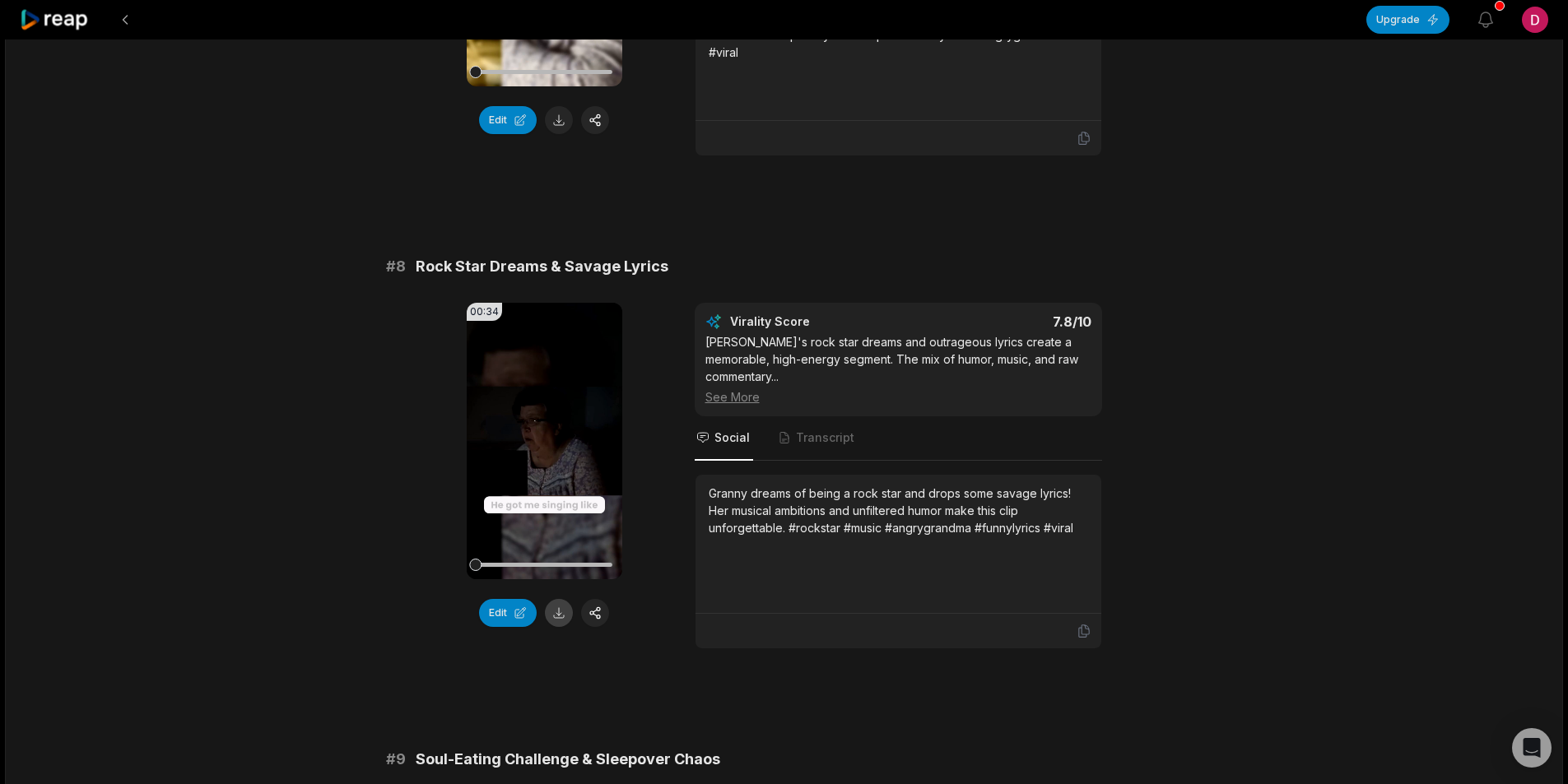
click at [567, 599] on button at bounding box center [558, 613] width 28 height 28
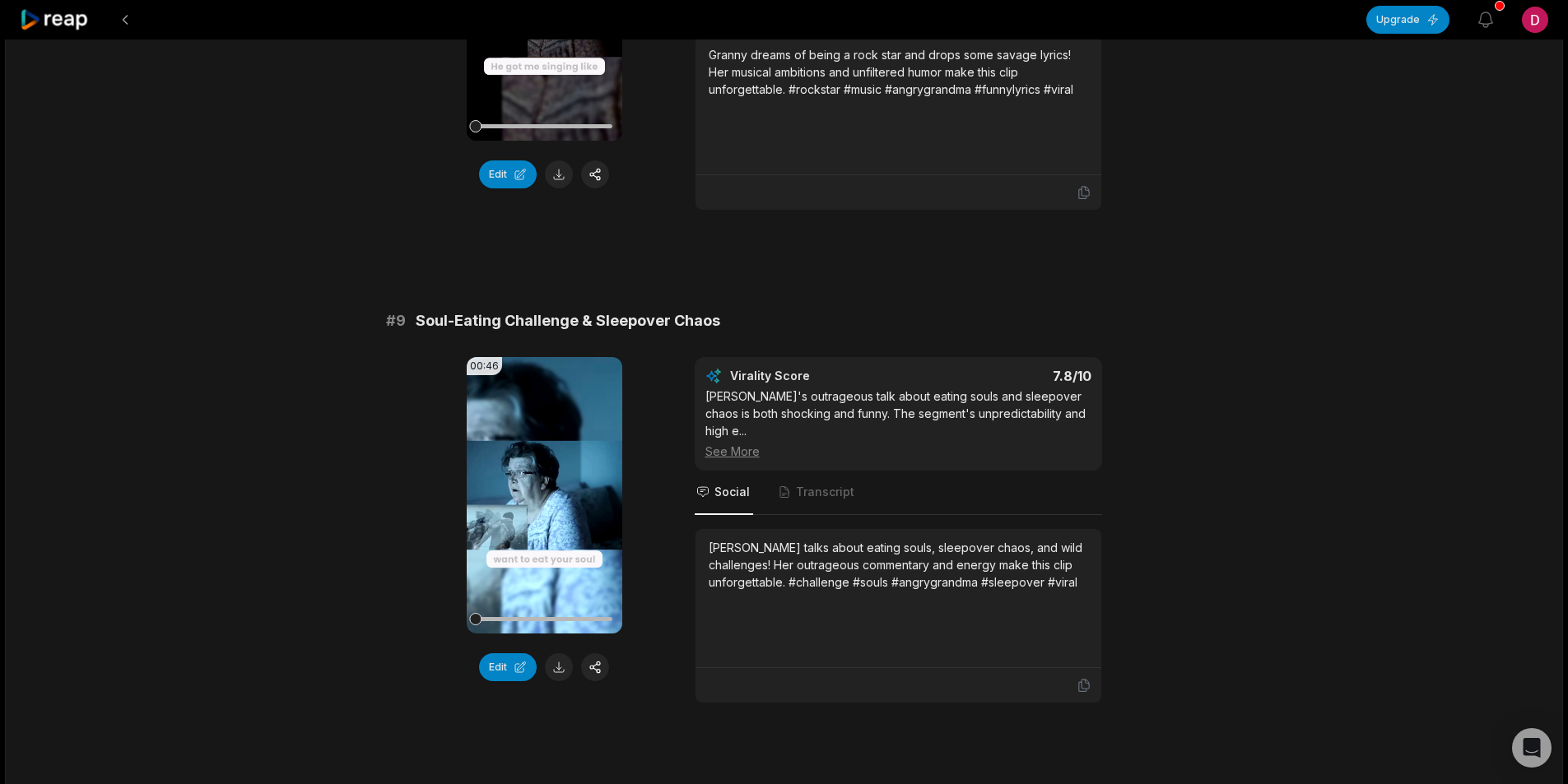
scroll to position [3868, 0]
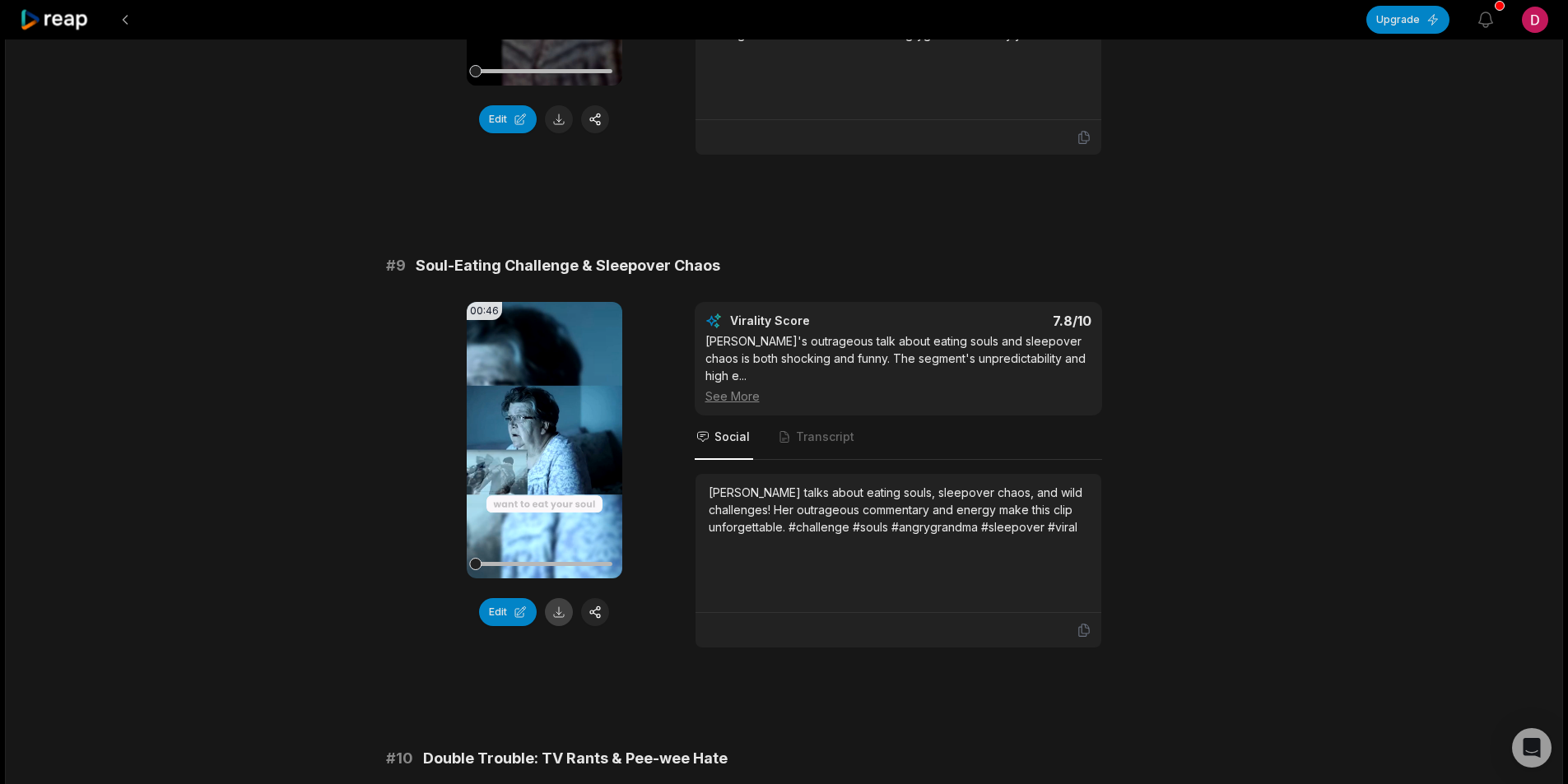
click at [550, 599] on button at bounding box center [558, 612] width 28 height 28
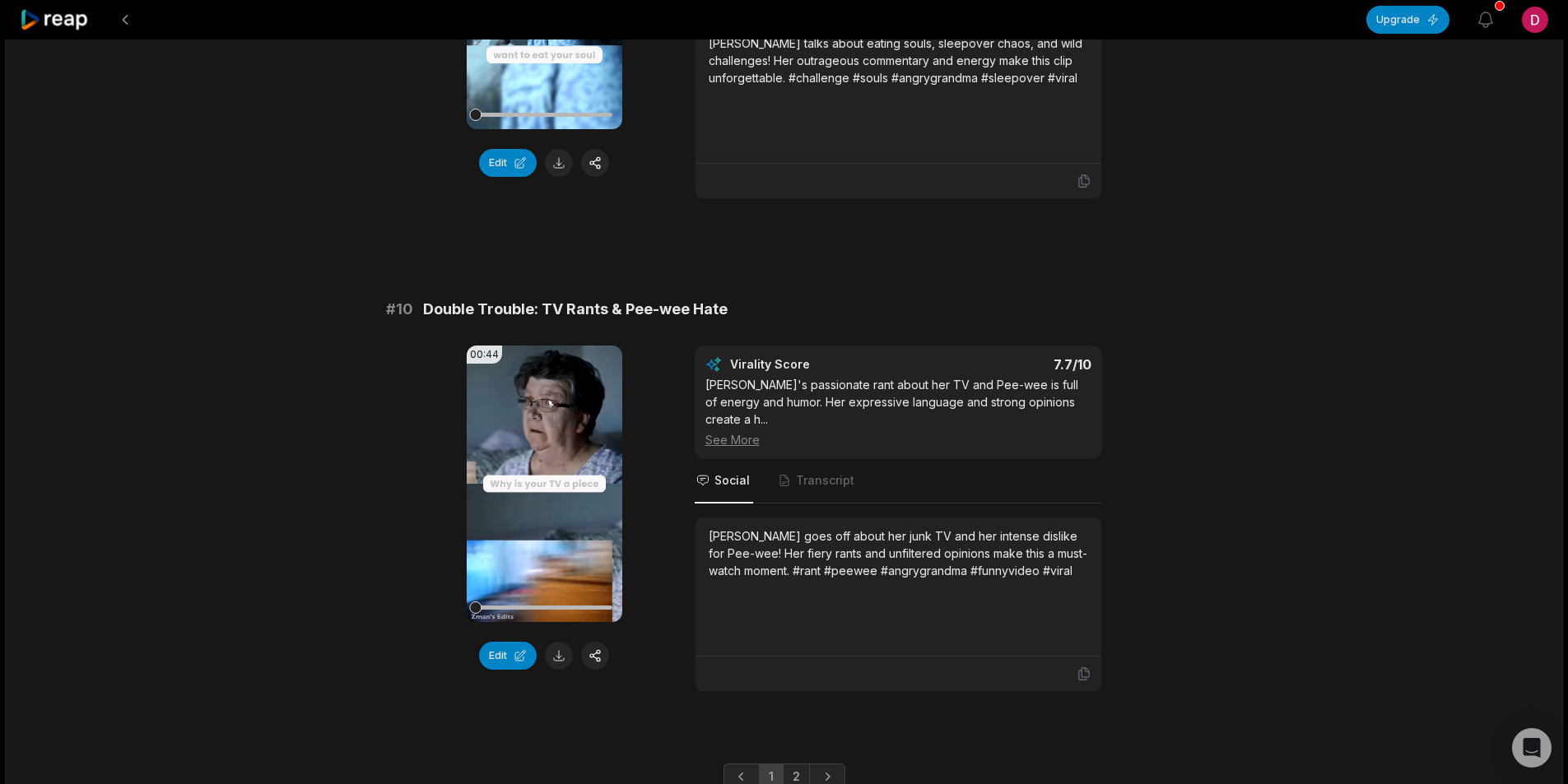
scroll to position [4319, 0]
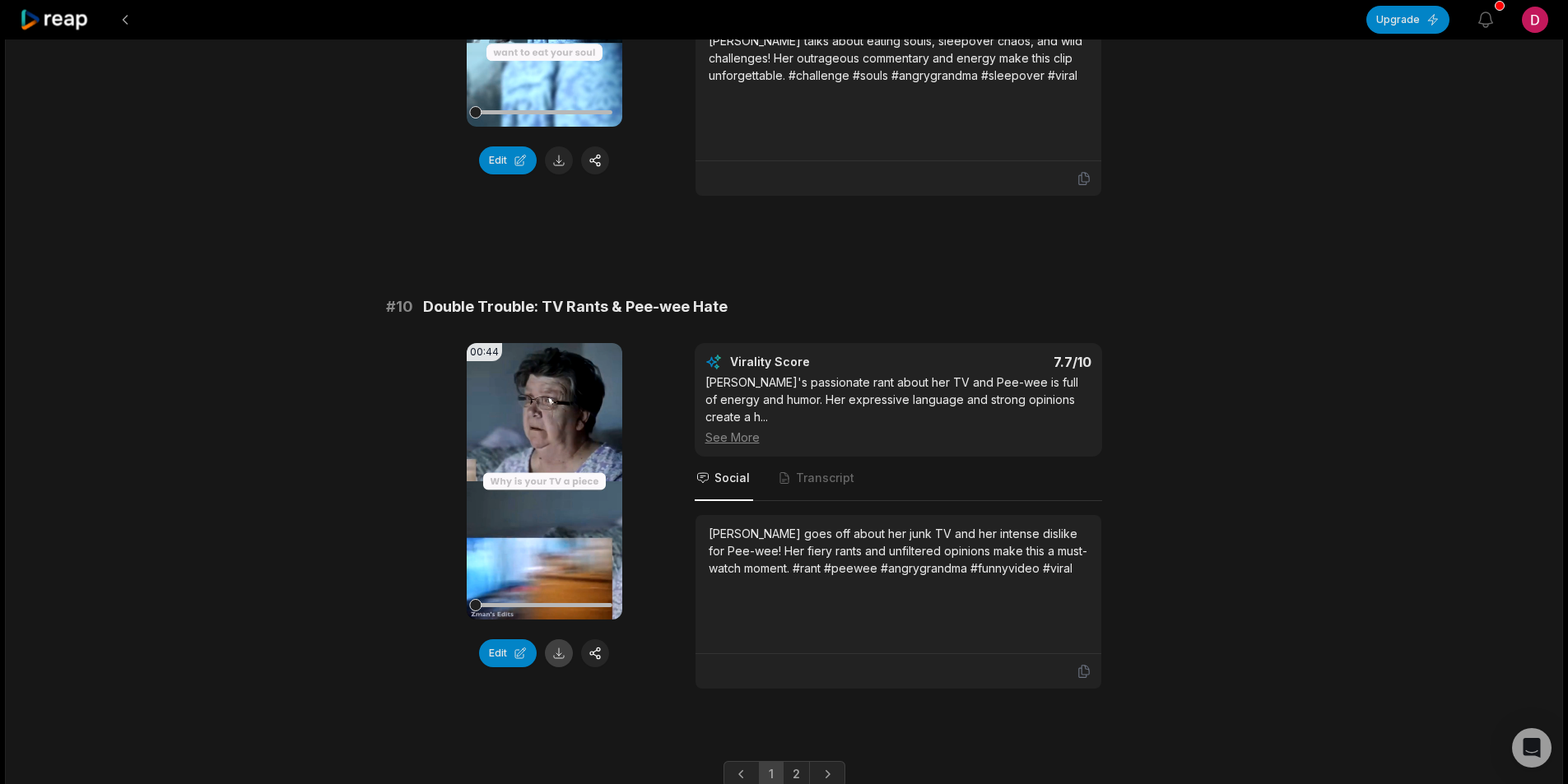
click at [567, 639] on button at bounding box center [558, 653] width 28 height 28
click at [794, 761] on link "2" at bounding box center [796, 774] width 28 height 27
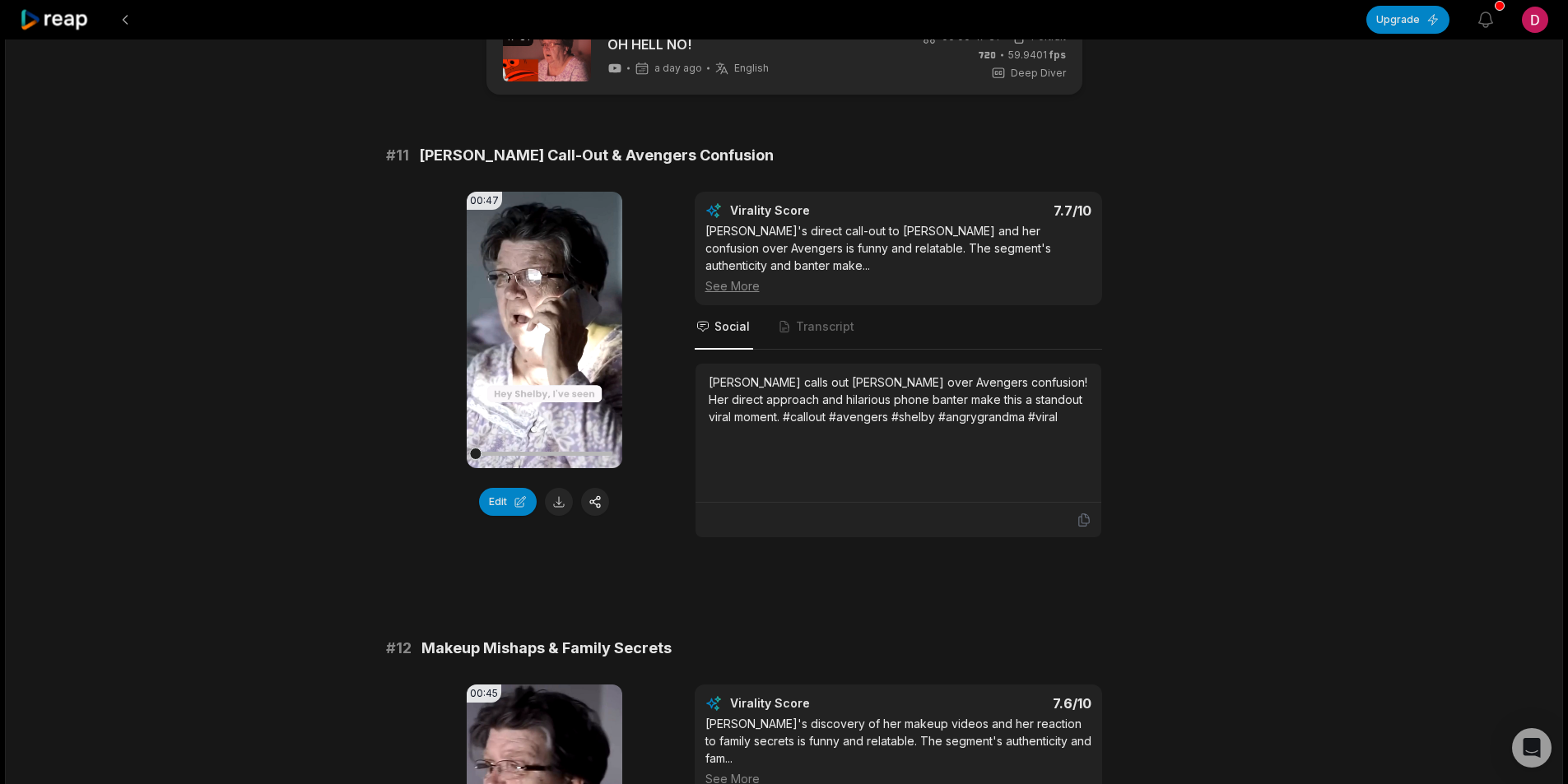
scroll to position [83, 0]
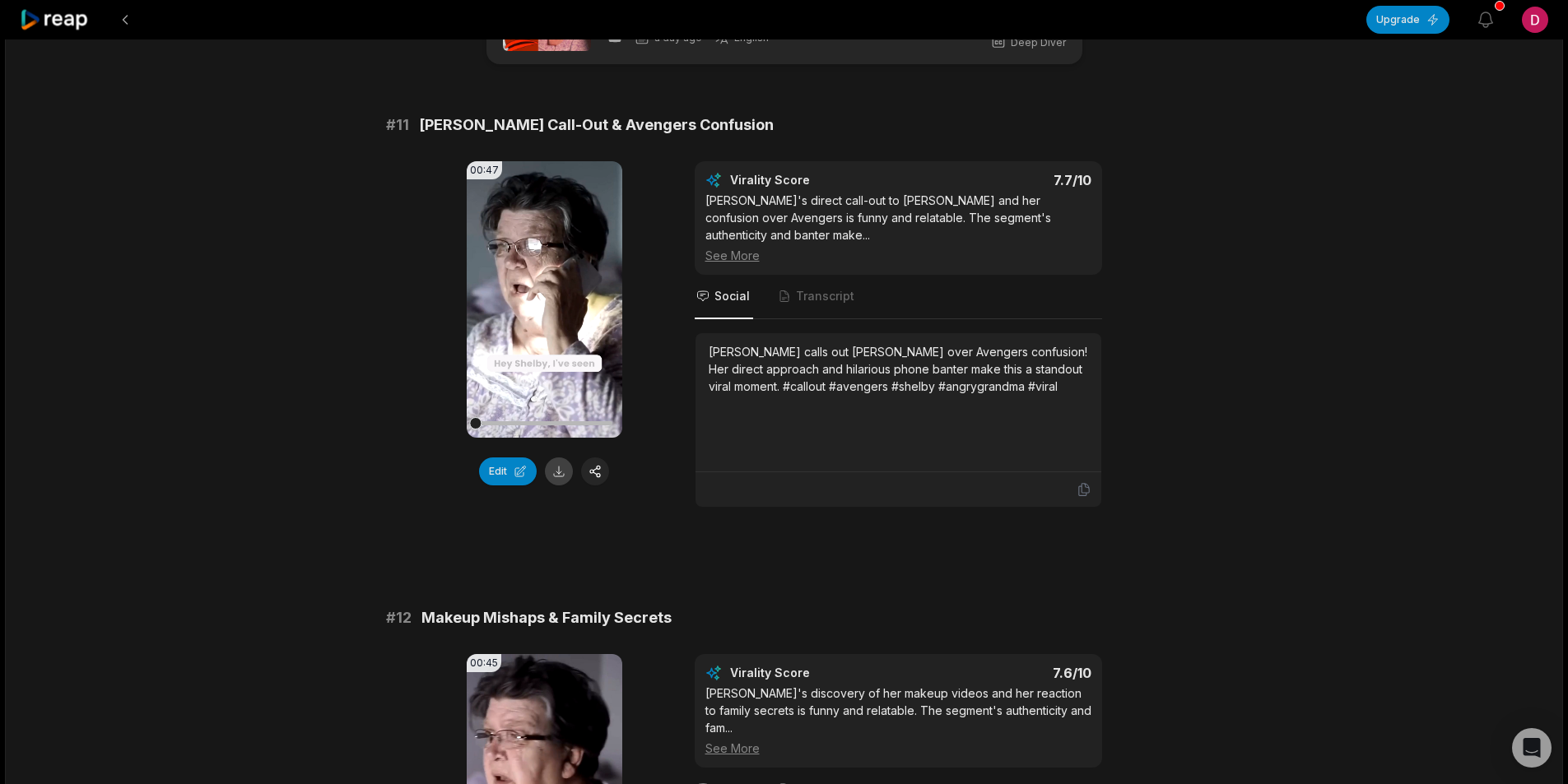
click at [553, 476] on button at bounding box center [558, 471] width 28 height 28
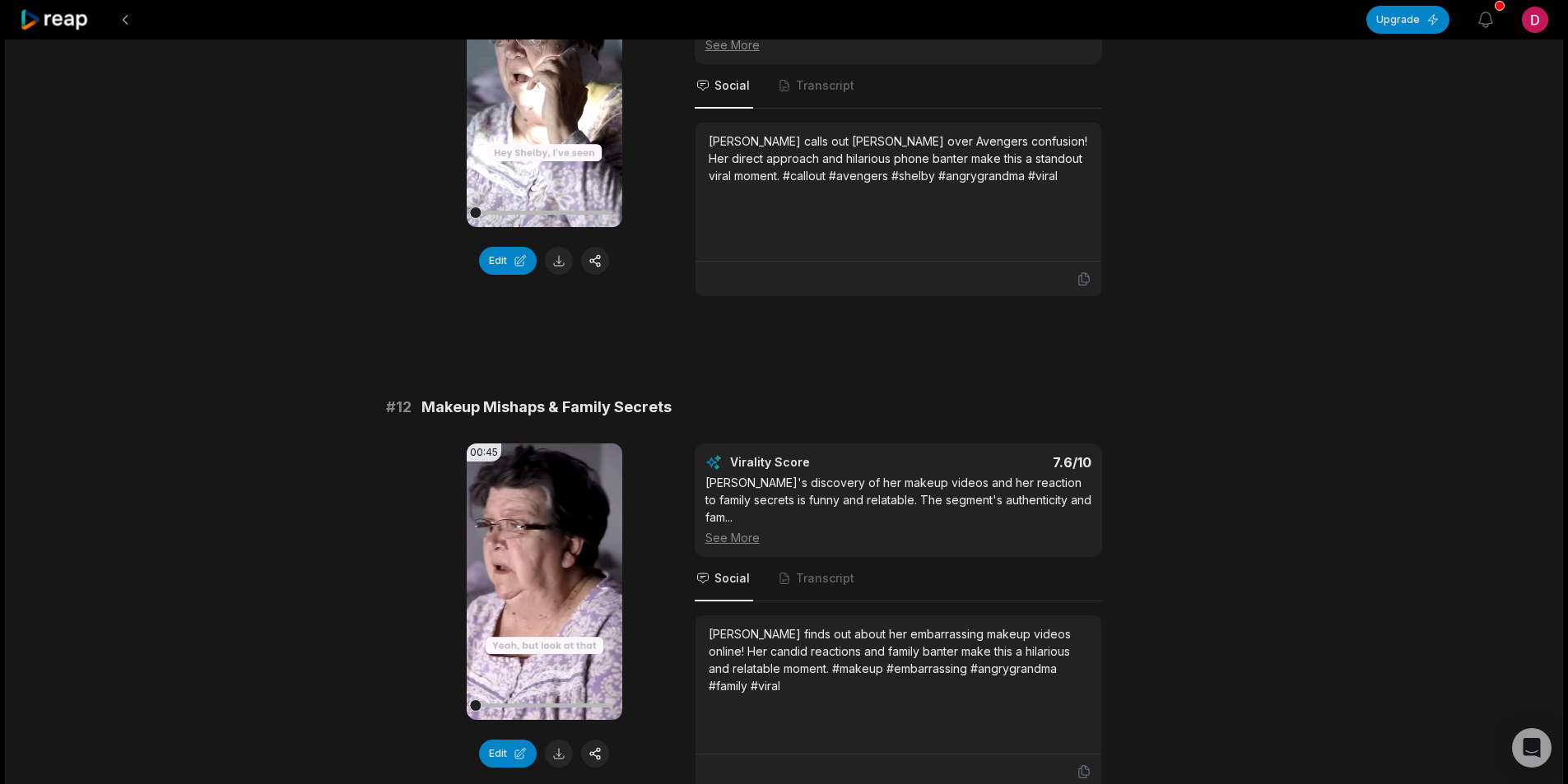
scroll to position [494, 0]
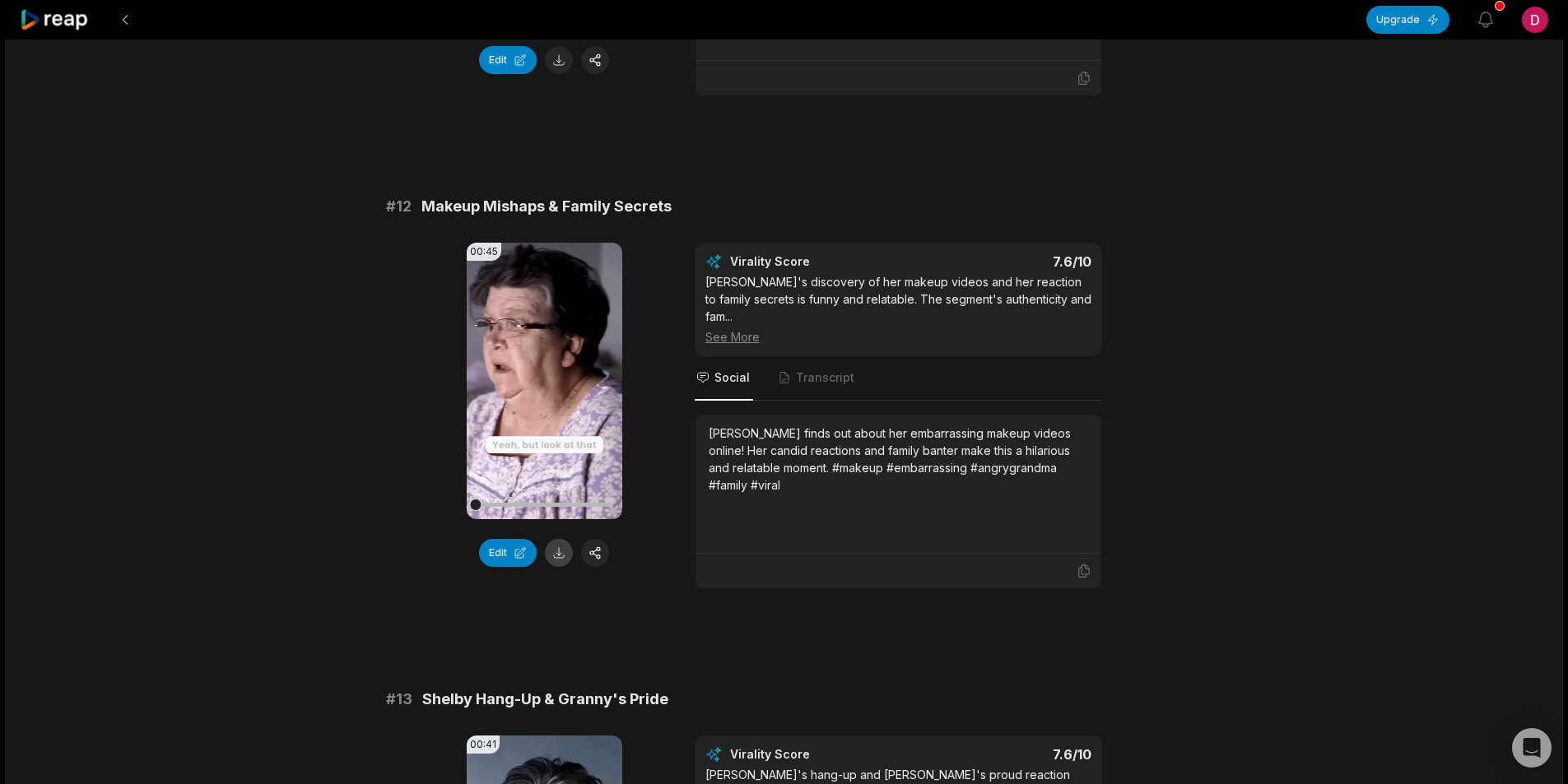
click at [565, 540] on button at bounding box center [558, 553] width 28 height 28
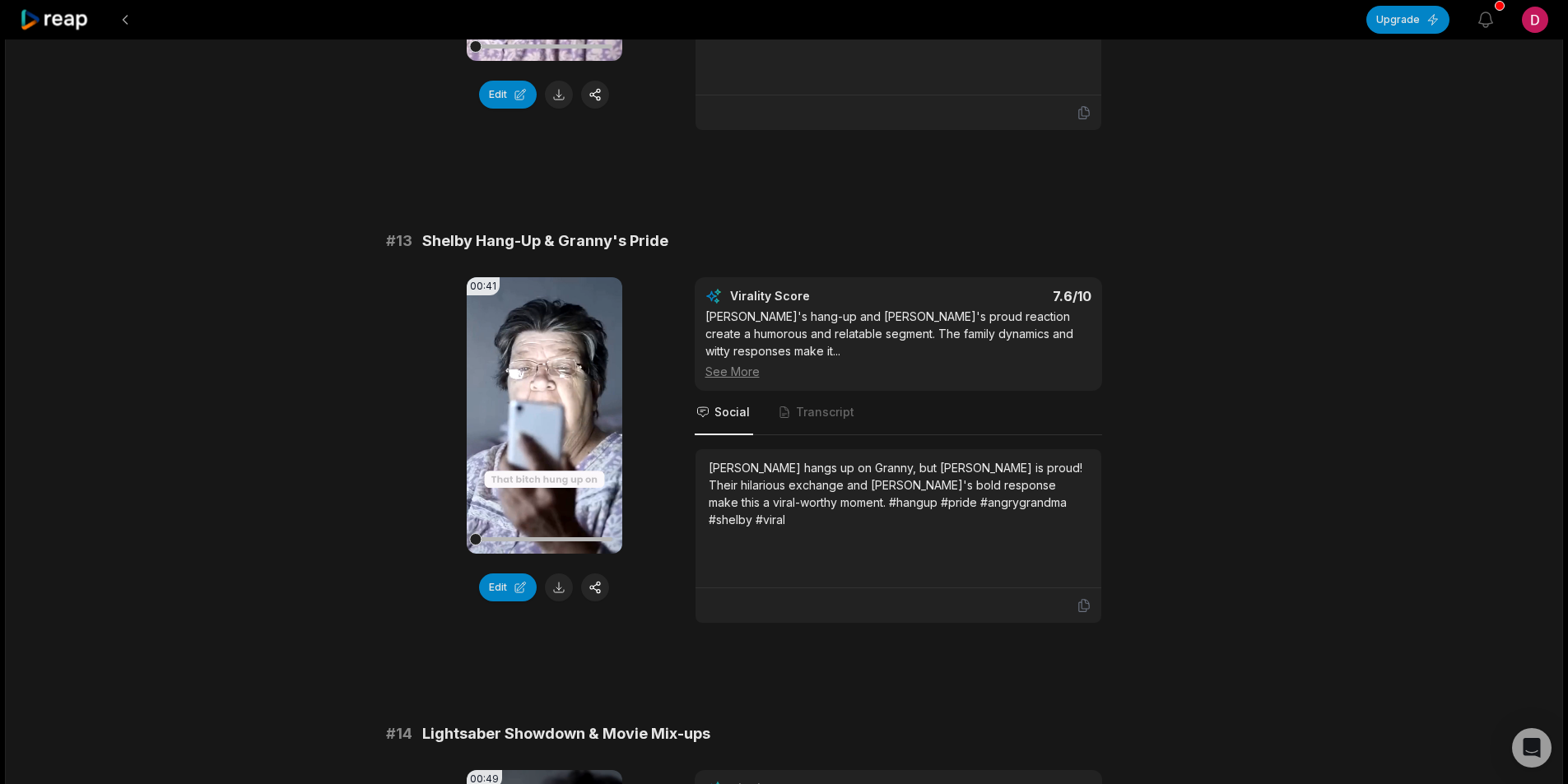
scroll to position [988, 0]
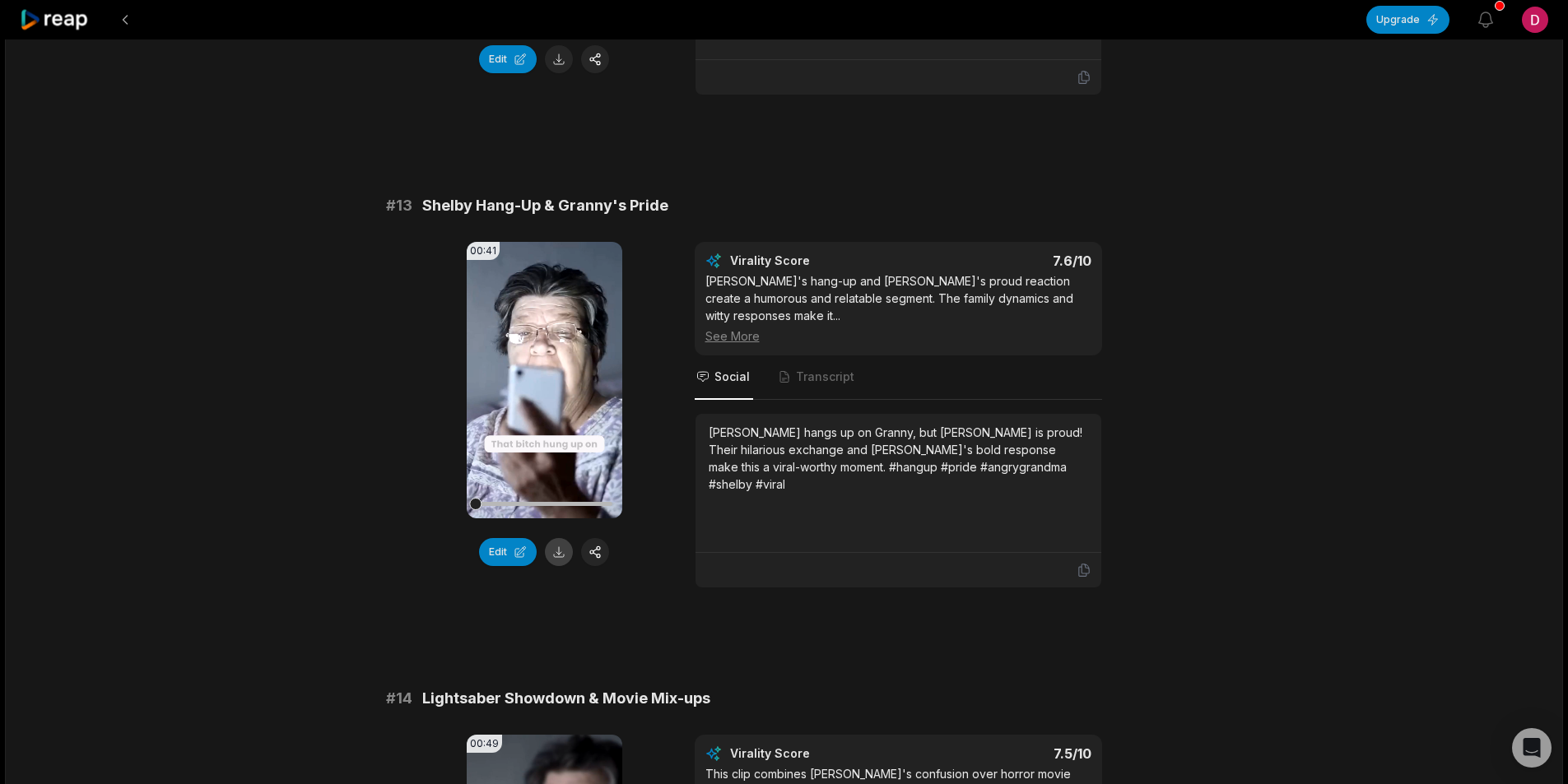
click at [559, 538] on button at bounding box center [558, 552] width 28 height 28
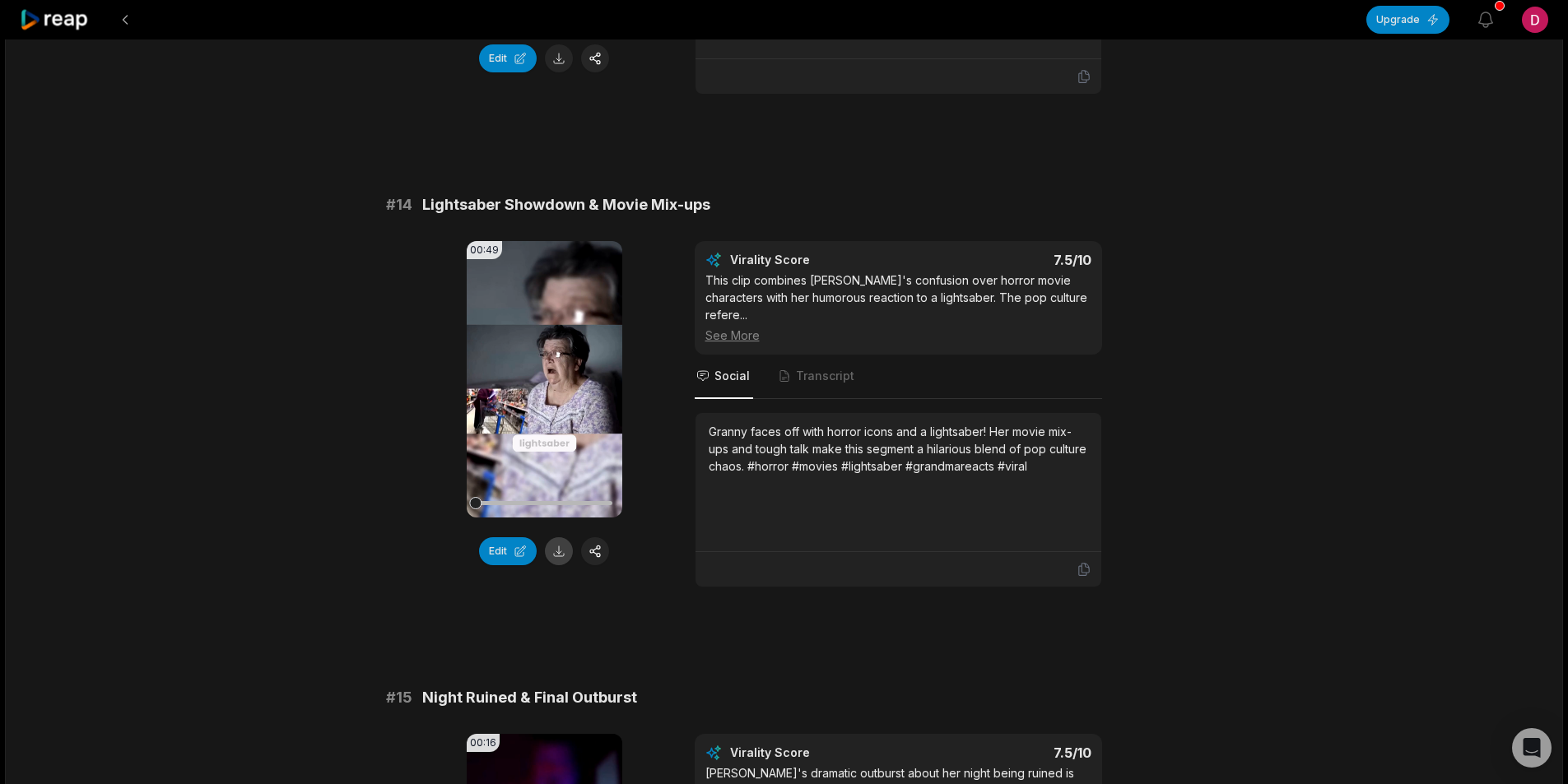
click at [547, 537] on button at bounding box center [558, 551] width 28 height 28
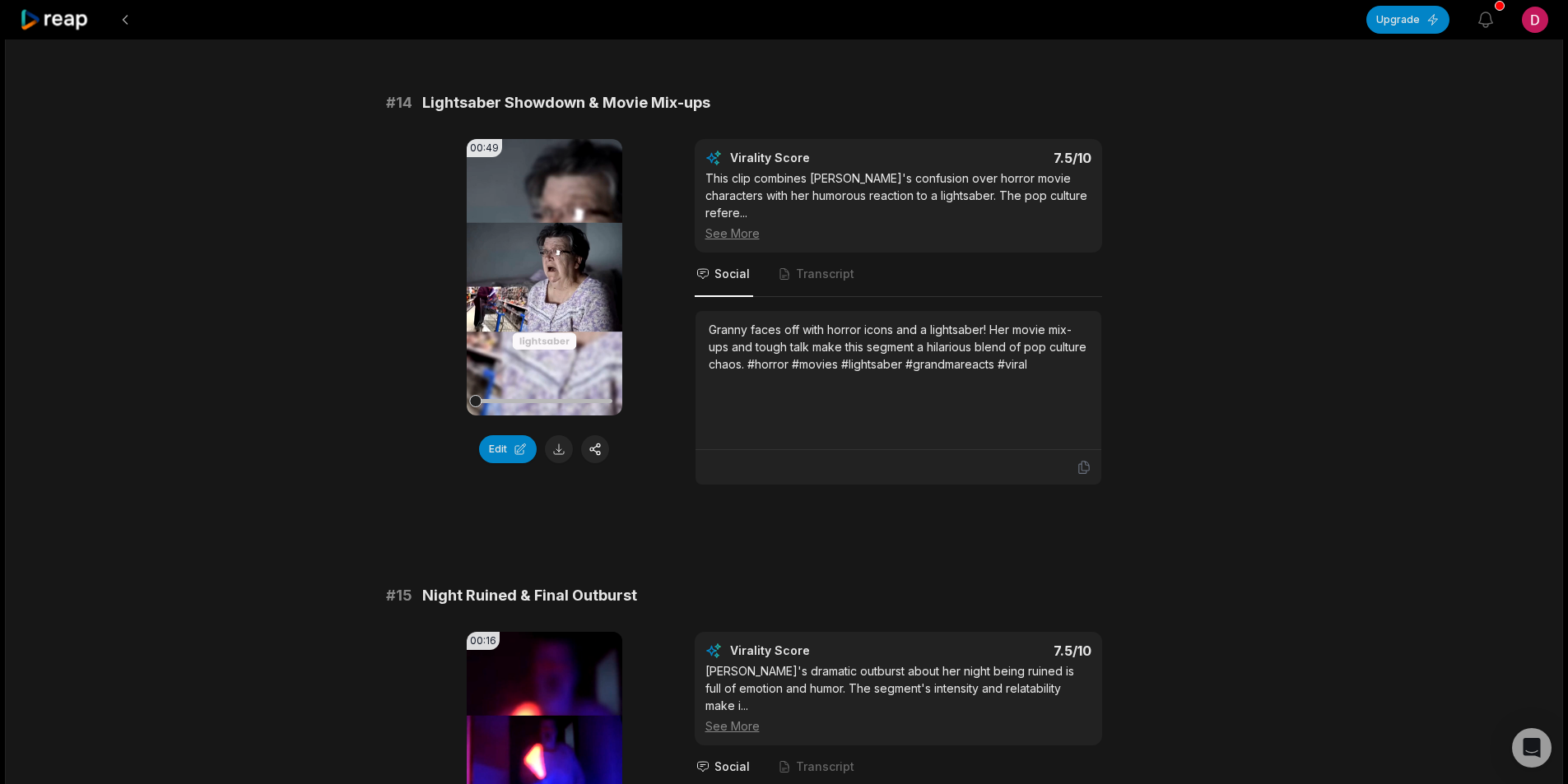
scroll to position [1975, 0]
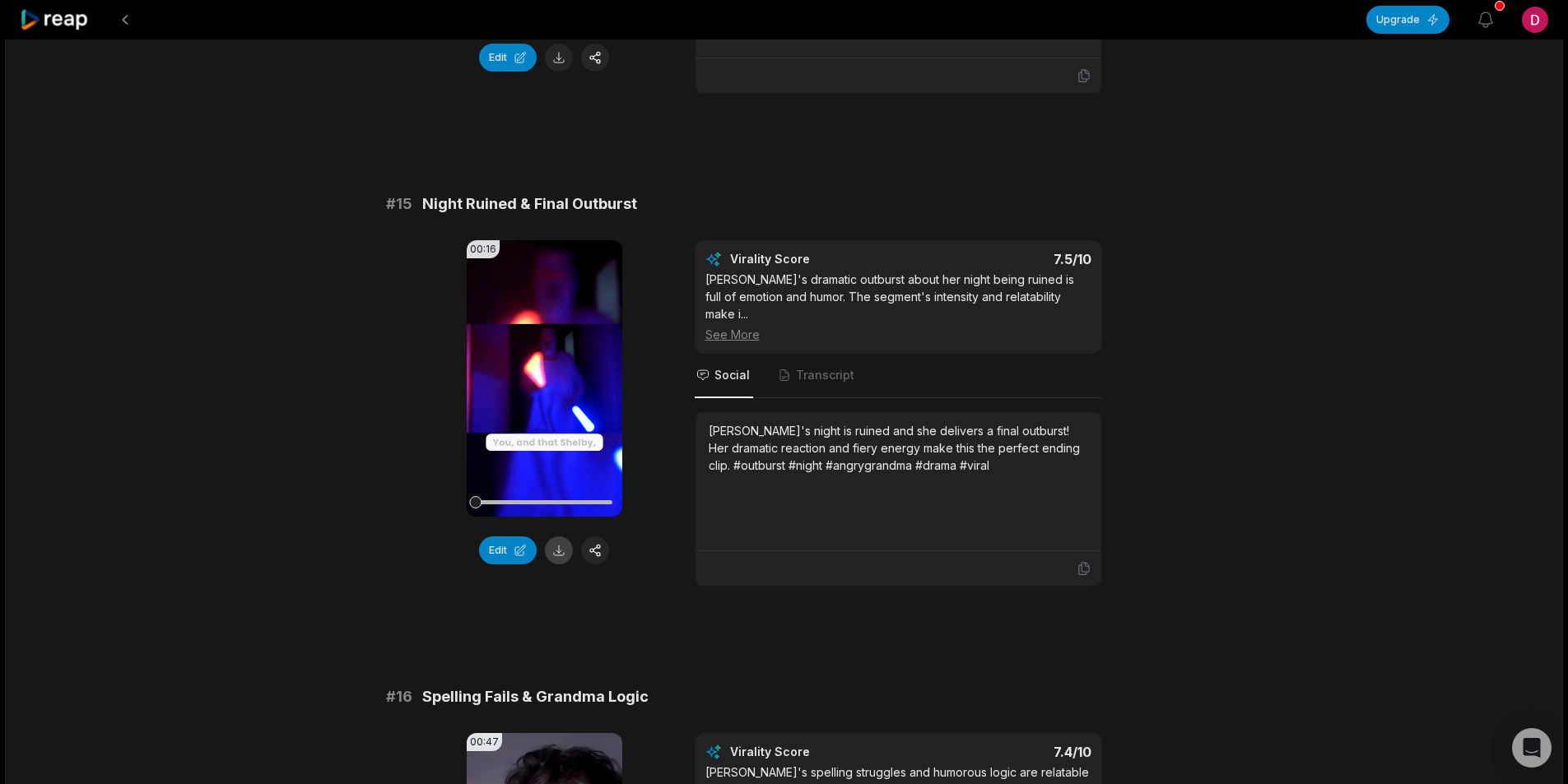
click at [554, 536] on button at bounding box center [558, 550] width 28 height 28
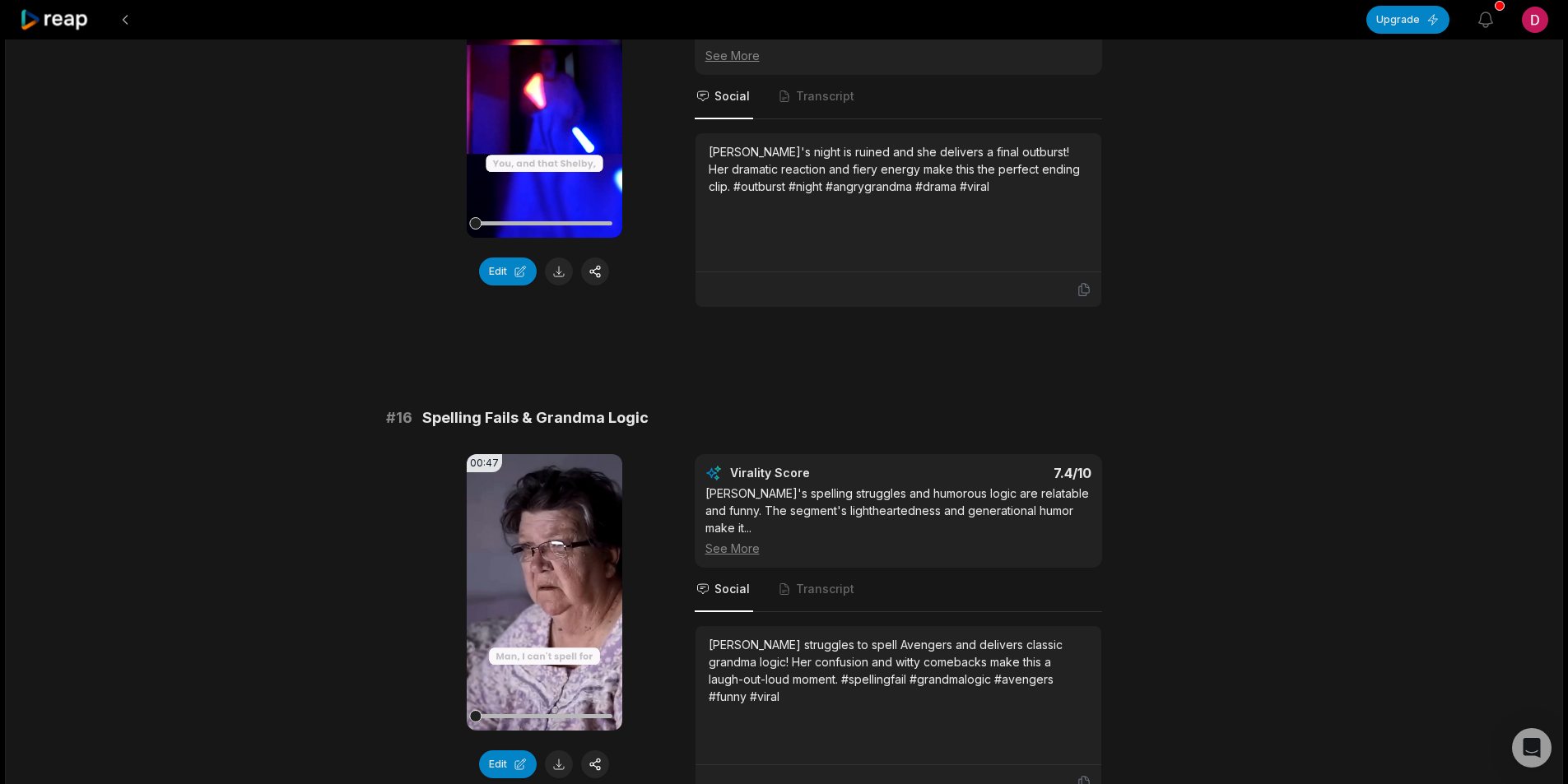
scroll to position [2347, 0]
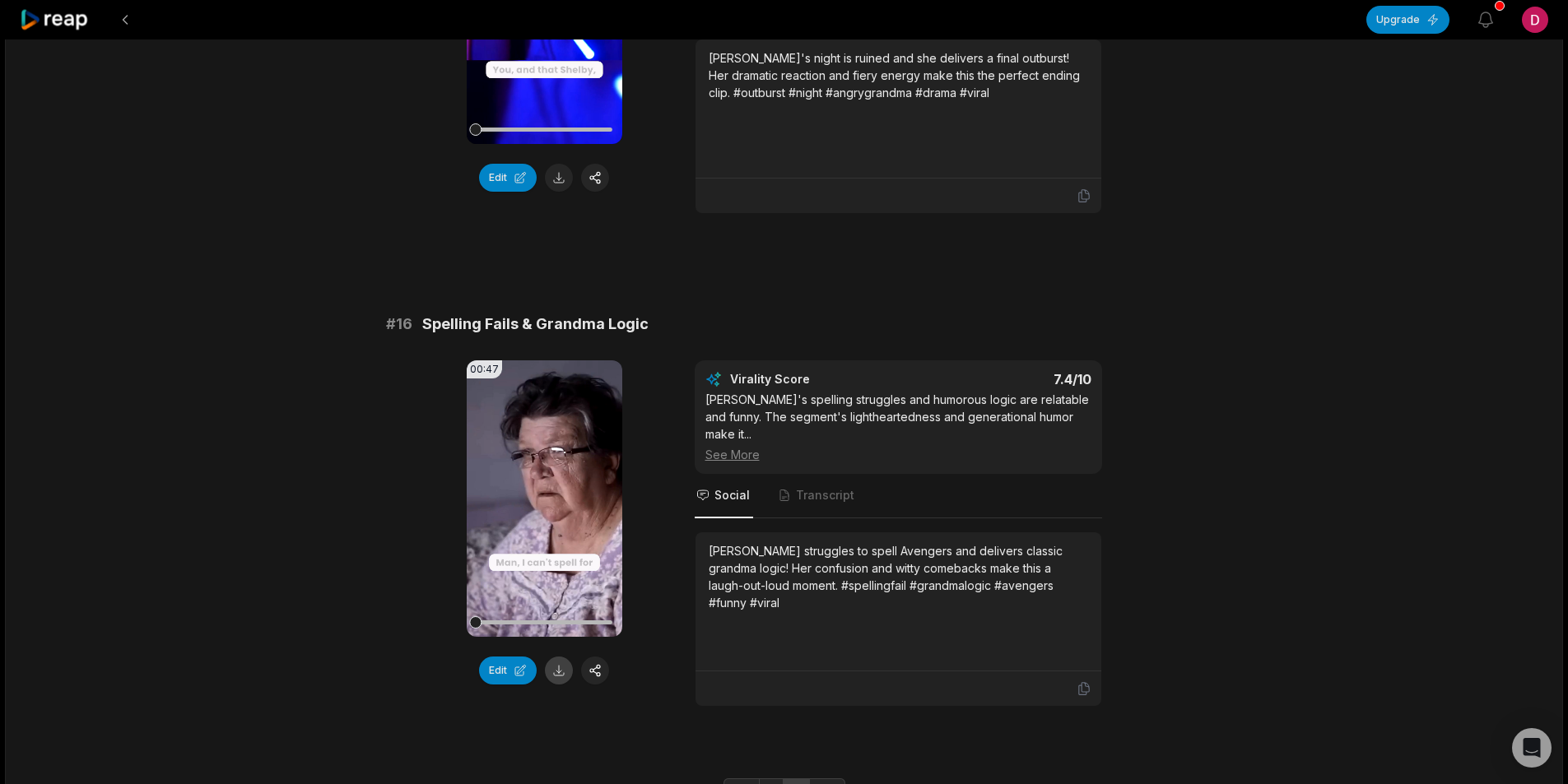
click at [557, 656] on button at bounding box center [558, 670] width 28 height 28
